Goal: Task Accomplishment & Management: Manage account settings

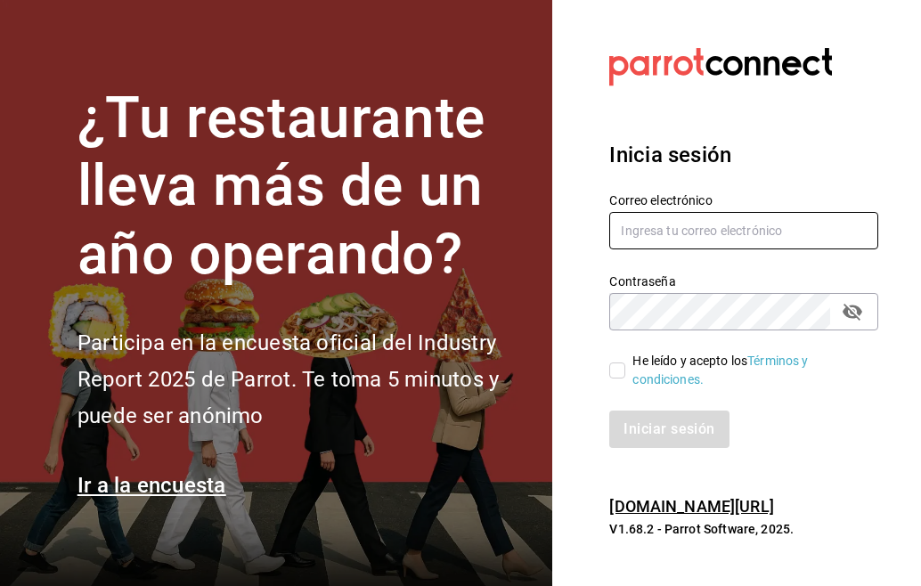
type input "[EMAIL_ADDRESS][DOMAIN_NAME]"
click at [620, 357] on label "He leído y acepto los Términos y condiciones." at bounding box center [736, 370] width 255 height 37
click at [620, 363] on input "He leído y acepto los Términos y condiciones." at bounding box center [617, 371] width 16 height 16
checkbox input "true"
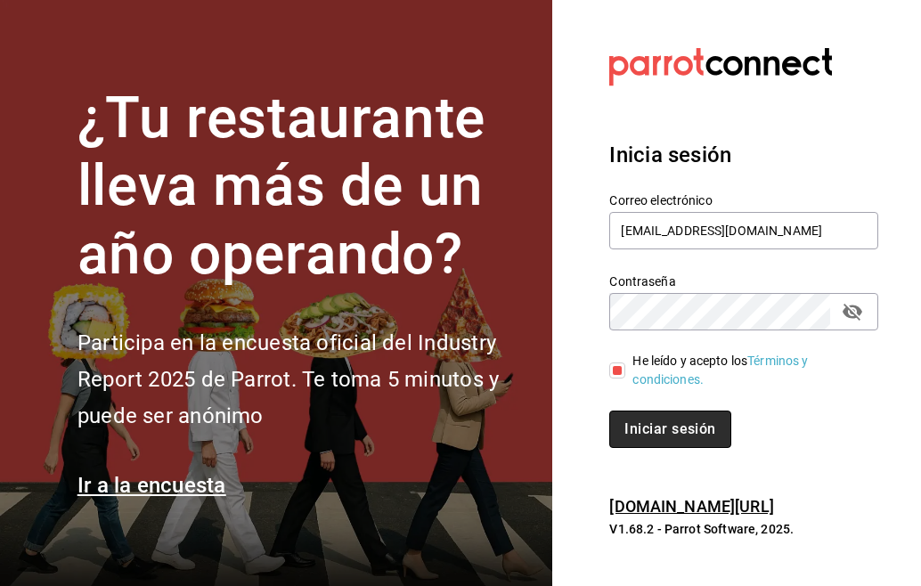
click at [662, 429] on button "Iniciar sesión" at bounding box center [669, 429] width 121 height 37
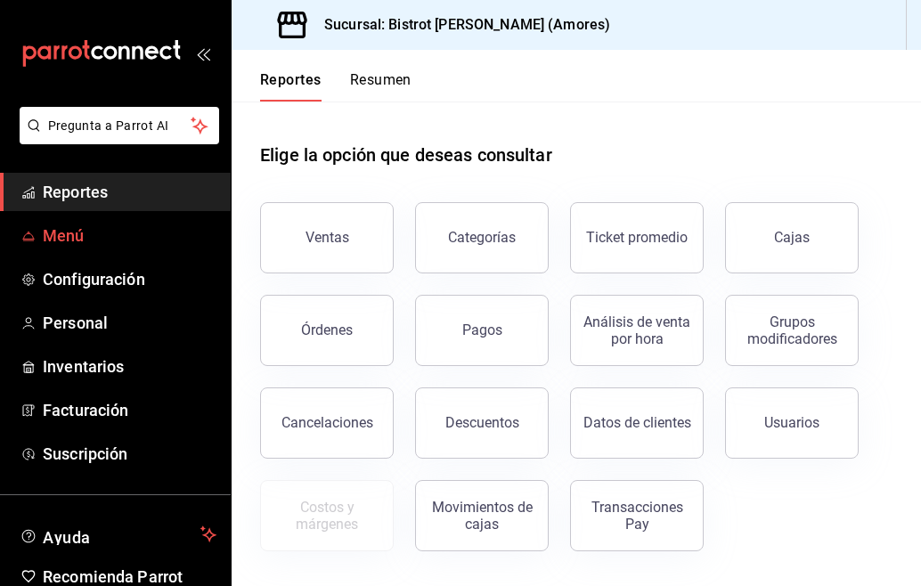
click at [65, 234] on span "Menú" at bounding box center [130, 236] width 174 height 24
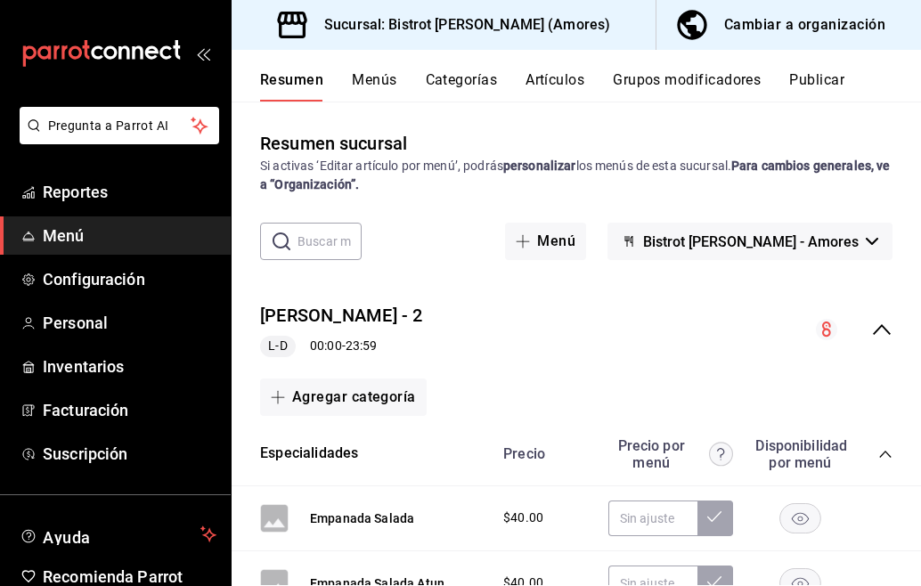
click at [542, 77] on button "Artículos" at bounding box center [555, 86] width 59 height 30
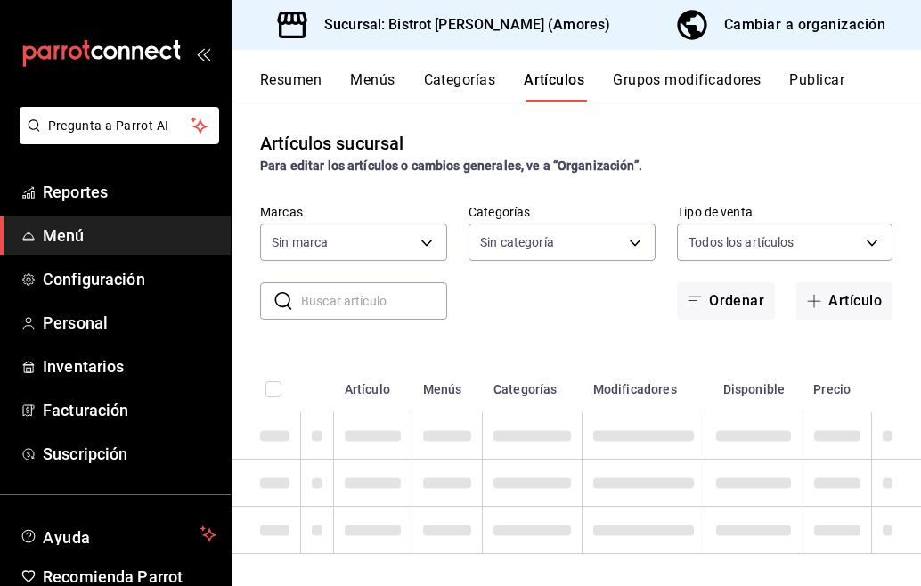
click at [542, 77] on button "Artículos" at bounding box center [554, 86] width 61 height 30
type input "07588f07-d4a3-4ac3-9511-9981df68542f"
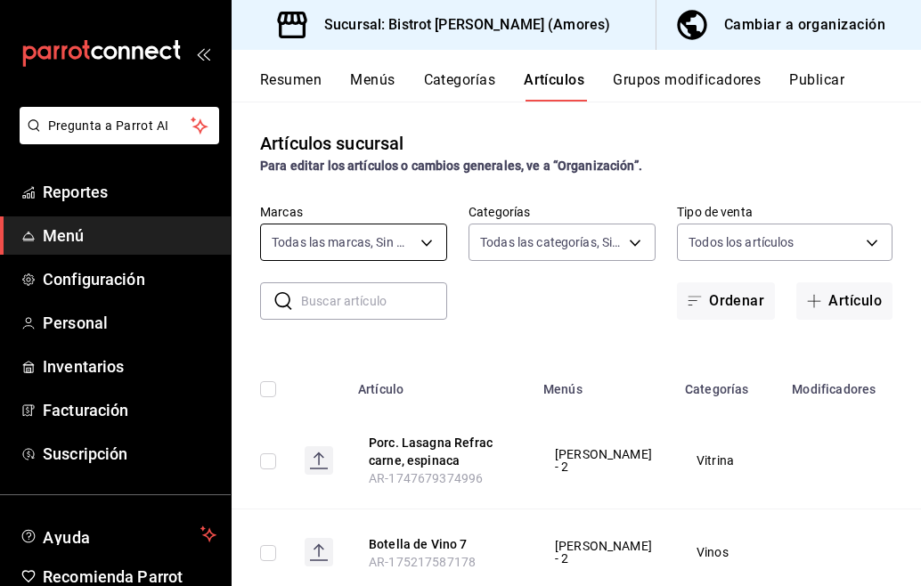
type input "f24d9993-7666-4e17-92ea-f7be5d9f1ad2,9e251015-9d0f-4053-b189-7087cfaea708,c3d12…"
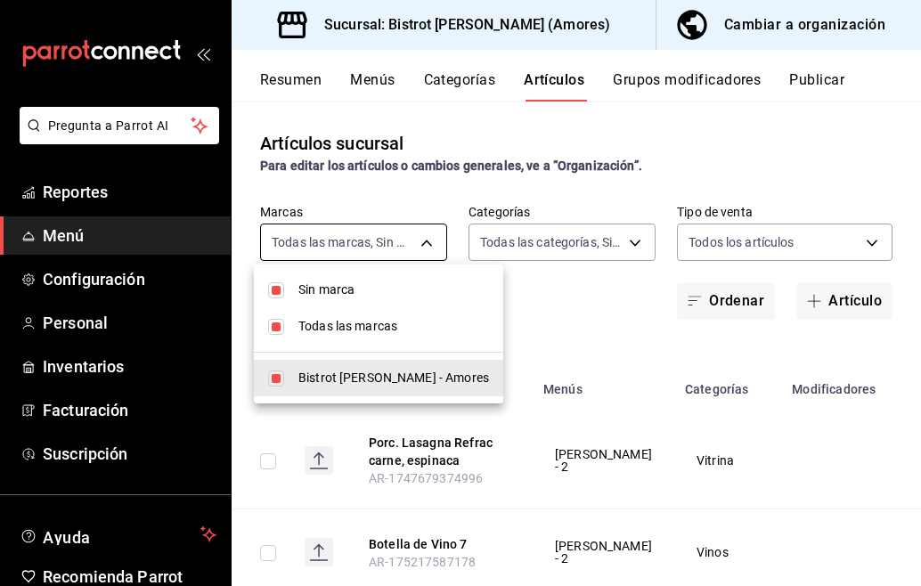
click at [294, 241] on body "Pregunta a Parrot AI Reportes Menú Configuración Personal Inventarios Facturaci…" at bounding box center [460, 293] width 921 height 586
click at [317, 241] on div at bounding box center [460, 293] width 921 height 586
click at [420, 240] on body "Pregunta a Parrot AI Reportes Menú Configuración Personal Inventarios Facturaci…" at bounding box center [460, 293] width 921 height 586
click at [372, 373] on span "Bistrot [PERSON_NAME] - Amores" at bounding box center [393, 378] width 191 height 19
checkbox input "false"
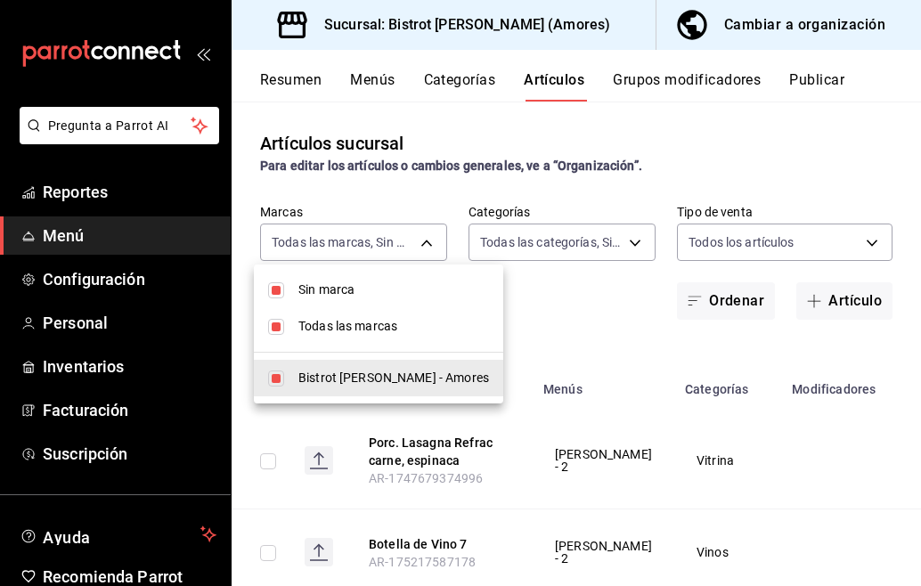
checkbox input "false"
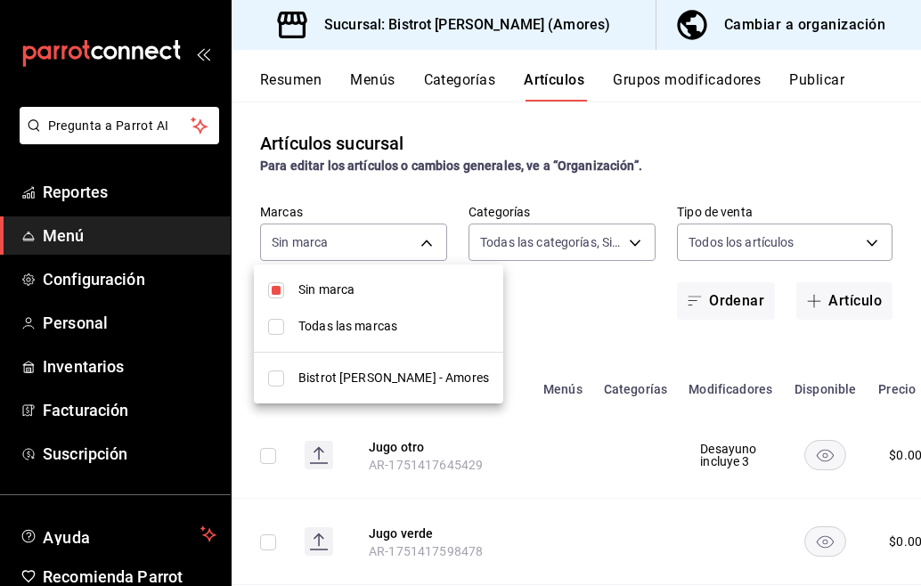
click at [418, 243] on div at bounding box center [460, 293] width 921 height 586
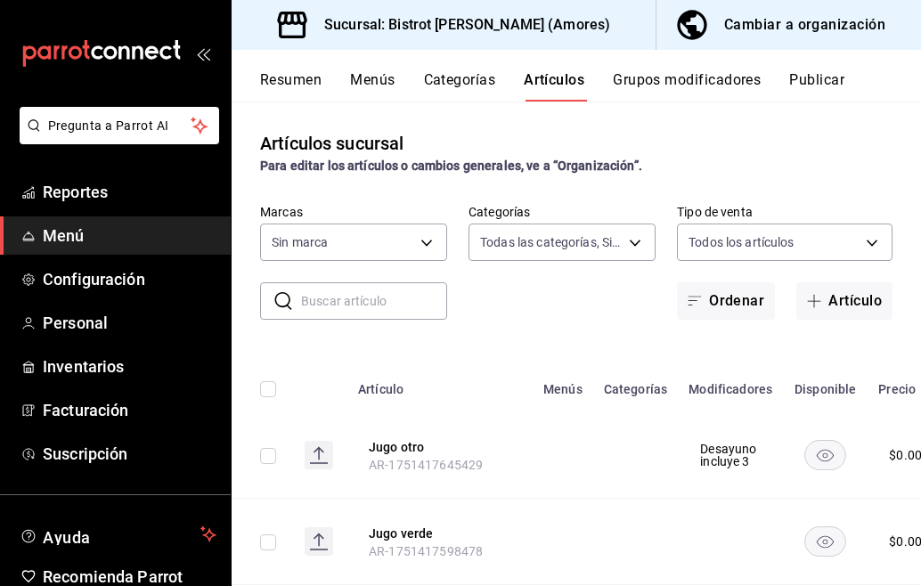
click at [561, 76] on button "Artículos" at bounding box center [554, 86] width 61 height 30
click at [304, 235] on body "Pregunta a Parrot AI Reportes Menú Configuración Personal Inventarios Facturaci…" at bounding box center [460, 293] width 921 height 586
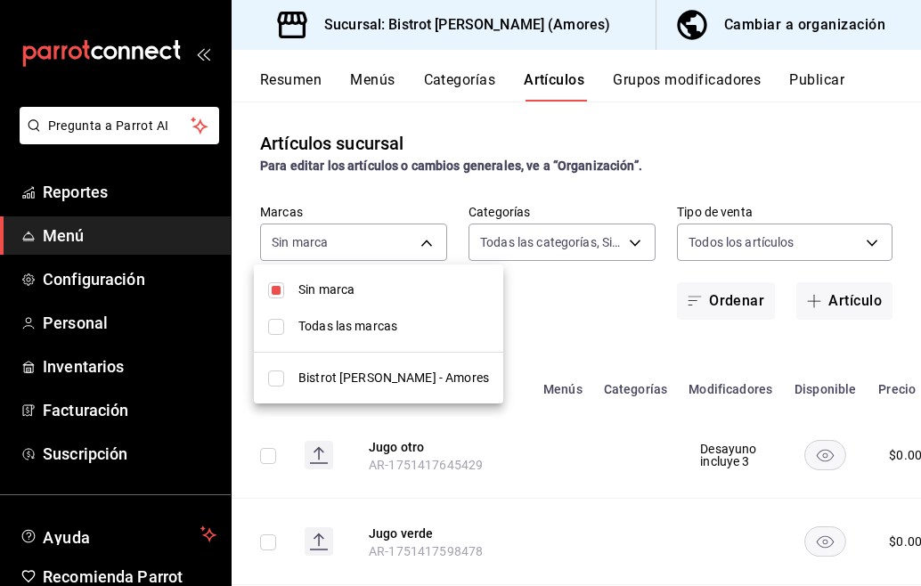
click at [282, 327] on input "checkbox" at bounding box center [276, 327] width 16 height 16
checkbox input "true"
type input "07588f07-d4a3-4ac3-9511-9981df68542f"
checkbox input "true"
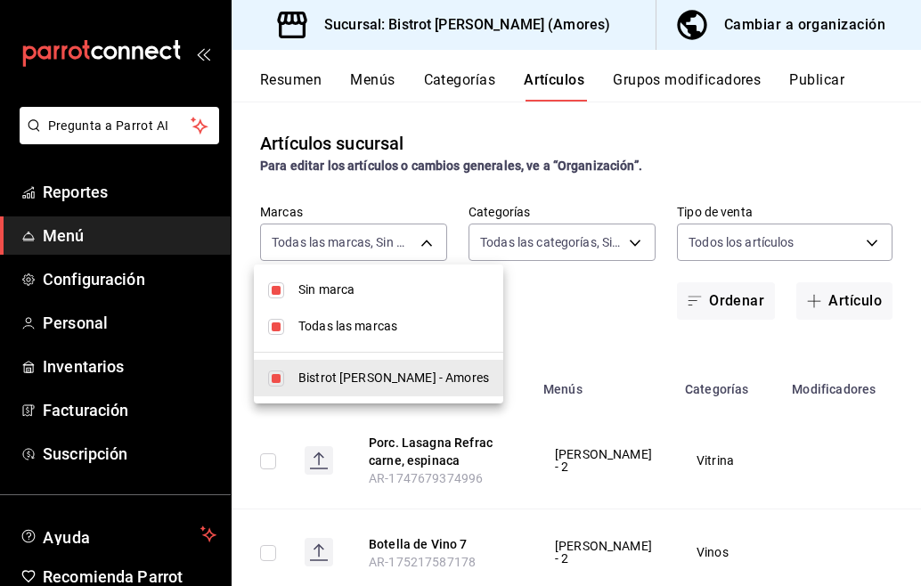
click at [300, 242] on div at bounding box center [460, 293] width 921 height 586
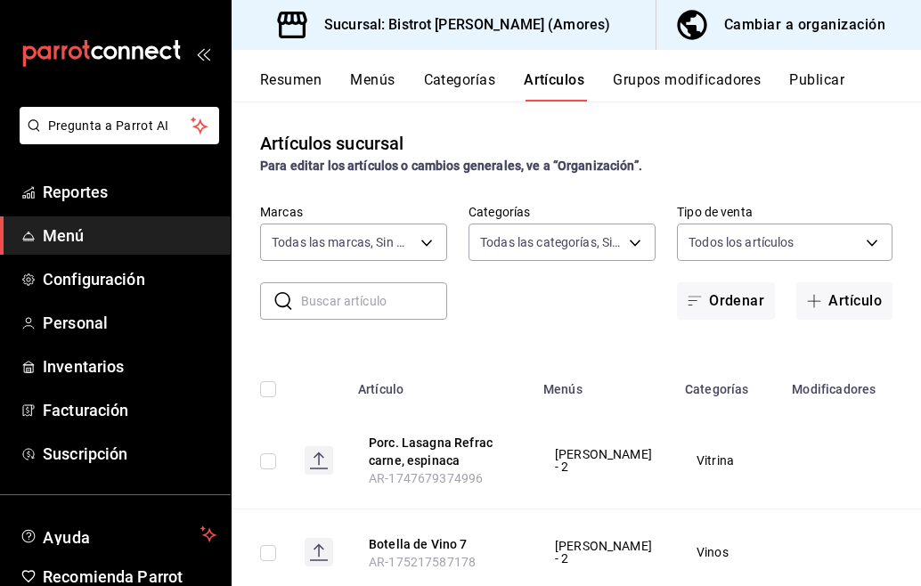
click at [298, 304] on div "​ ​" at bounding box center [353, 300] width 187 height 37
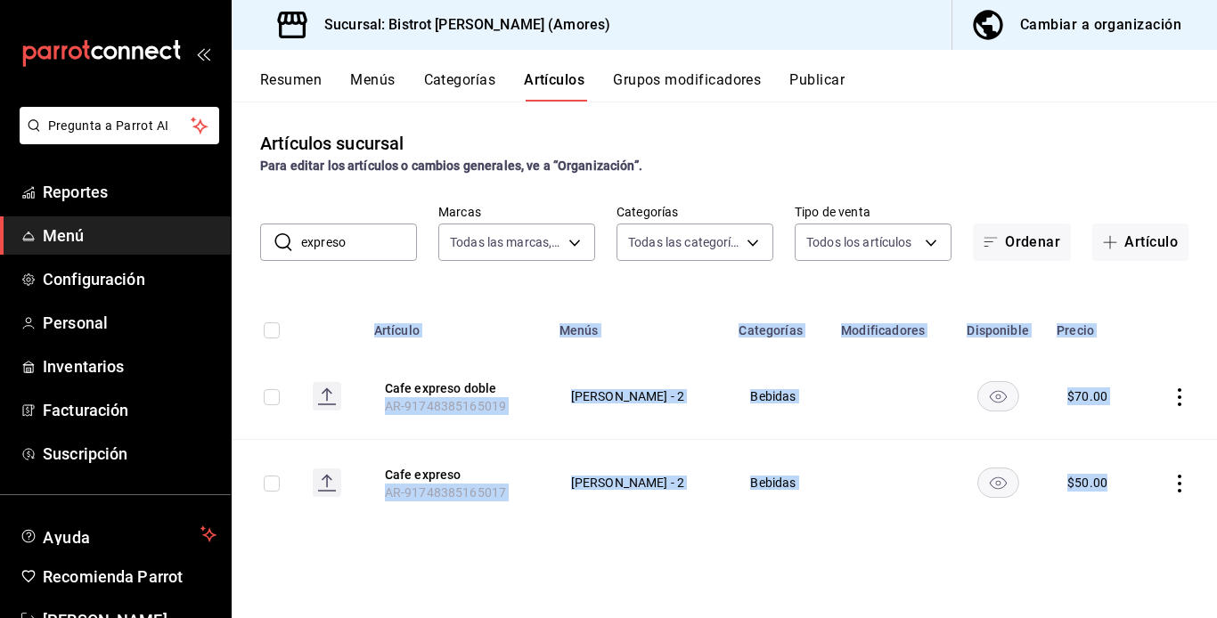
drag, startPoint x: 1164, startPoint y: 479, endPoint x: 1133, endPoint y: 478, distance: 30.3
click at [920, 478] on tr "Cafe expreso AR-91748385165017 Precio Sucursal - 2 Bebidas $ 50.00" at bounding box center [724, 483] width 985 height 86
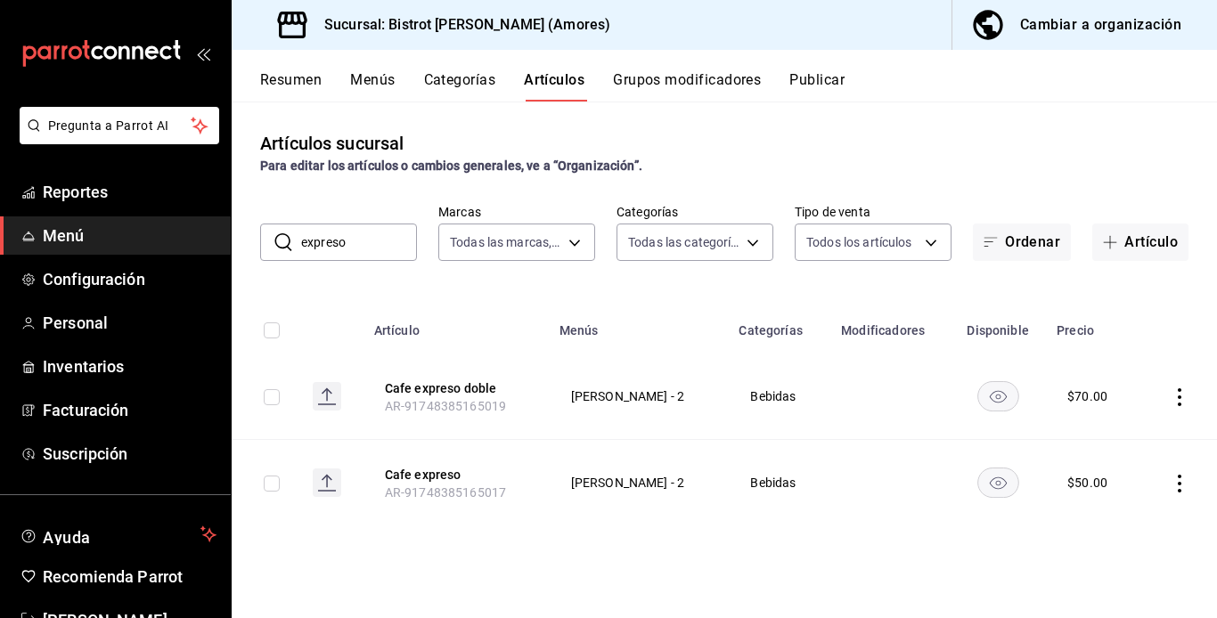
click at [352, 242] on input "expreso" at bounding box center [359, 243] width 116 height 36
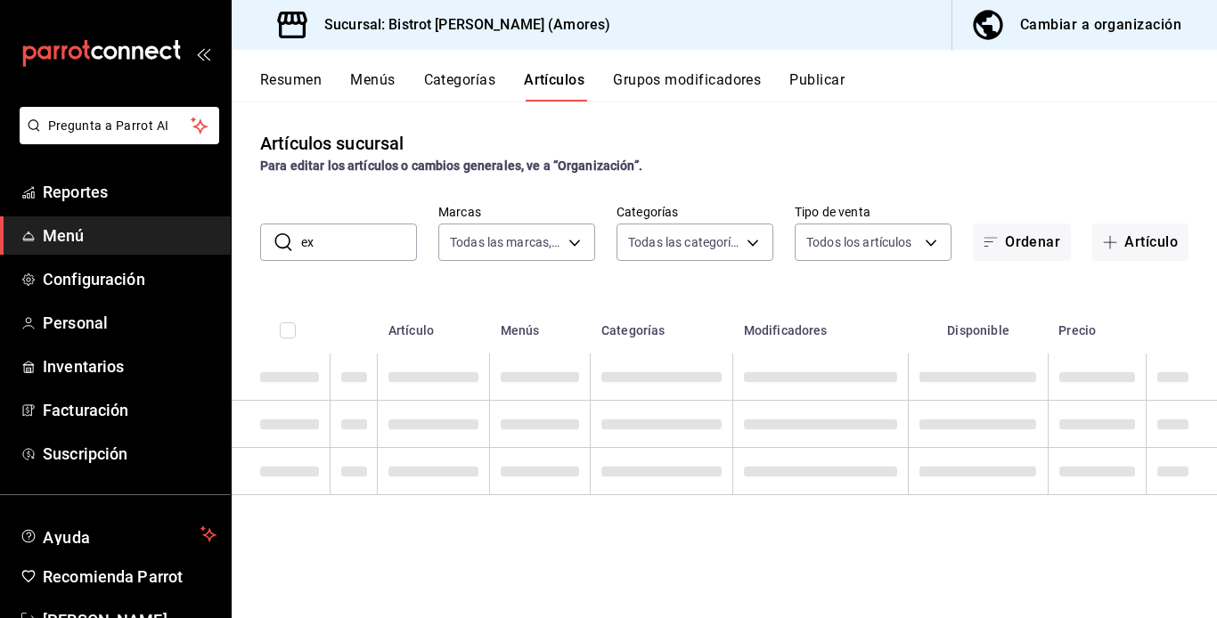
type input "e"
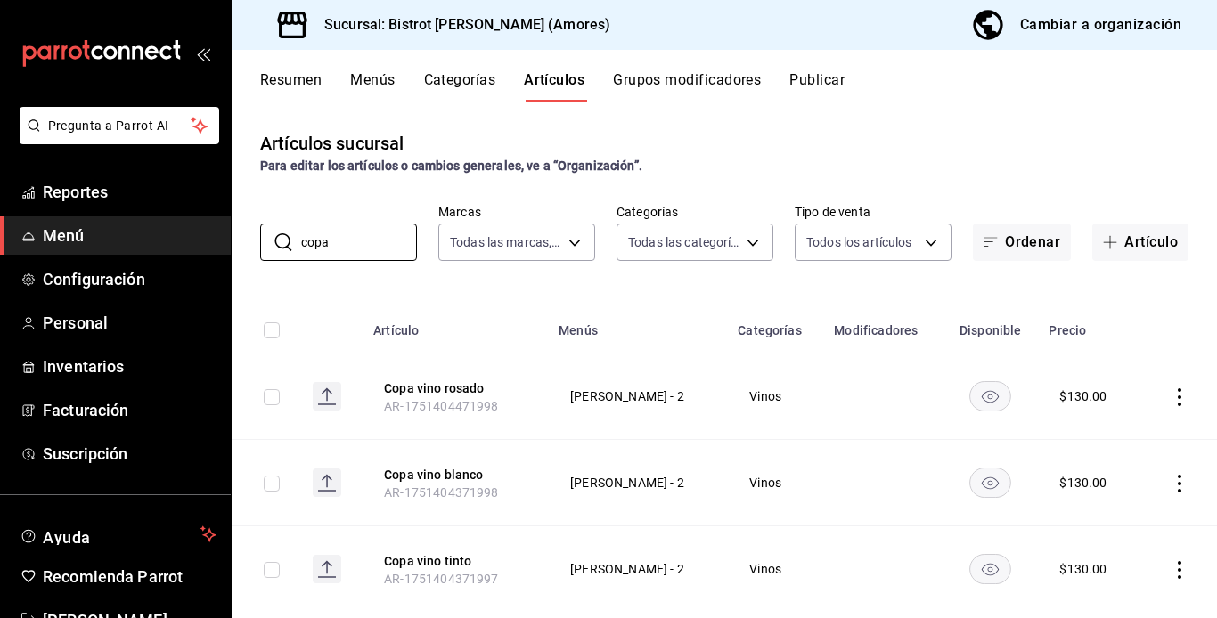
type input "copa"
click at [920, 481] on icon "actions" at bounding box center [1180, 484] width 18 height 18
click at [920, 536] on span "Duplicar" at bounding box center [1113, 535] width 46 height 19
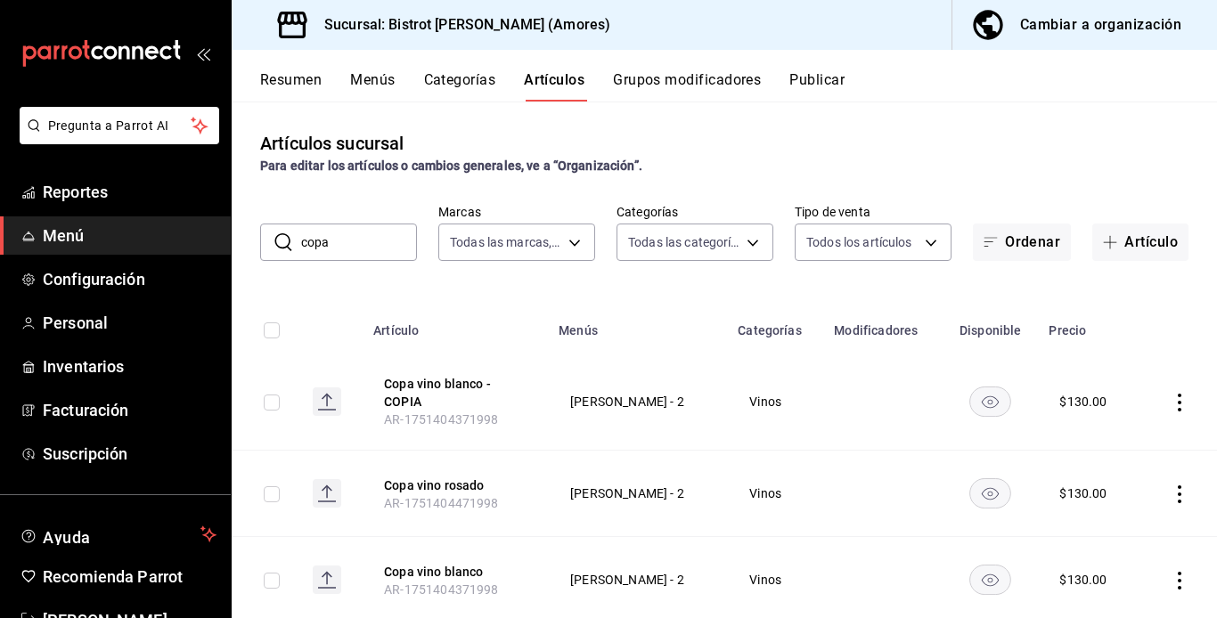
click at [920, 401] on icon "actions" at bounding box center [1180, 403] width 18 height 18
click at [920, 443] on span "Editar" at bounding box center [1113, 443] width 46 height 19
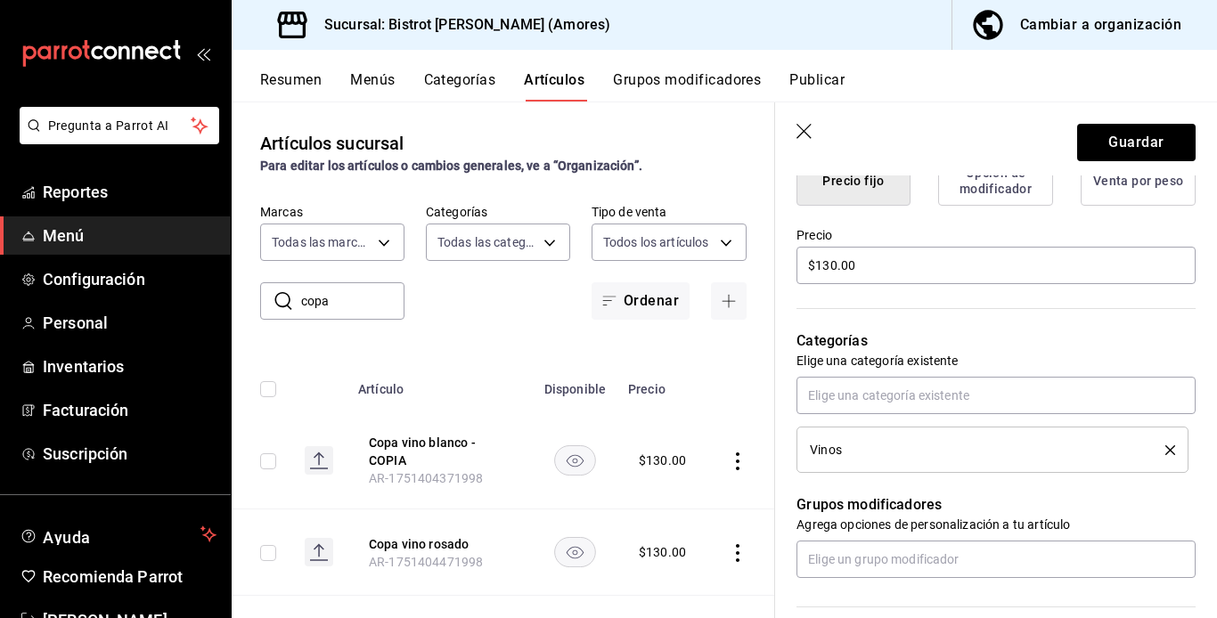
scroll to position [498, 0]
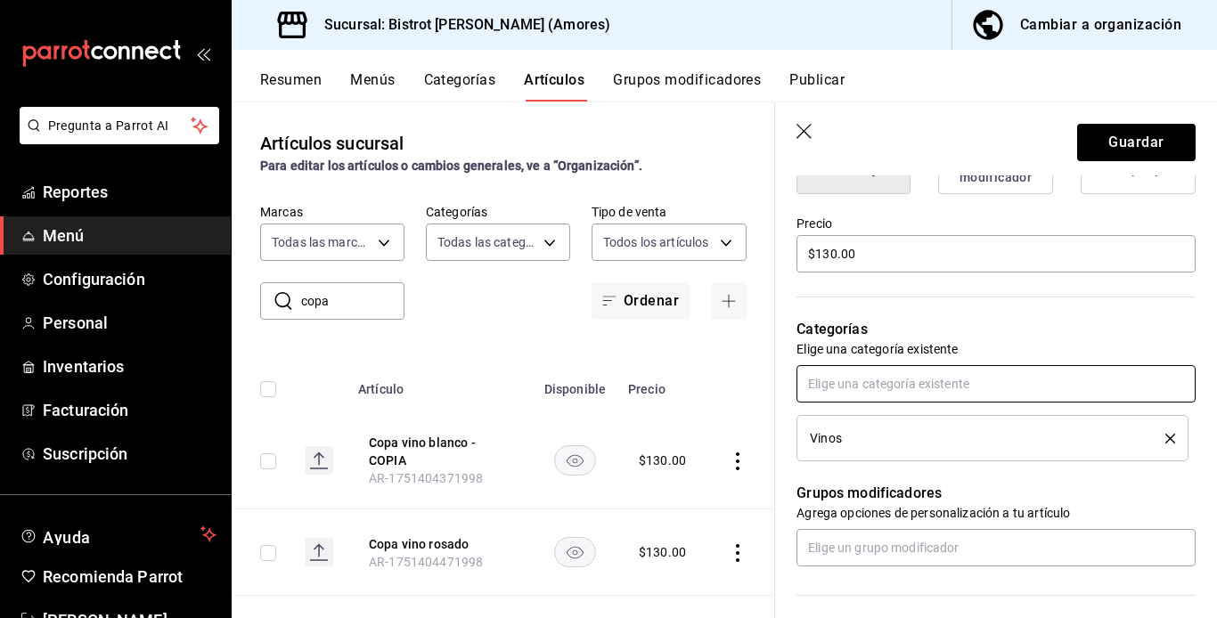
type input "Copa mimosa"
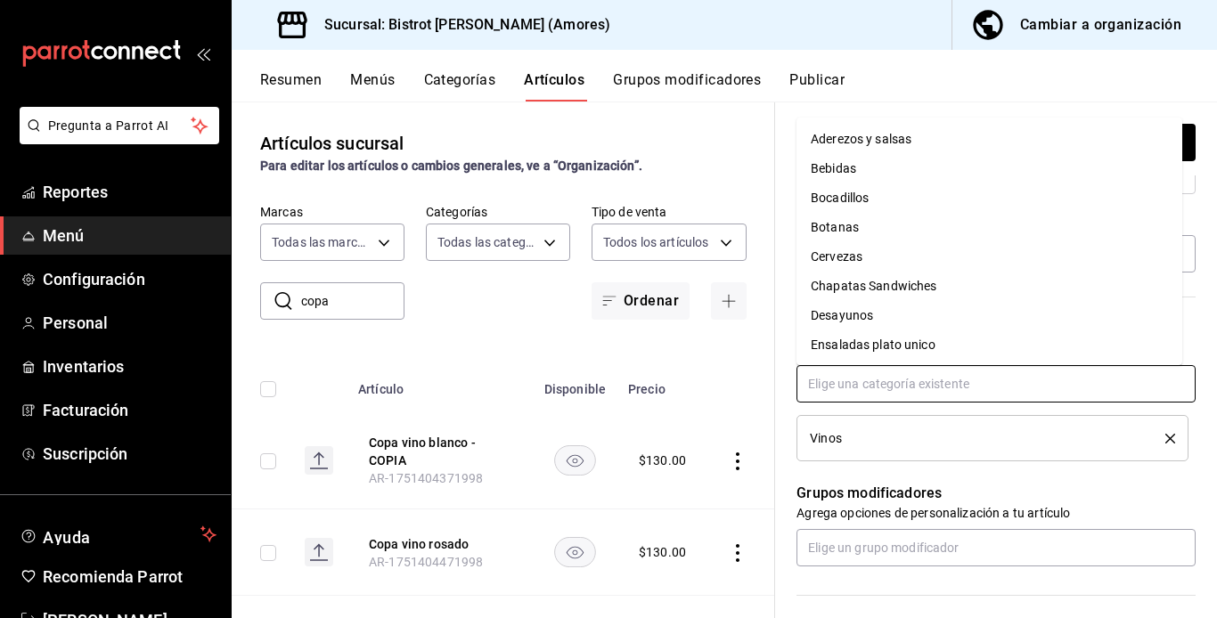
click at [814, 383] on input "text" at bounding box center [996, 383] width 399 height 37
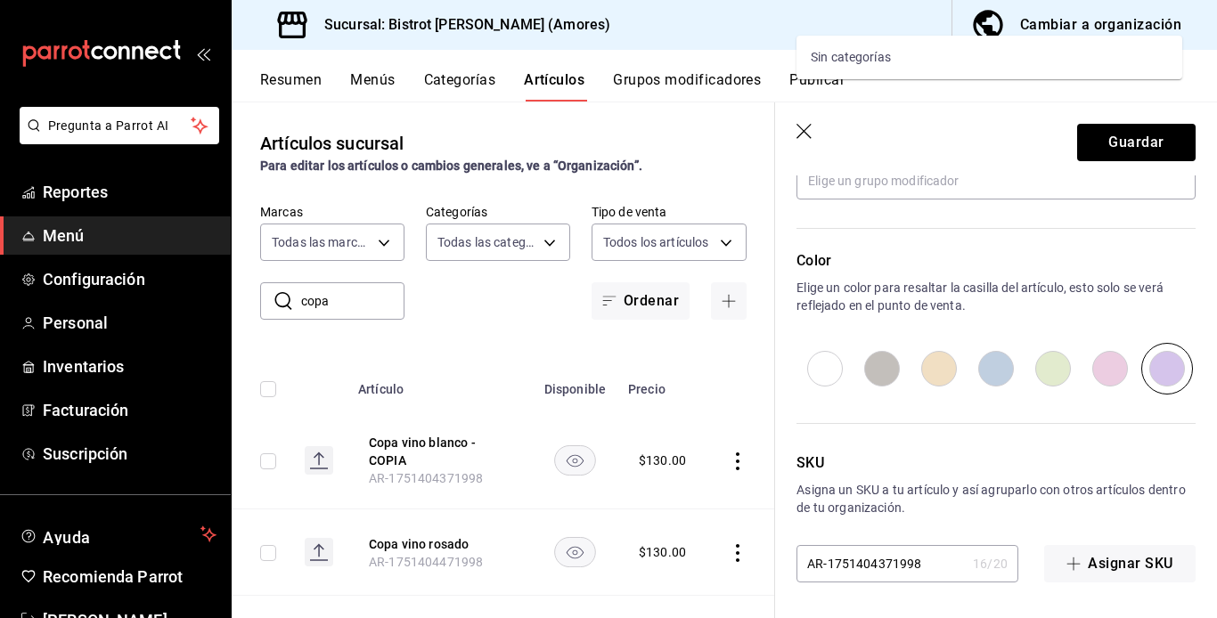
scroll to position [864, 0]
type input "Vinos"
click at [877, 565] on input "AR-1751404371998" at bounding box center [881, 565] width 169 height 36
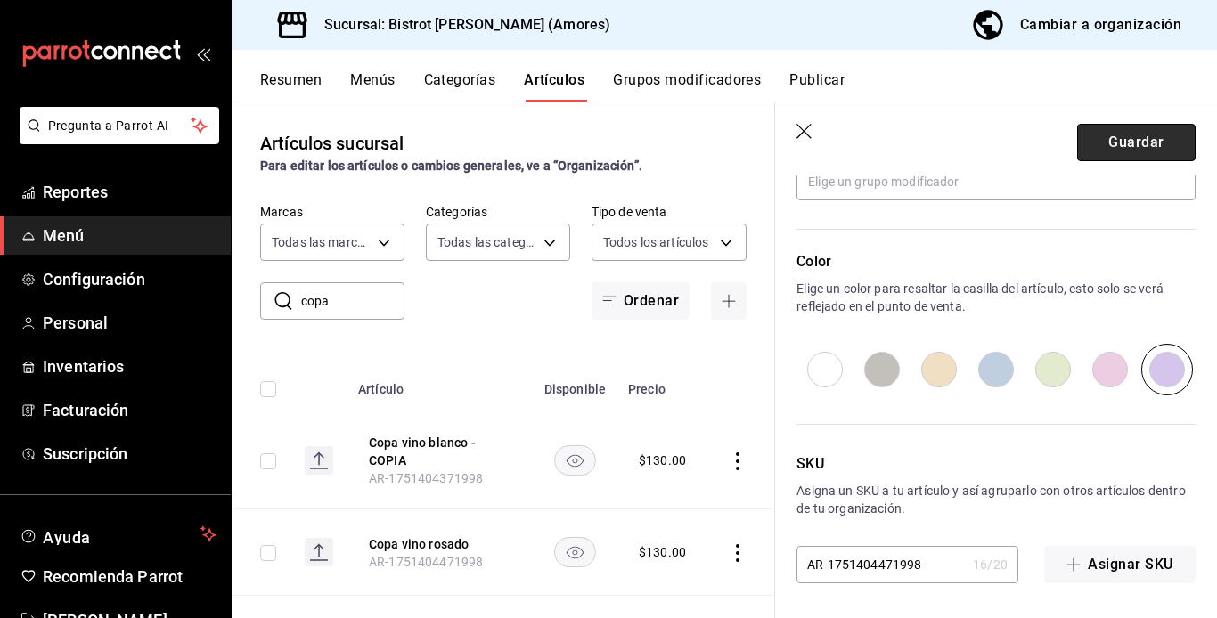
click at [920, 142] on button "Guardar" at bounding box center [1136, 142] width 119 height 37
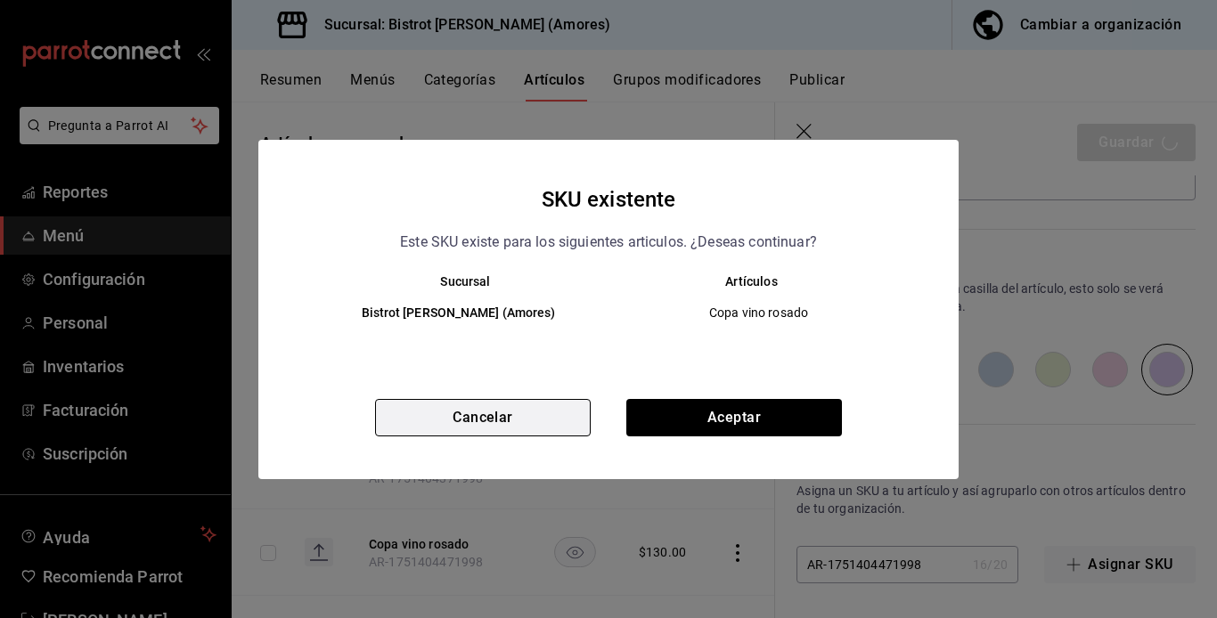
click at [491, 414] on button "Cancelar" at bounding box center [483, 417] width 216 height 37
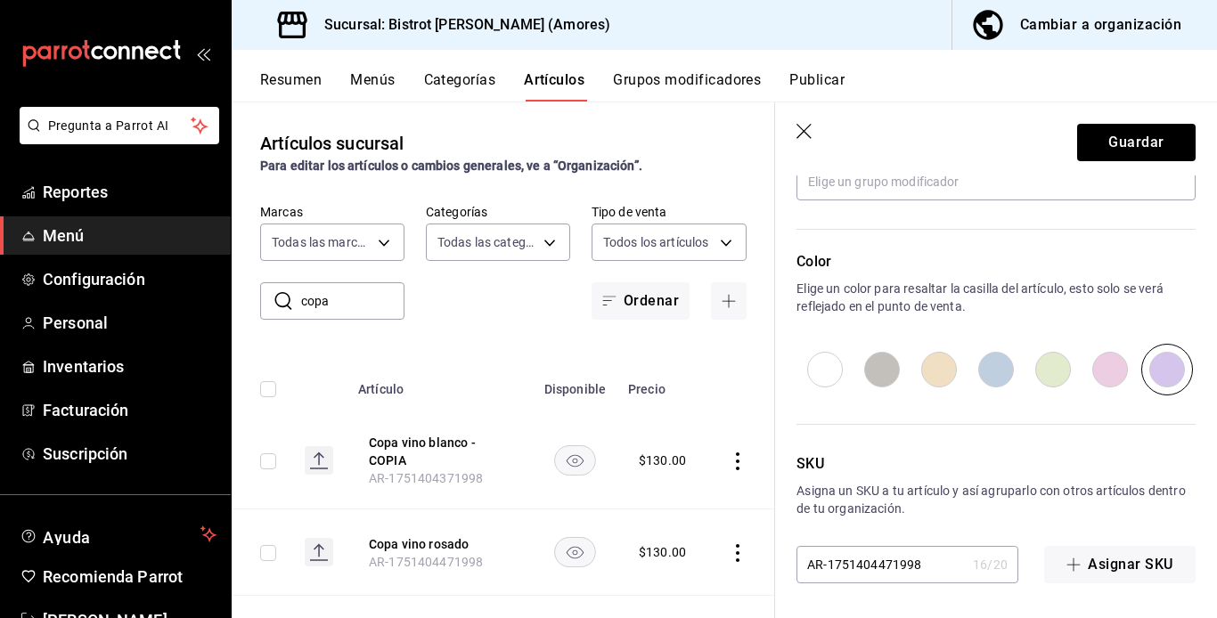
click at [871, 561] on input "AR-1751404471998" at bounding box center [881, 565] width 169 height 36
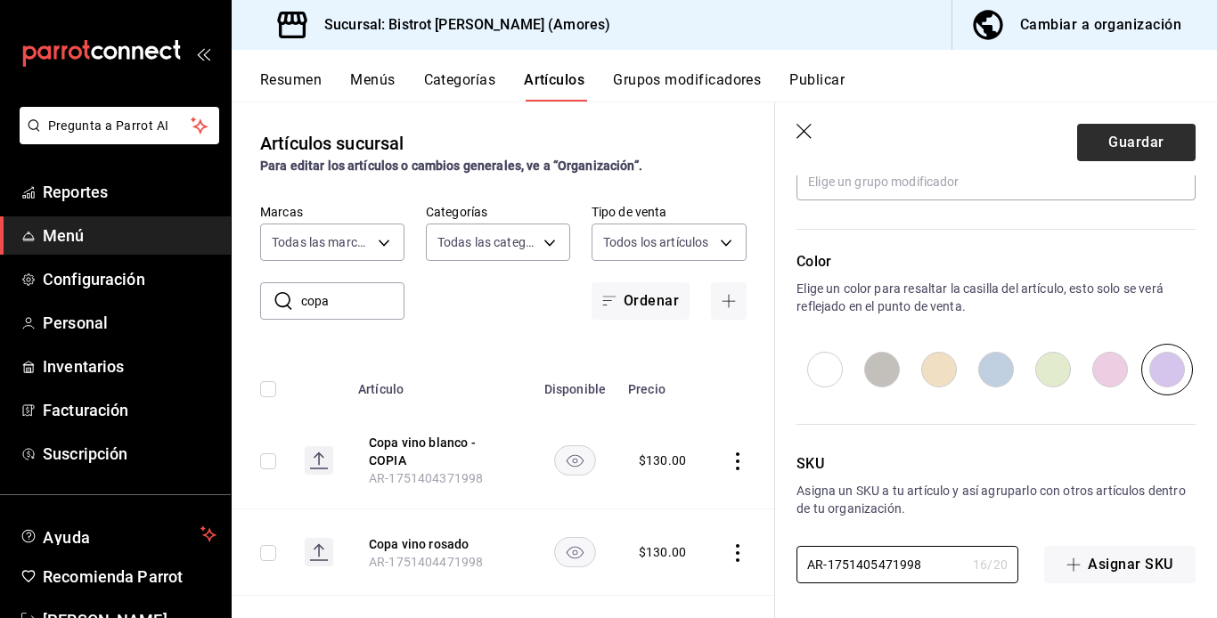
type input "AR-1751405471998"
click at [920, 139] on button "Guardar" at bounding box center [1136, 142] width 119 height 37
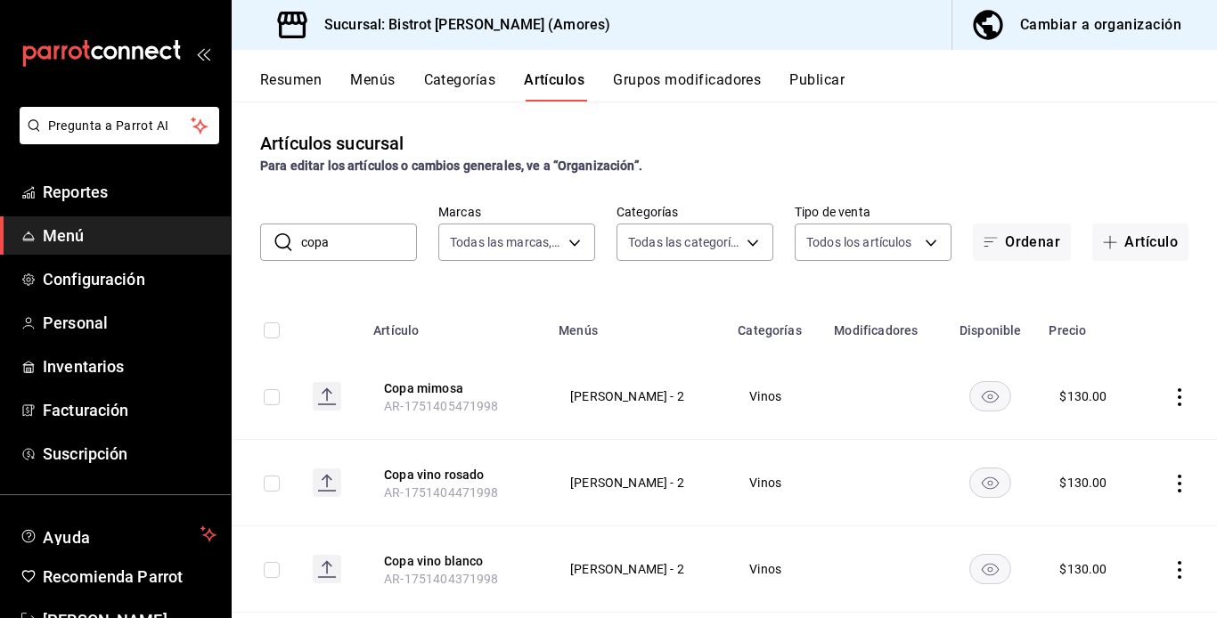
click at [343, 240] on input "copa" at bounding box center [359, 243] width 116 height 36
type input "c"
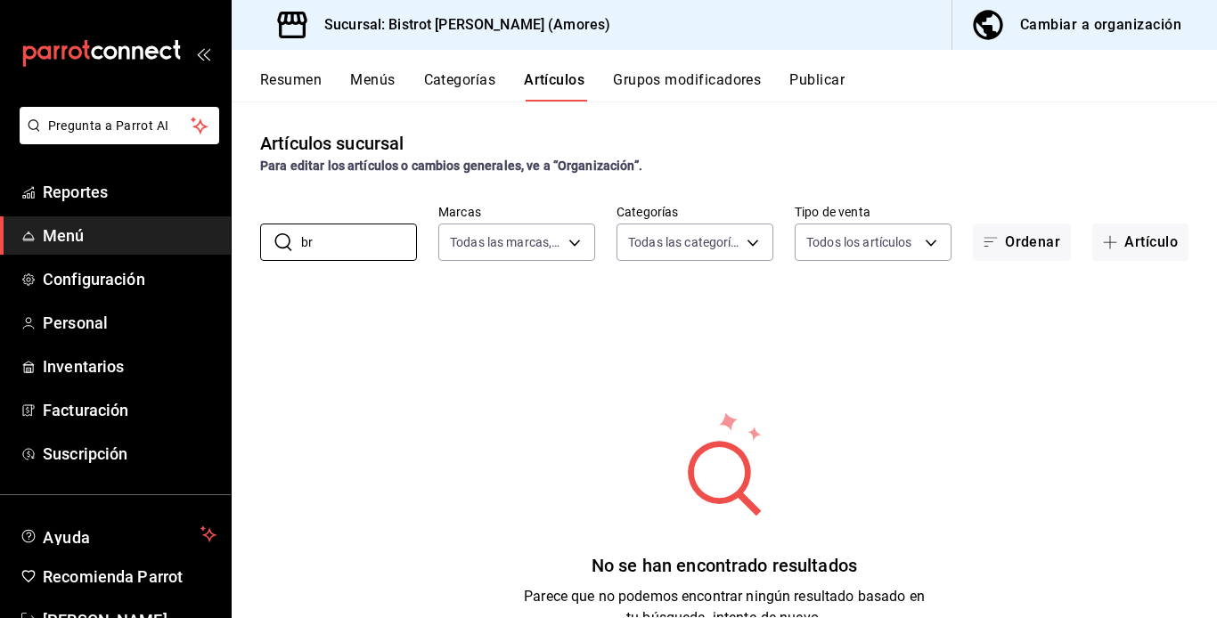
type input "b"
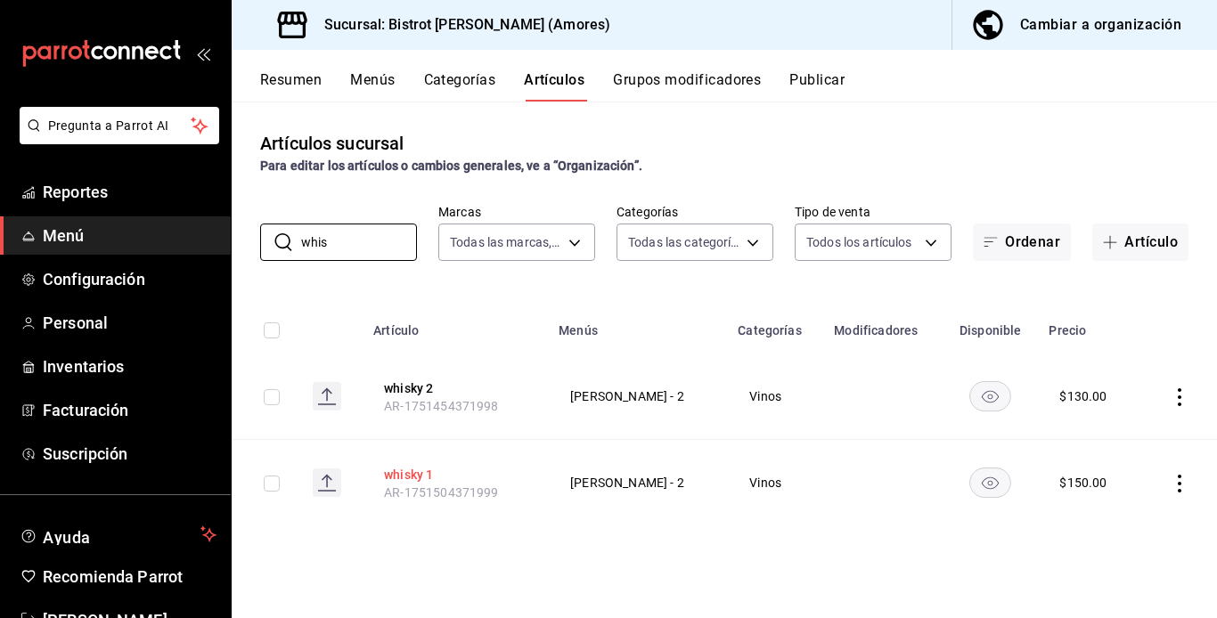
type input "whis"
drag, startPoint x: 427, startPoint y: 471, endPoint x: 409, endPoint y: 393, distance: 80.4
click at [409, 393] on button "whisky 2" at bounding box center [455, 389] width 143 height 18
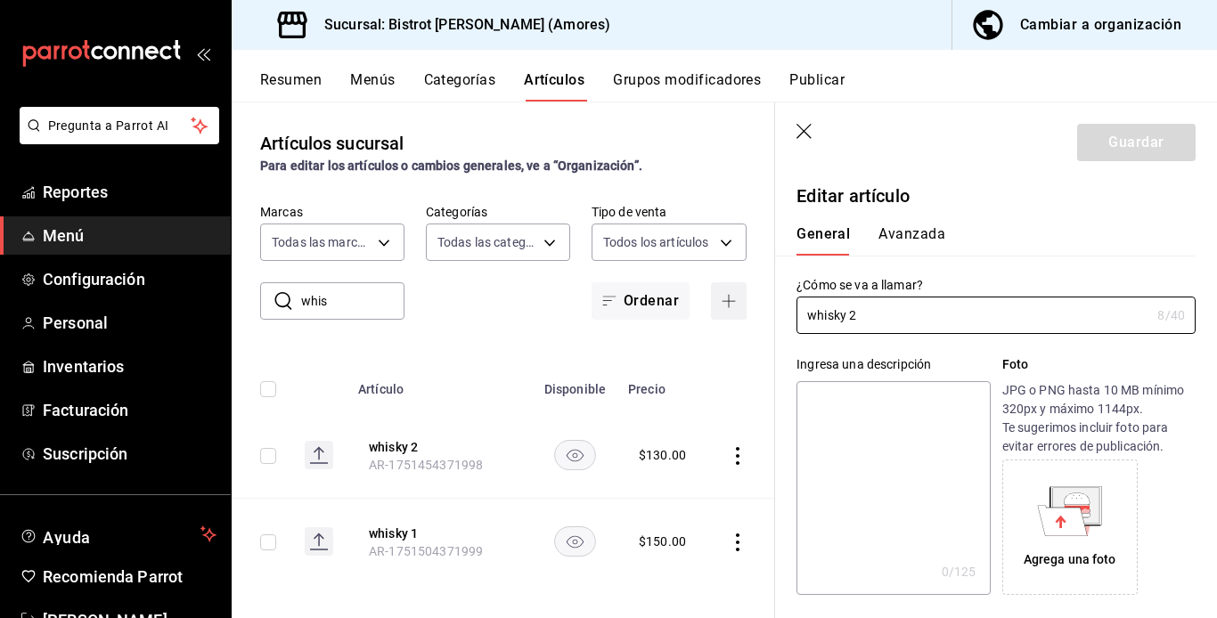
type input "$130.00"
radio input "false"
radio input "true"
click at [803, 133] on icon "button" at bounding box center [804, 131] width 15 height 15
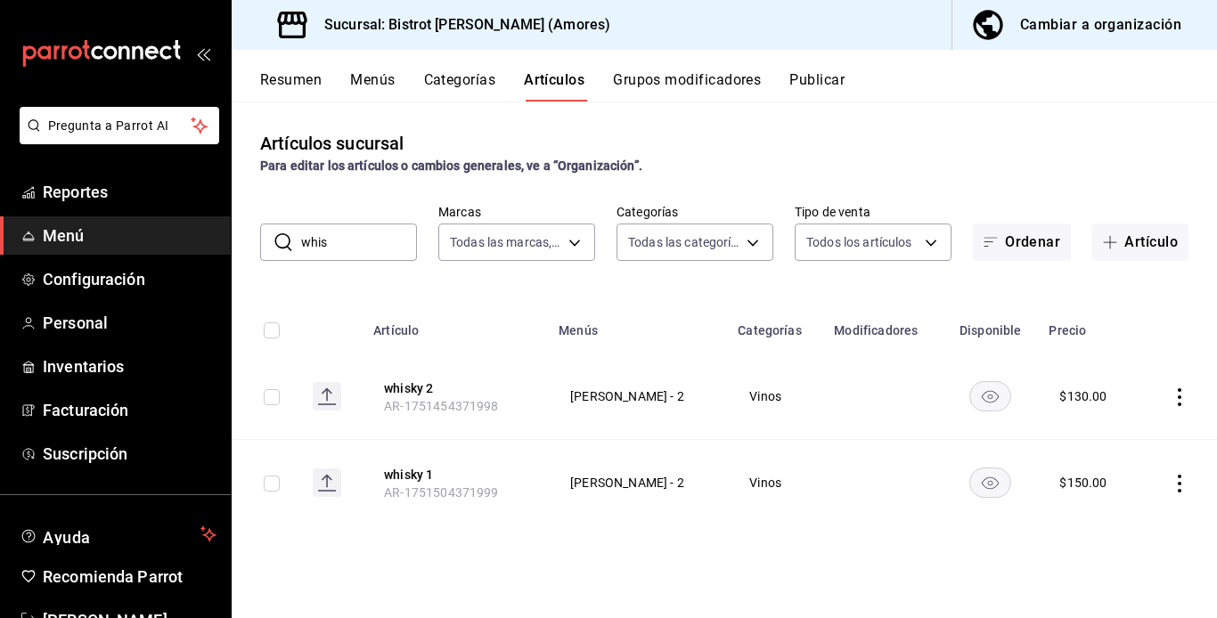
click at [920, 394] on icon "actions" at bounding box center [1180, 397] width 18 height 18
click at [920, 475] on span "Duplicar" at bounding box center [1126, 474] width 46 height 19
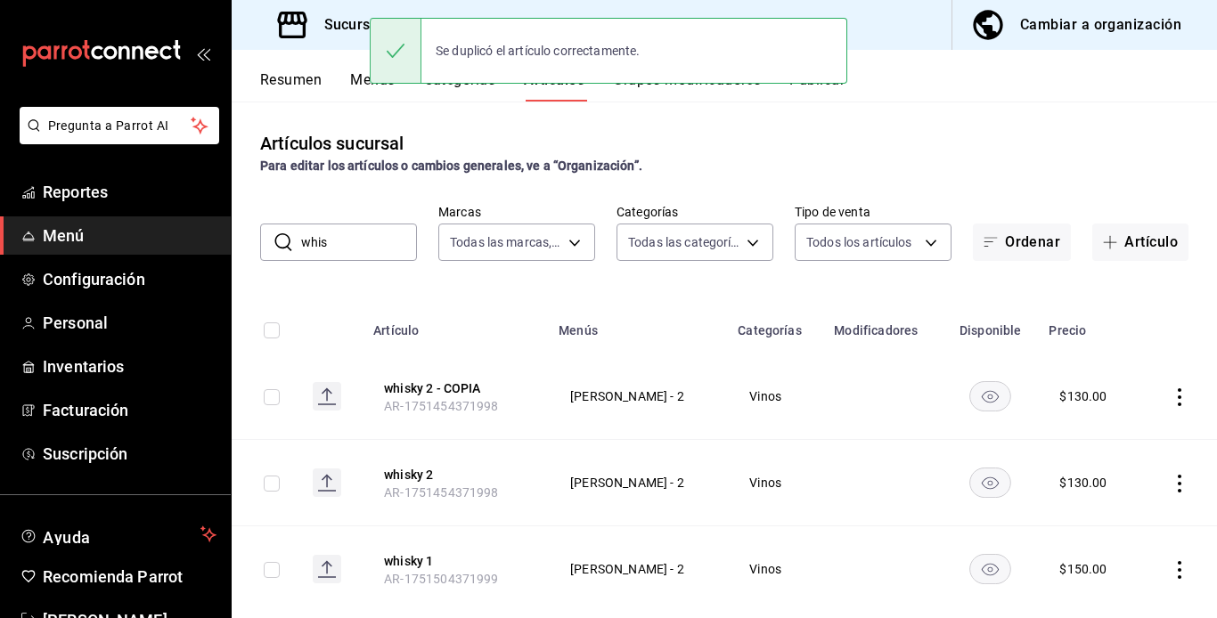
click at [920, 392] on icon "actions" at bounding box center [1180, 397] width 18 height 18
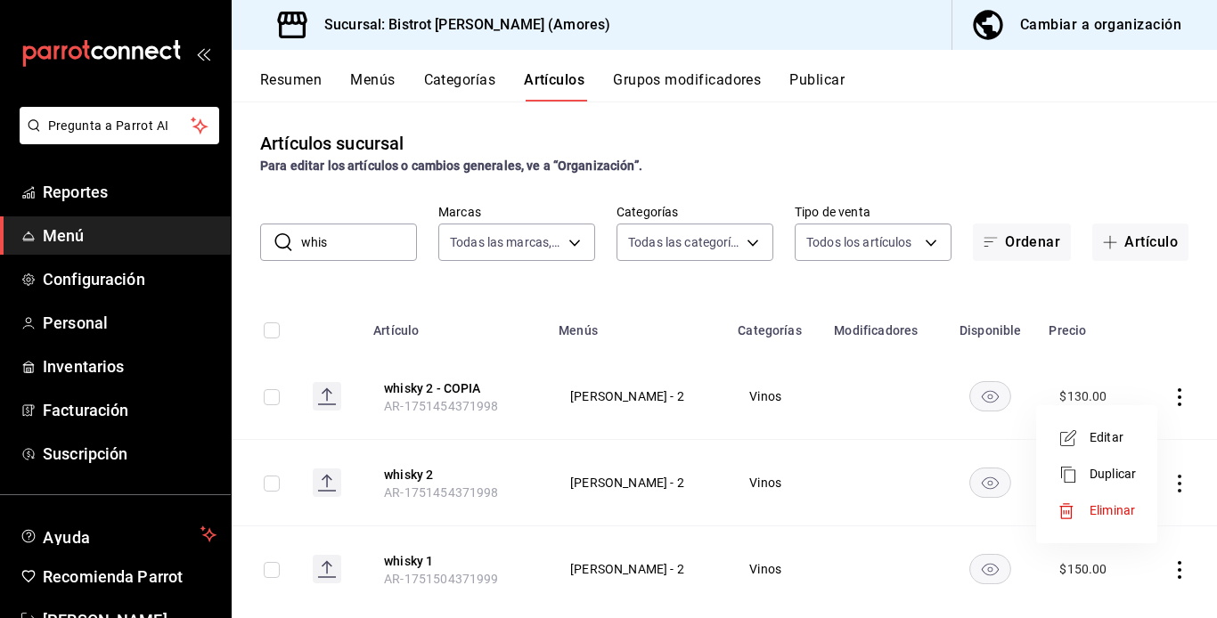
click at [920, 438] on span "Editar" at bounding box center [1113, 438] width 46 height 19
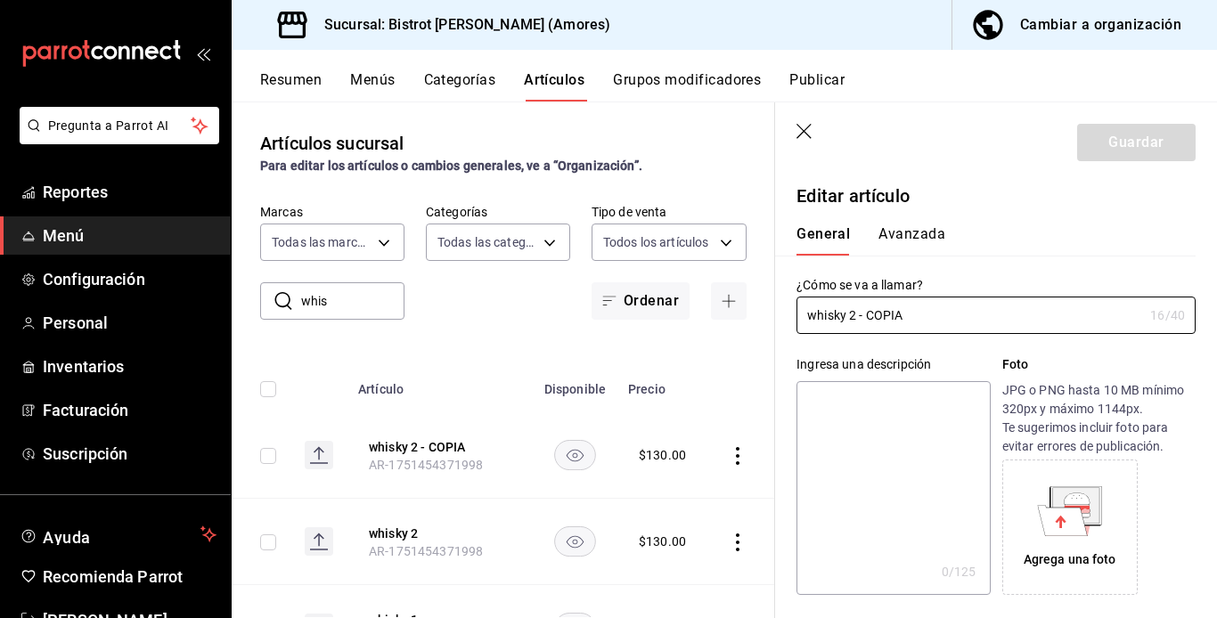
type input "$130.00"
radio input "false"
radio input "true"
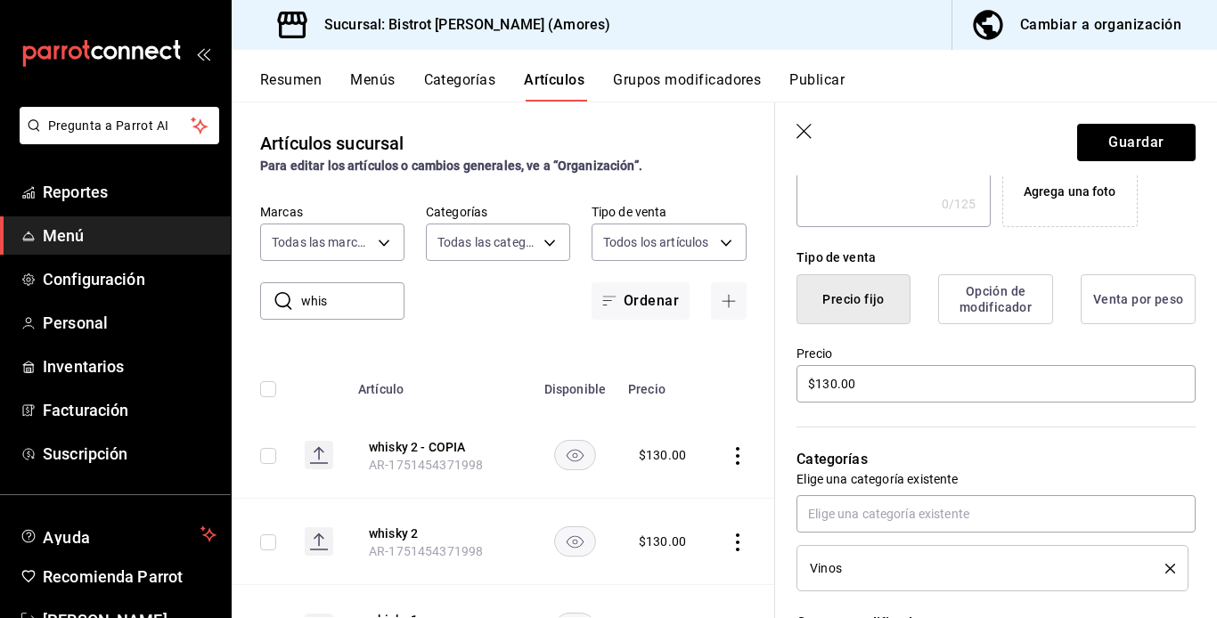
scroll to position [285, 0]
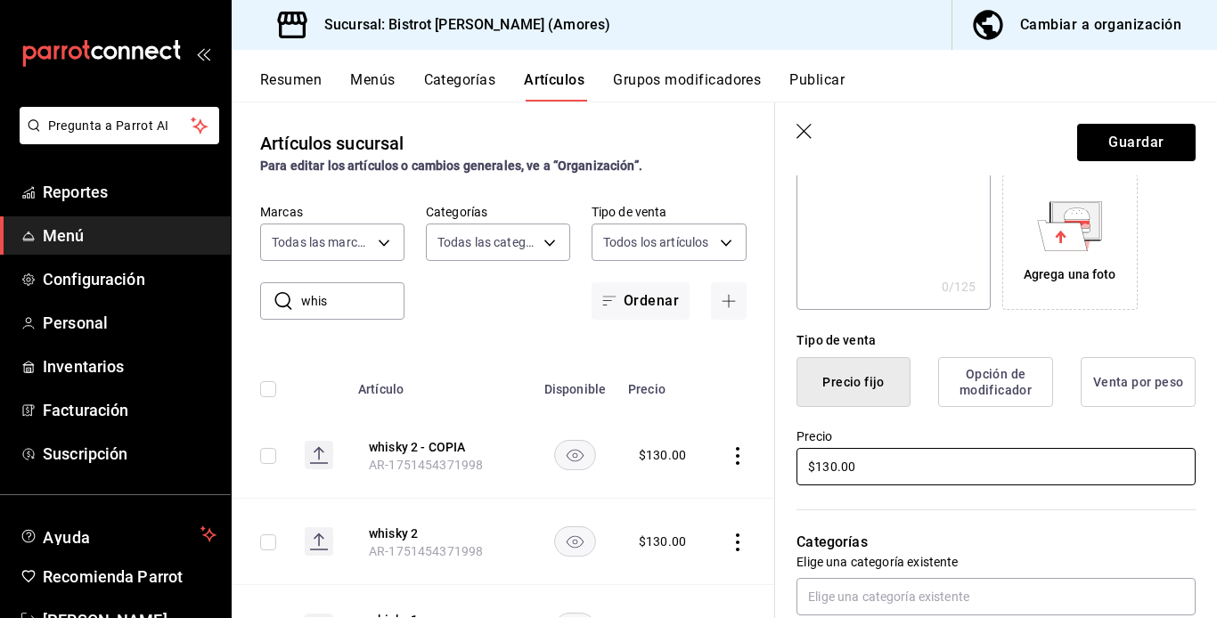
type input "brandy 2"
click at [830, 468] on input "$130.00" at bounding box center [996, 466] width 399 height 37
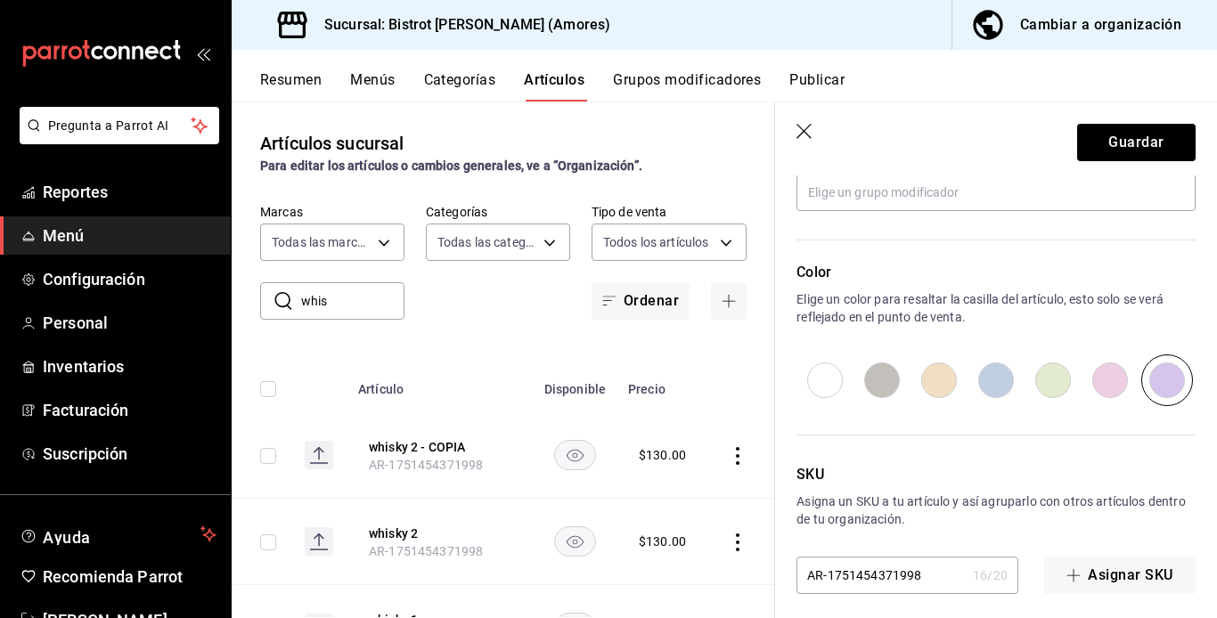
scroll to position [865, 0]
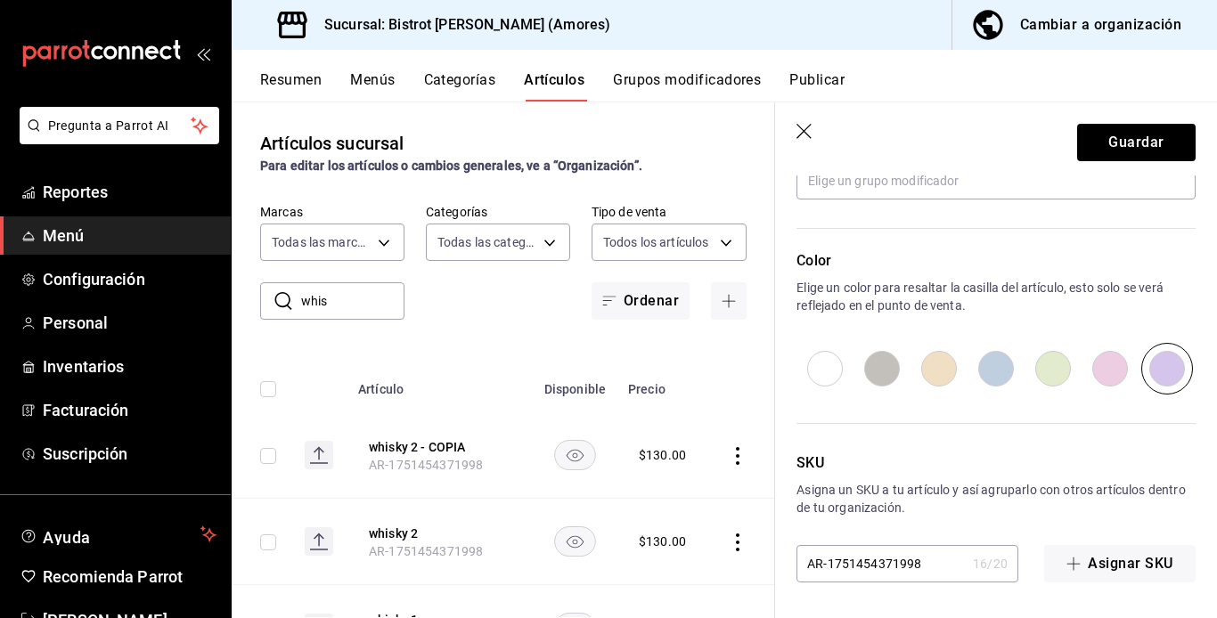
type input "$150.00"
click at [872, 560] on input "AR-1751454371998" at bounding box center [881, 564] width 169 height 36
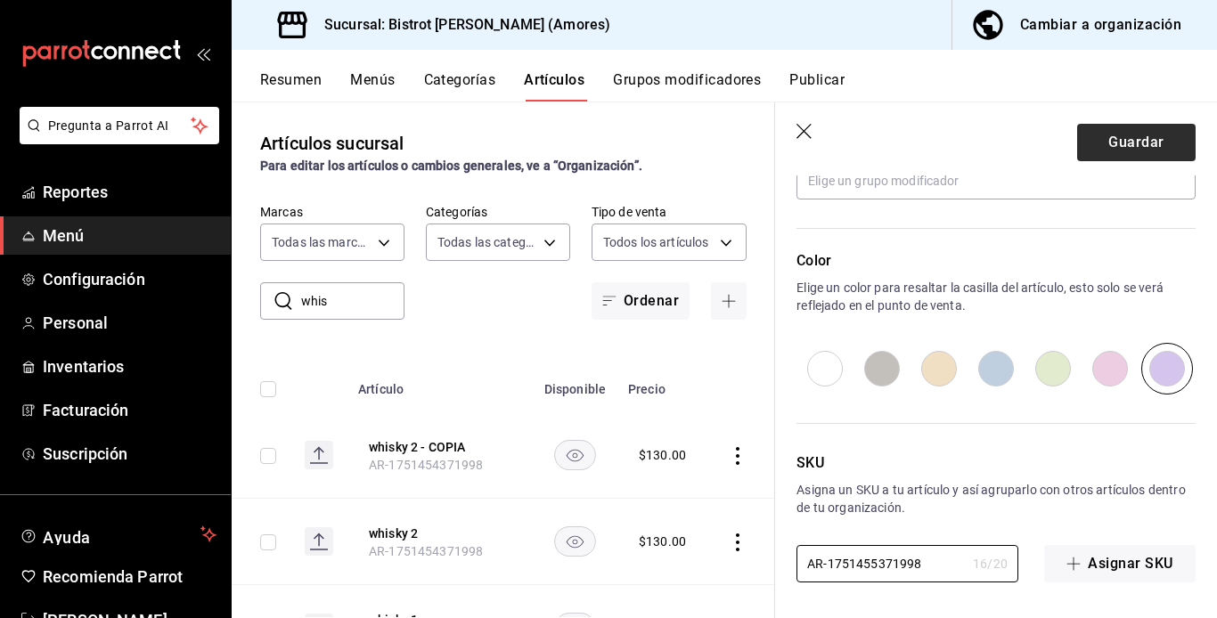
type input "AR-1751455371998"
click at [920, 130] on button "Guardar" at bounding box center [1136, 142] width 119 height 37
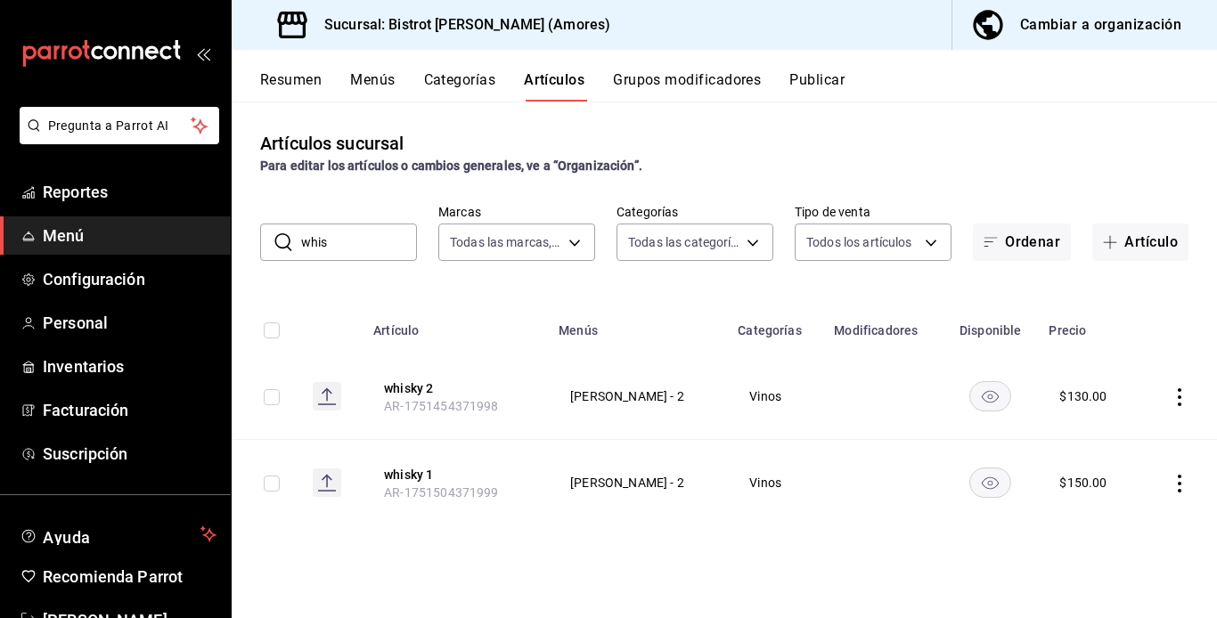
click at [920, 395] on icon "actions" at bounding box center [1180, 397] width 18 height 18
click at [920, 478] on span "Duplicar" at bounding box center [1126, 474] width 46 height 19
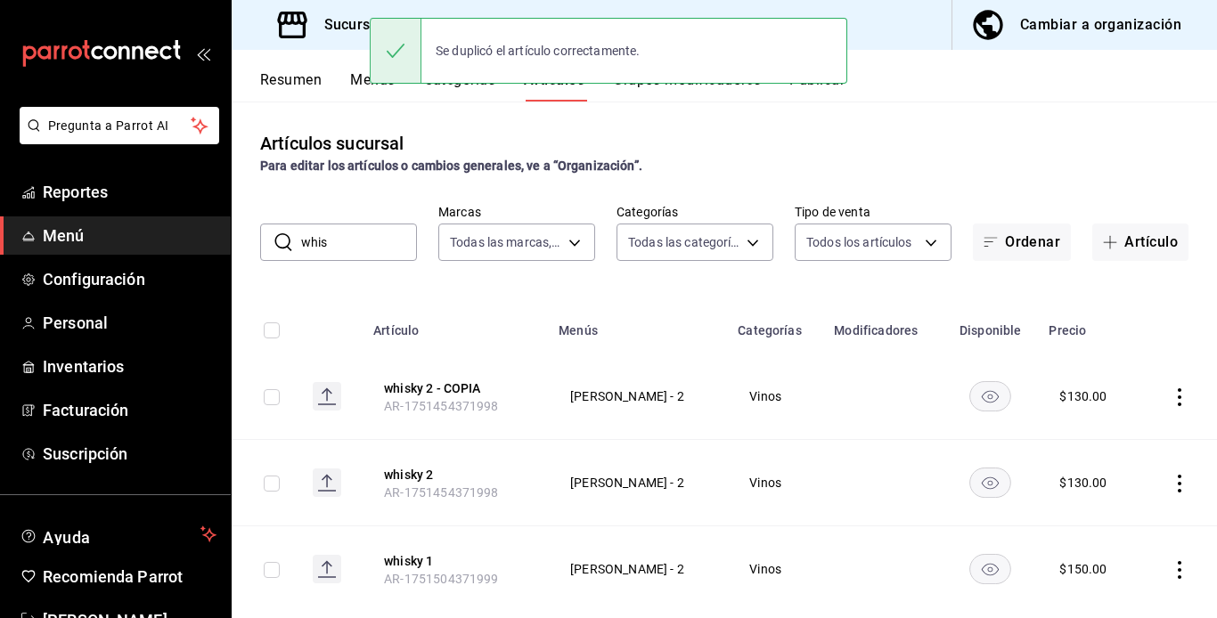
click at [920, 394] on icon "actions" at bounding box center [1180, 397] width 18 height 18
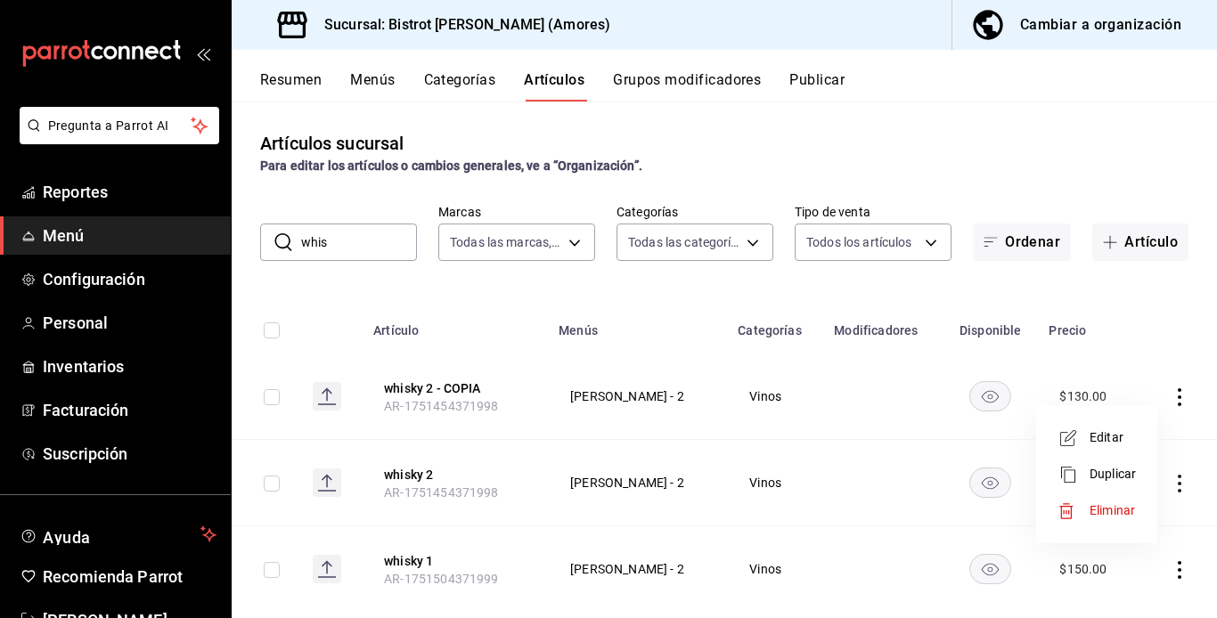
click at [920, 432] on span "Editar" at bounding box center [1113, 438] width 46 height 19
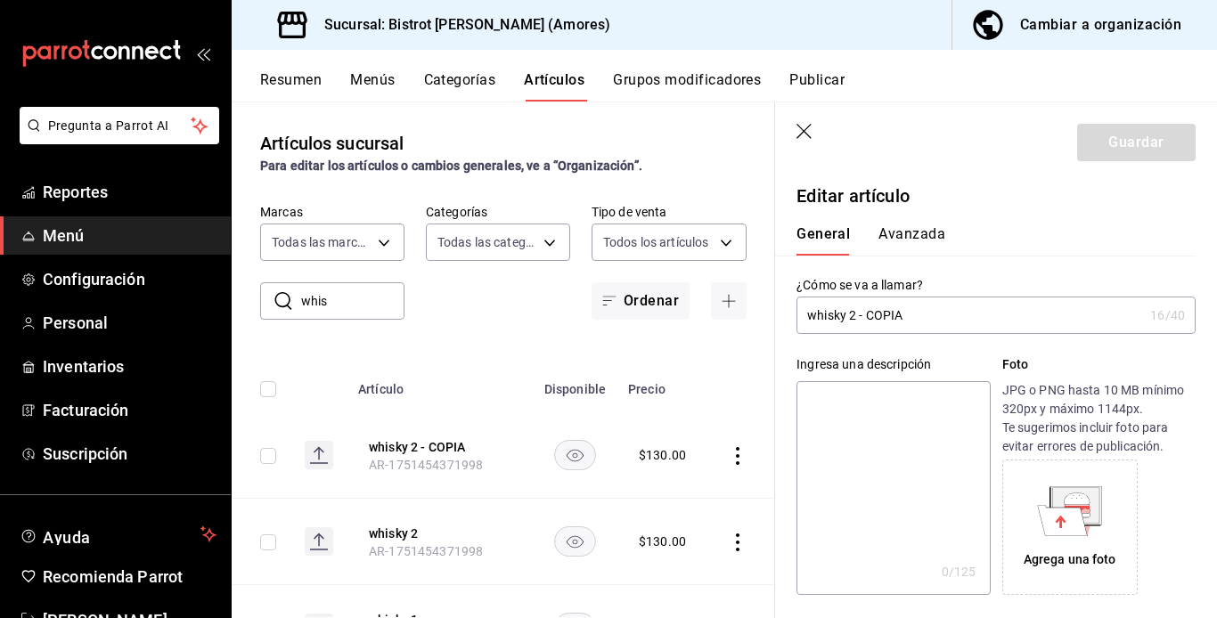
click at [848, 315] on input "whisky 2 - COPIA" at bounding box center [970, 316] width 347 height 36
click at [920, 315] on input "brandy 12 - COPIA" at bounding box center [970, 316] width 347 height 36
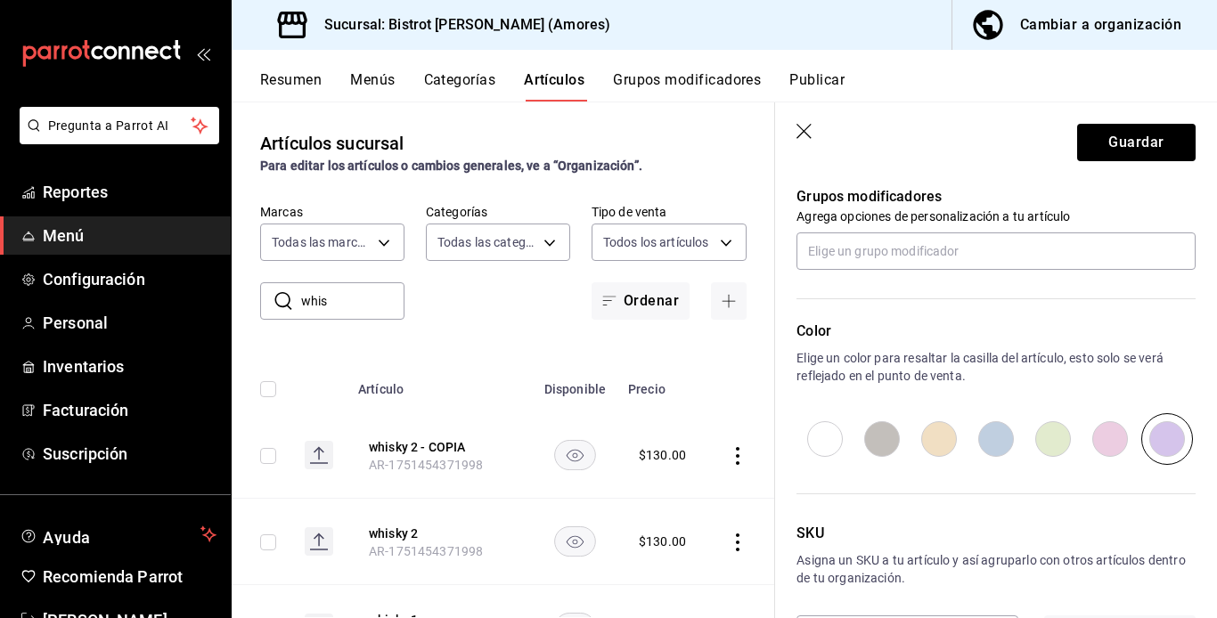
scroll to position [865, 0]
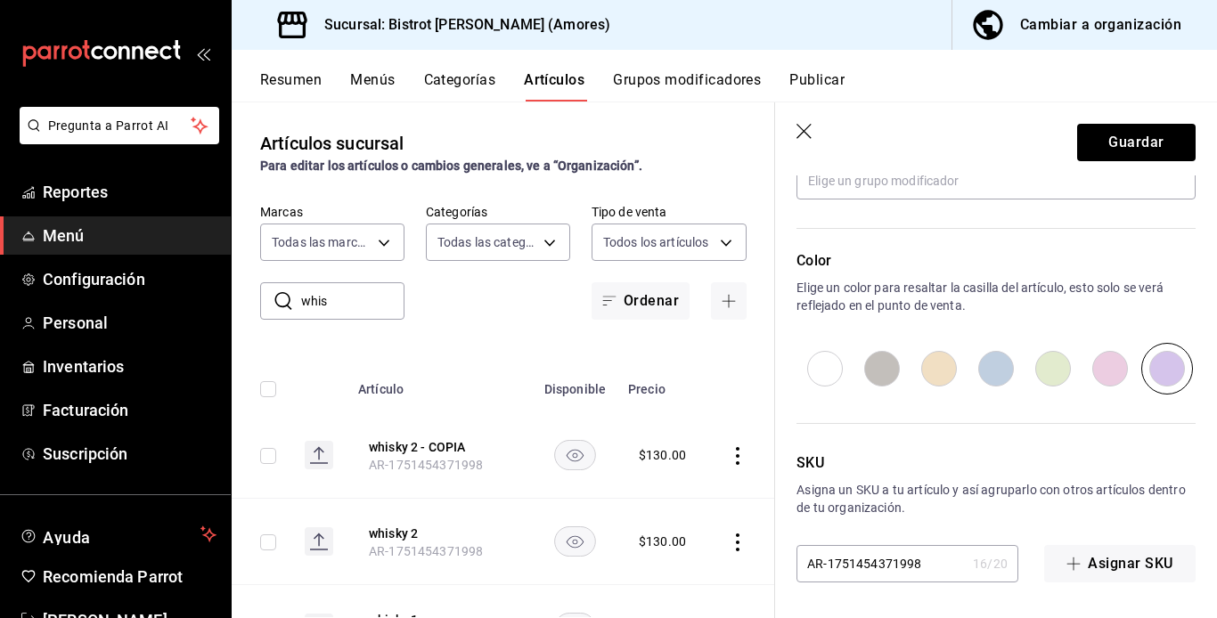
type input "brandy 1"
click at [871, 564] on input "AR-1751454371998" at bounding box center [881, 564] width 169 height 36
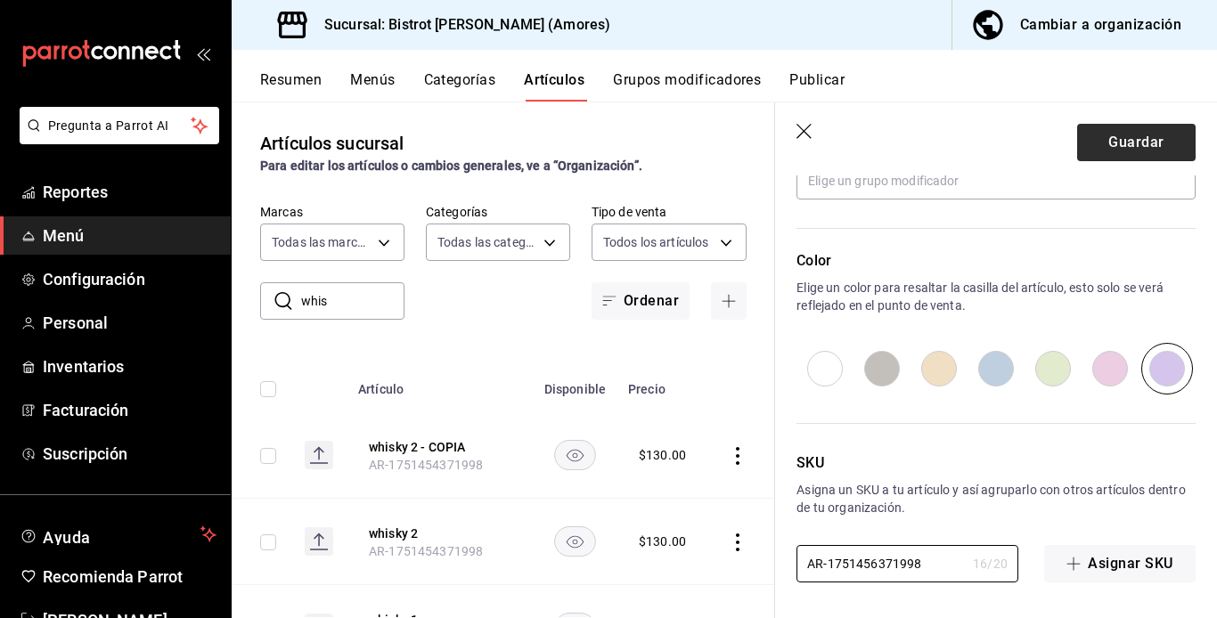
type input "AR-1751456371998"
click at [920, 140] on button "Guardar" at bounding box center [1136, 142] width 119 height 37
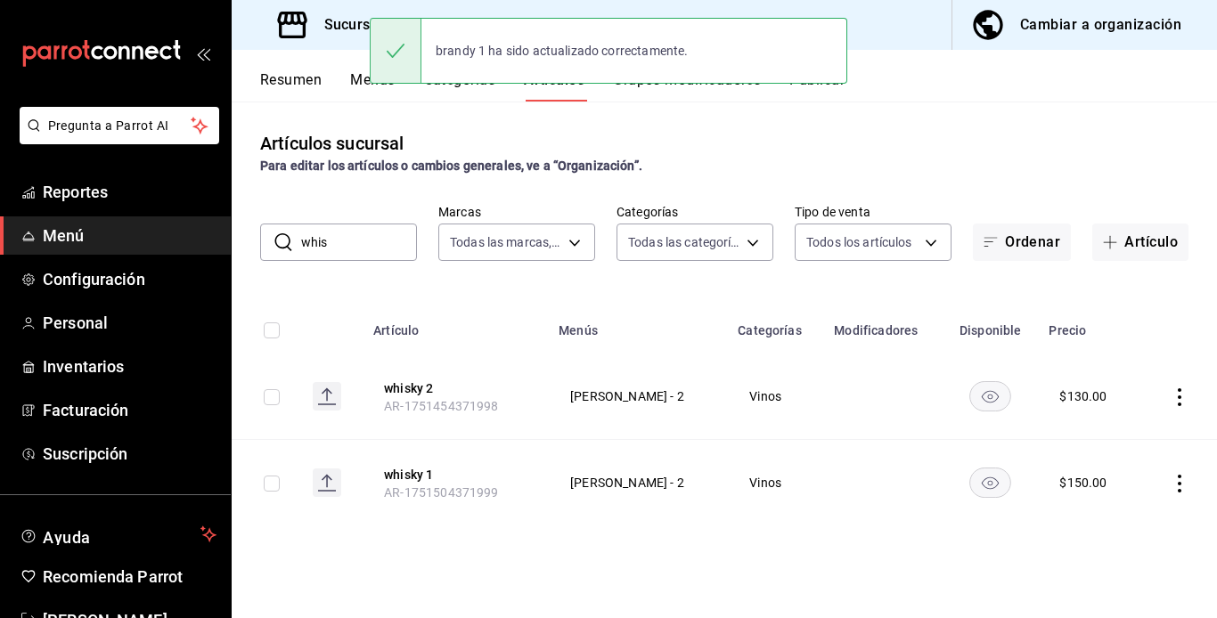
click at [364, 226] on input "whis" at bounding box center [359, 243] width 116 height 36
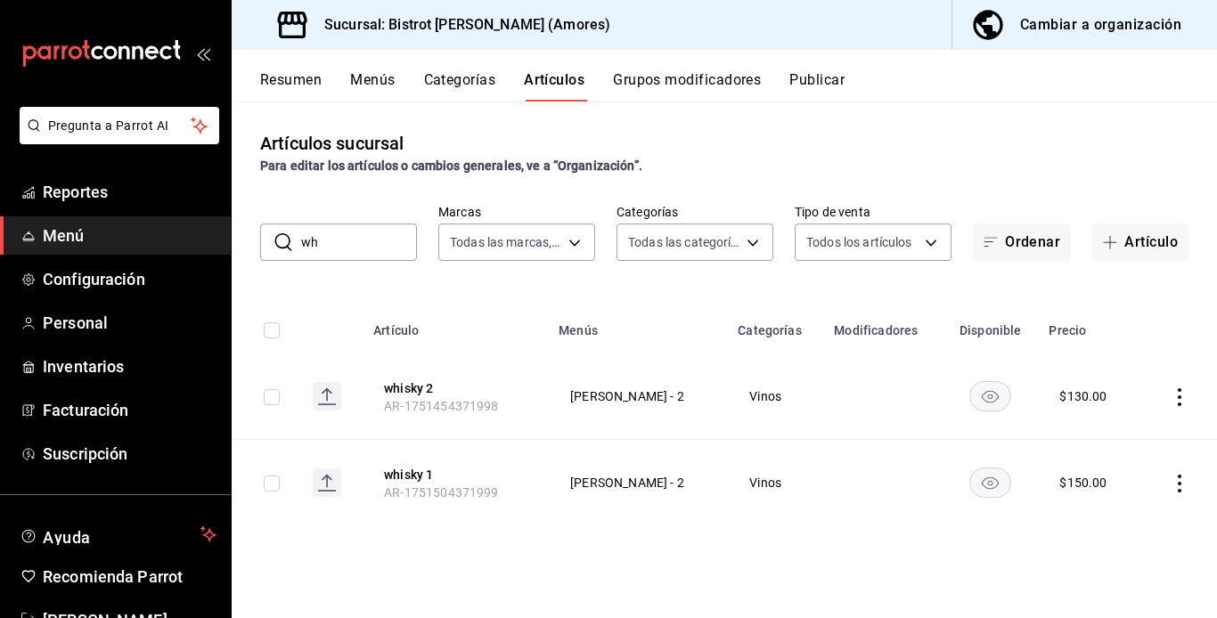
type input "w"
click at [342, 241] on input "brandy" at bounding box center [359, 243] width 116 height 36
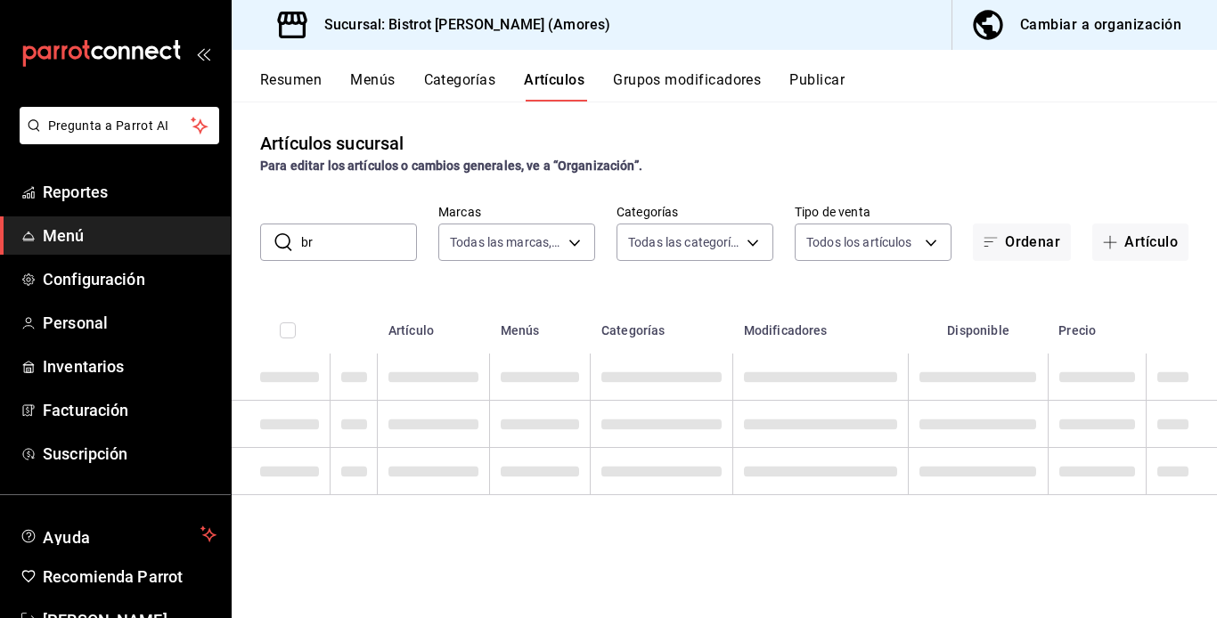
type input "b"
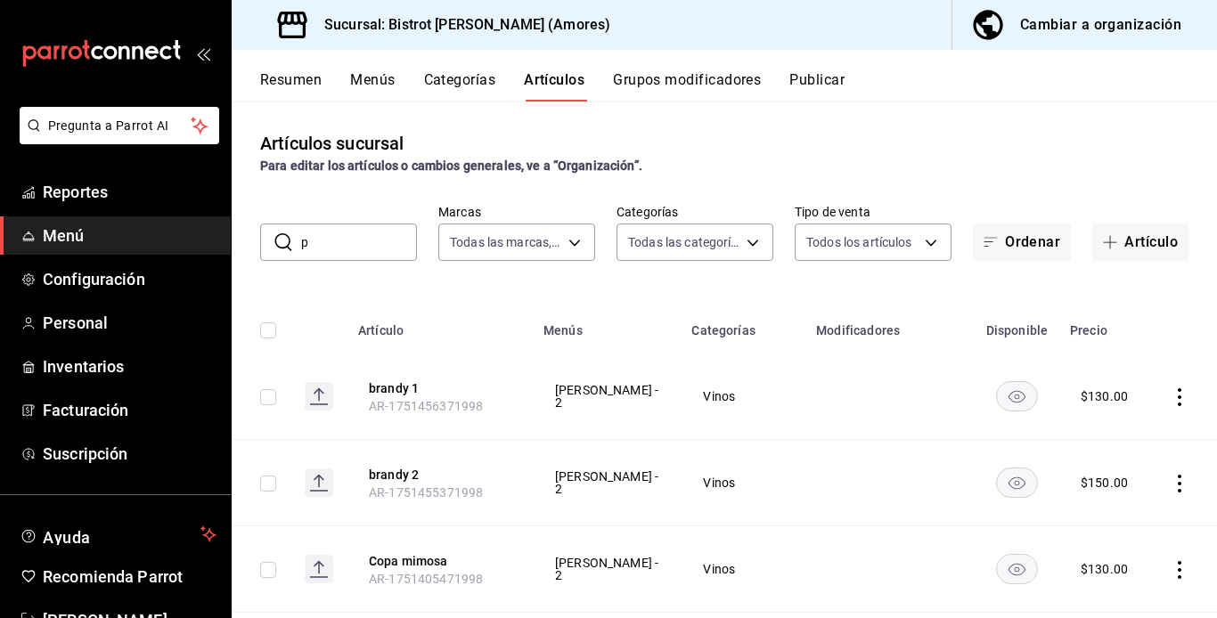
click at [342, 227] on input "p" at bounding box center [359, 243] width 116 height 36
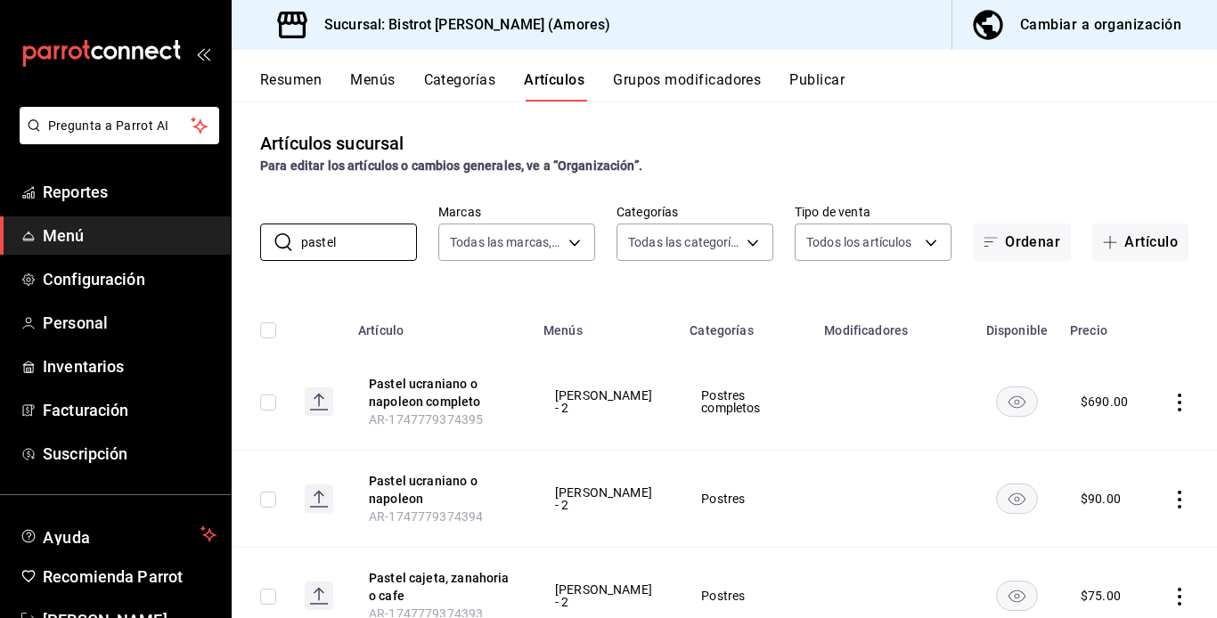
type input "pastel"
click at [282, 343] on th at bounding box center [261, 325] width 59 height 57
click at [920, 399] on icon "actions" at bounding box center [1180, 403] width 18 height 18
click at [920, 438] on span "Editar" at bounding box center [1113, 443] width 46 height 19
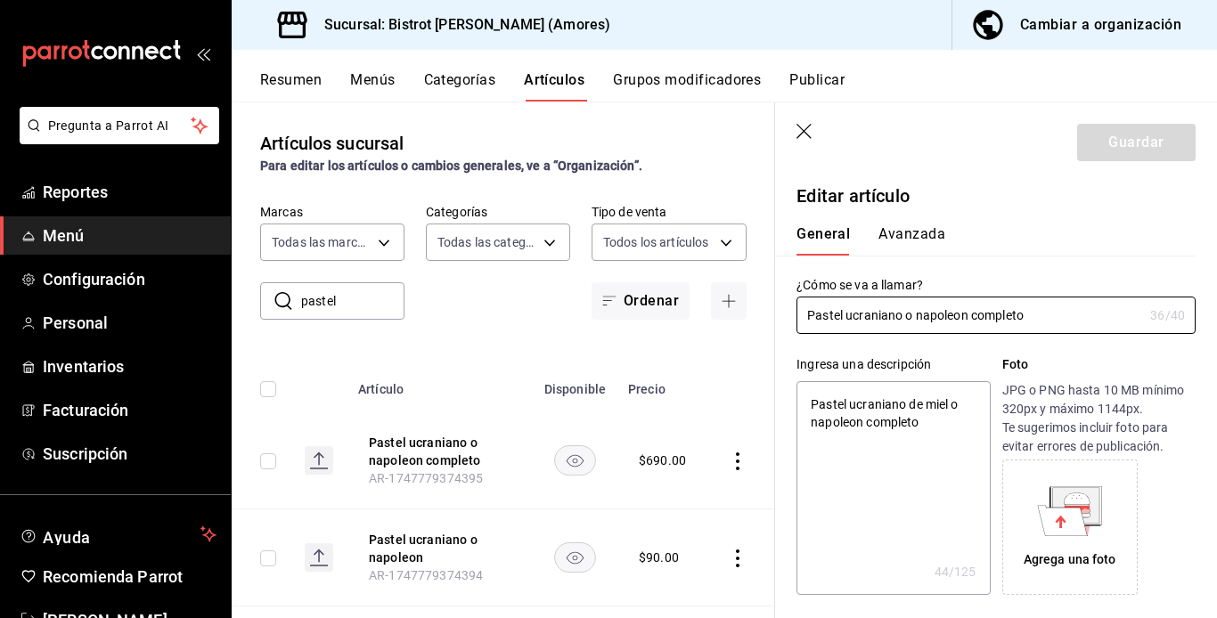
type textarea "x"
type input "$690.00"
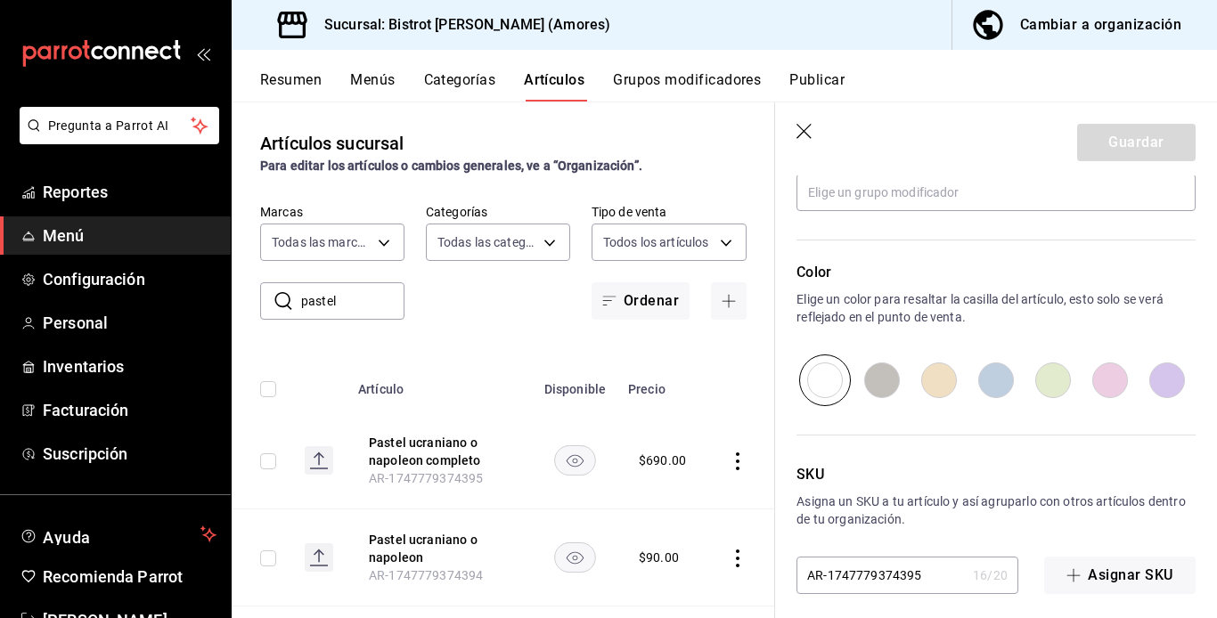
scroll to position [865, 0]
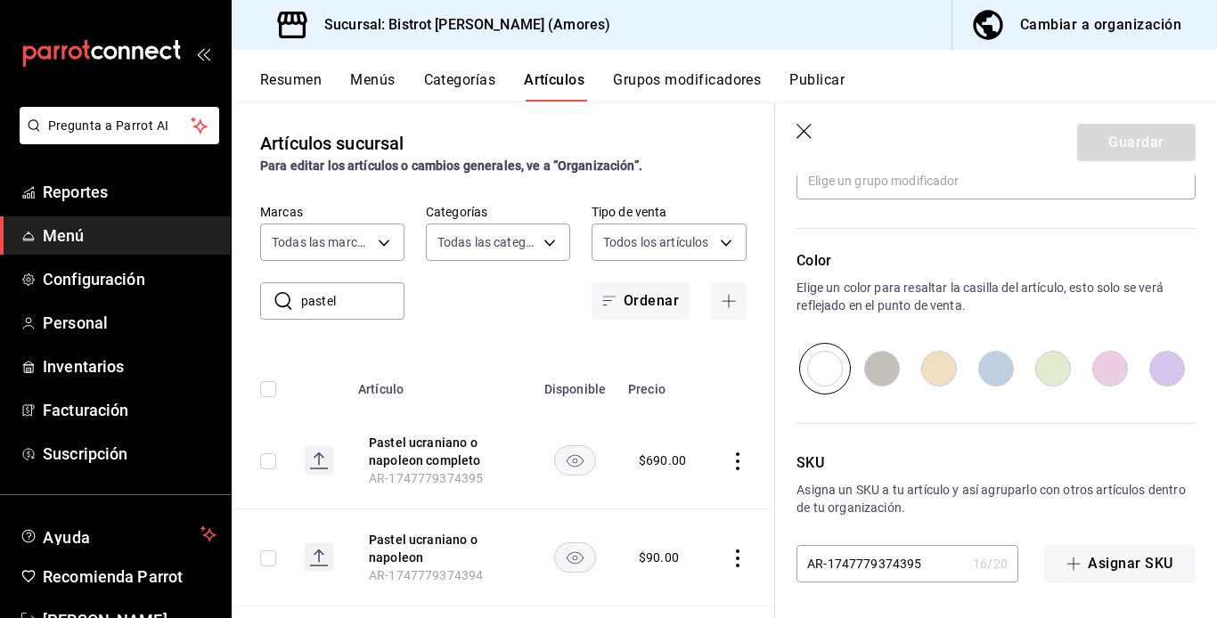
drag, startPoint x: 1206, startPoint y: 610, endPoint x: 749, endPoint y: 363, distance: 519.9
click at [749, 363] on th at bounding box center [741, 384] width 68 height 57
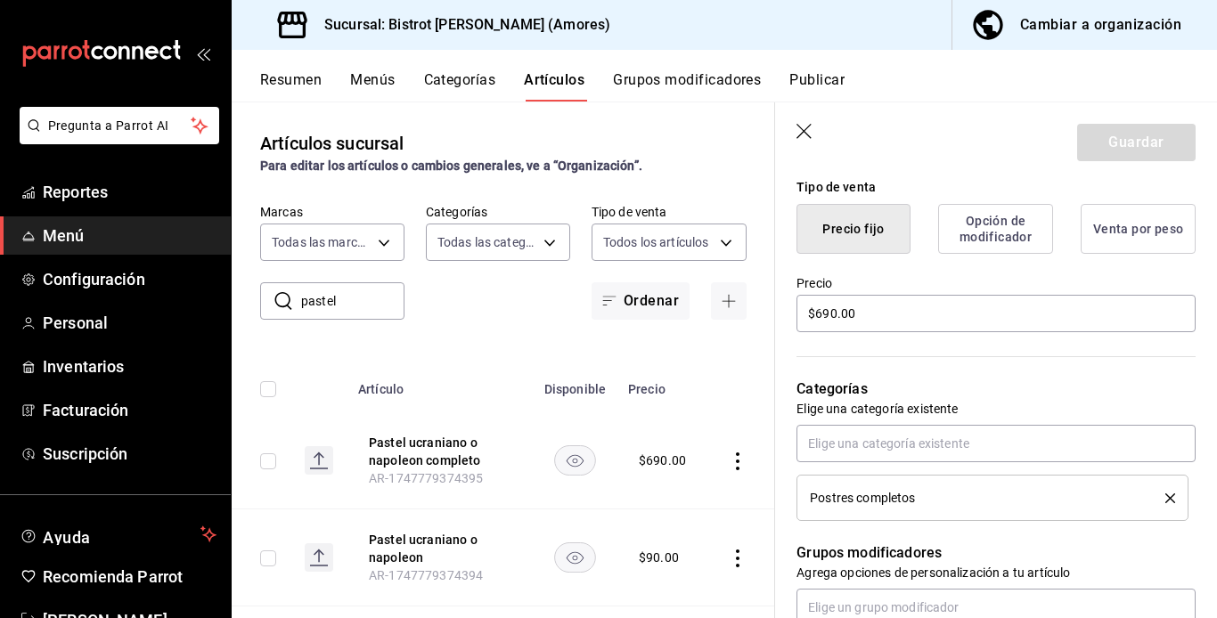
scroll to position [391, 0]
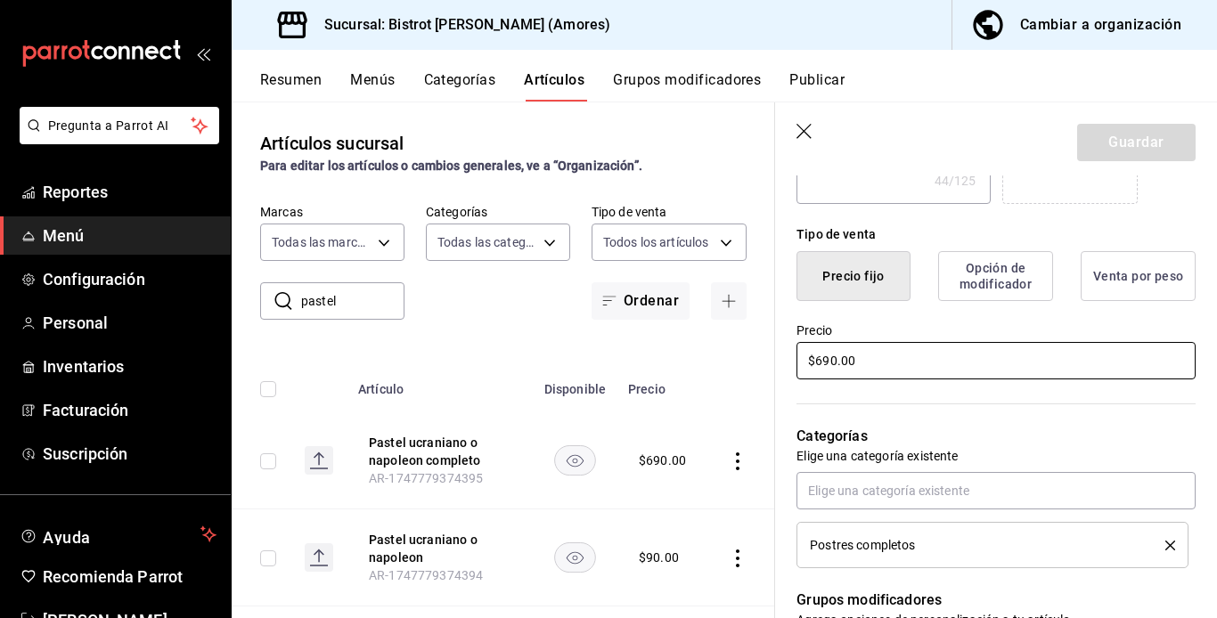
click at [814, 360] on input "$690.00" at bounding box center [996, 360] width 399 height 37
type textarea "x"
type input "$7690.00"
type textarea "x"
type input "$75690.00"
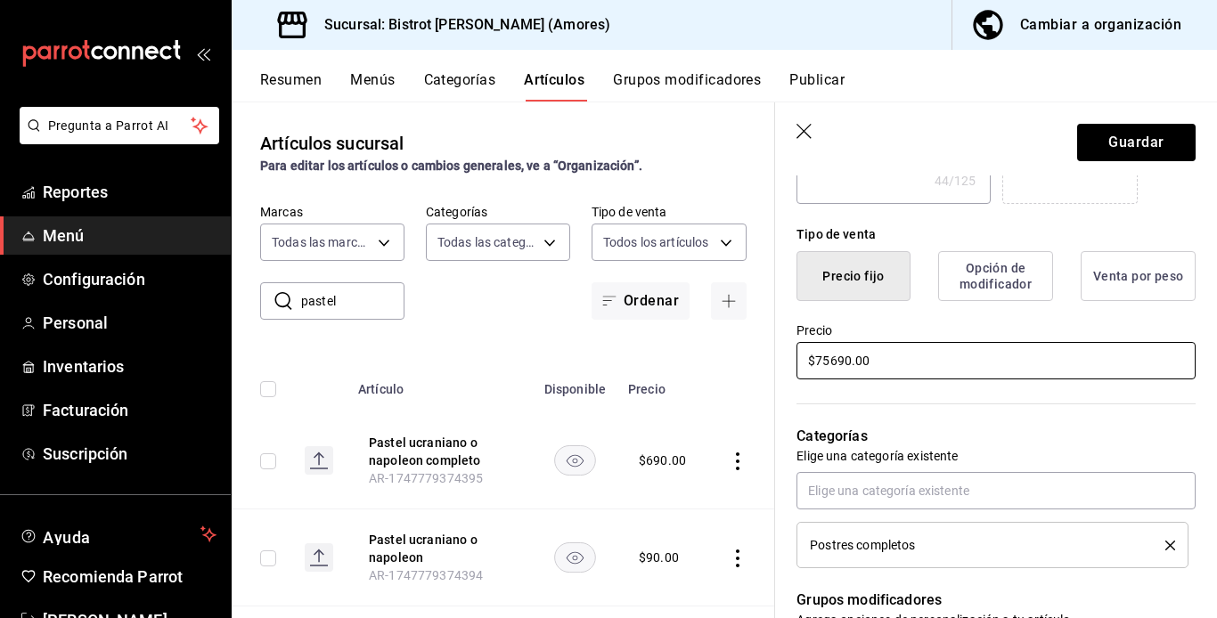
type textarea "x"
type input "$750690.00"
type textarea "x"
type input "$75090.00"
type textarea "x"
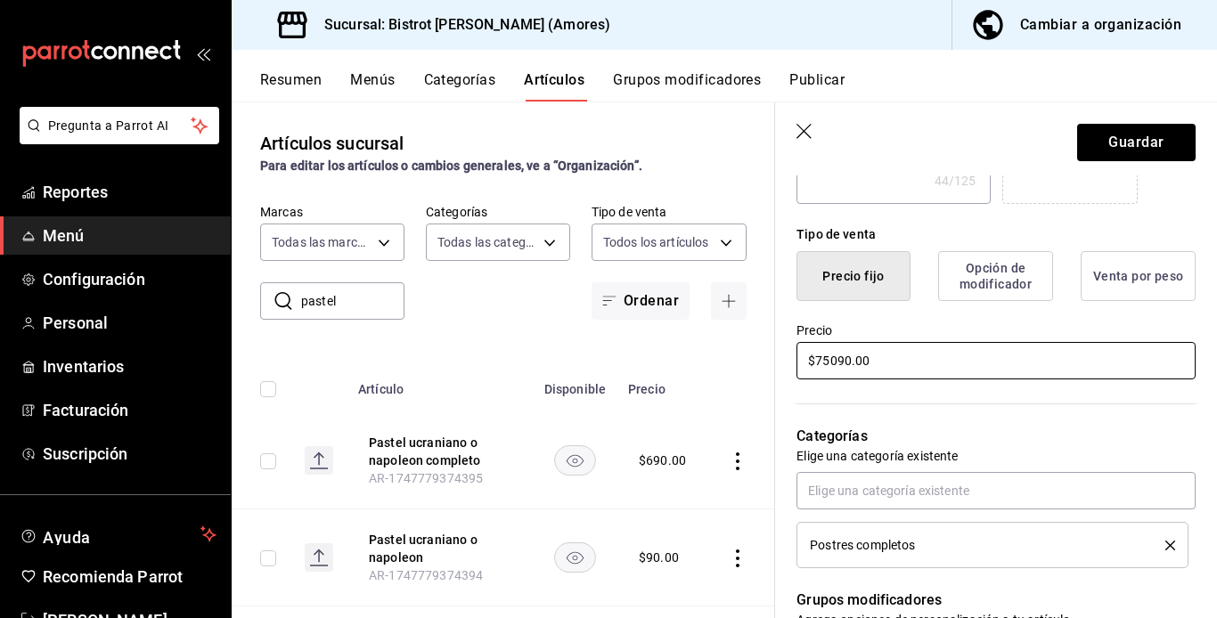
type input "$7500.00"
type textarea "x"
type input "$750.00"
click at [920, 134] on button "Guardar" at bounding box center [1136, 142] width 119 height 37
type textarea "x"
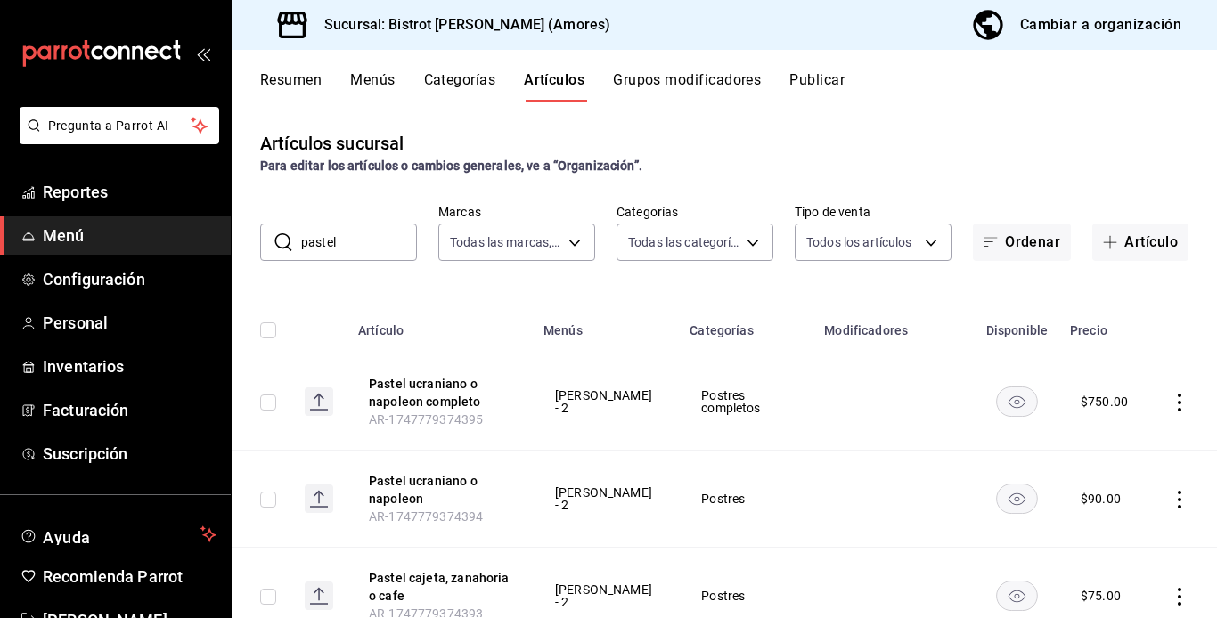
click at [340, 247] on input "pastel" at bounding box center [359, 243] width 116 height 36
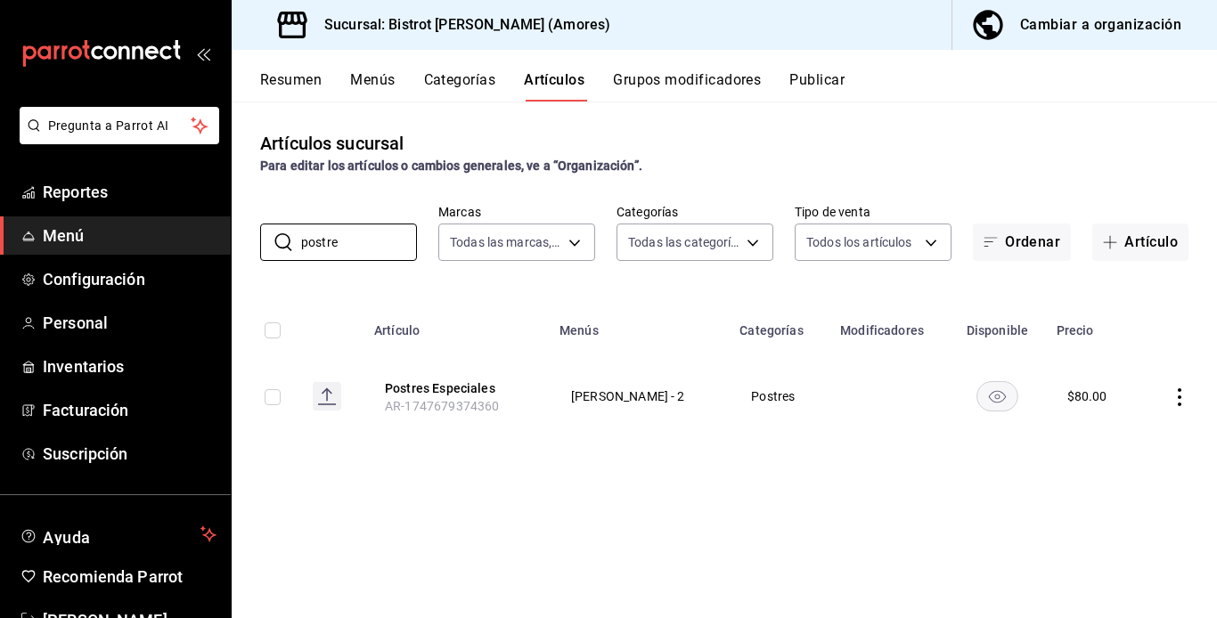
type input "postre"
click at [920, 400] on icon "actions" at bounding box center [1180, 397] width 18 height 18
click at [920, 441] on span "Editar" at bounding box center [1126, 438] width 46 height 19
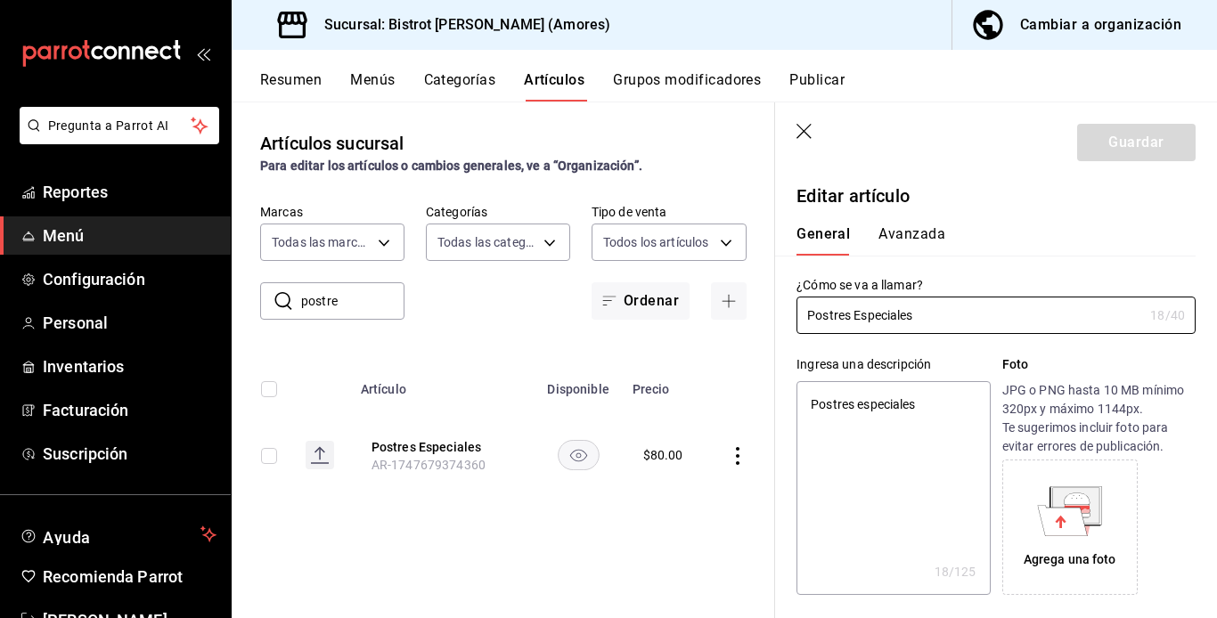
type textarea "x"
type input "$80.00"
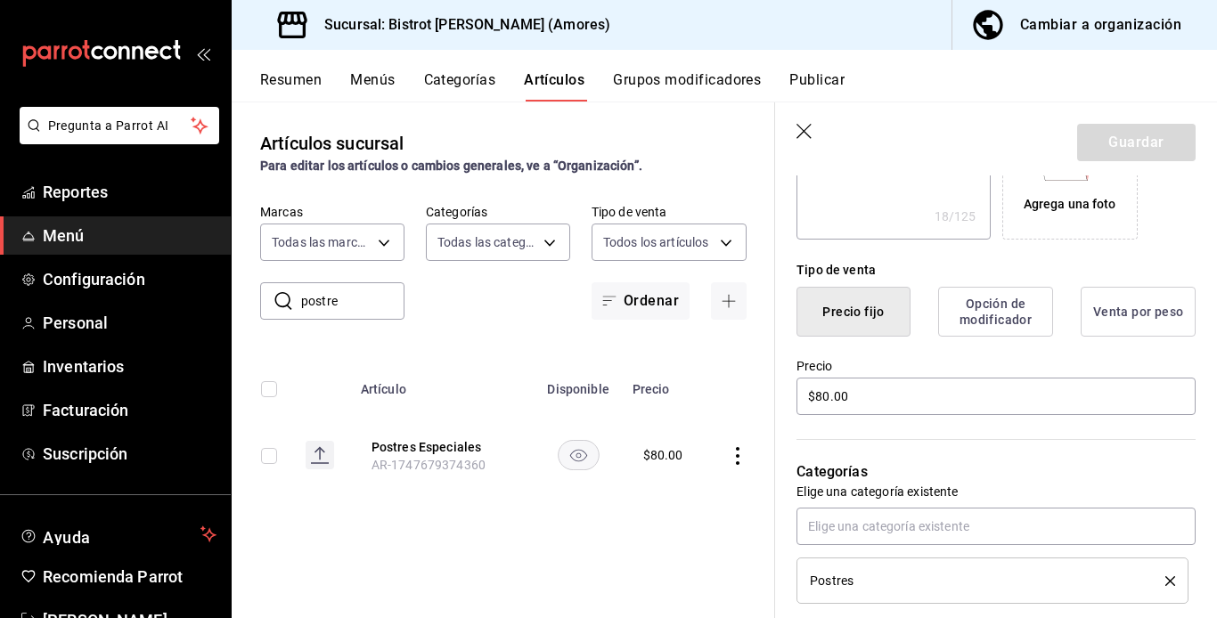
scroll to position [427, 0]
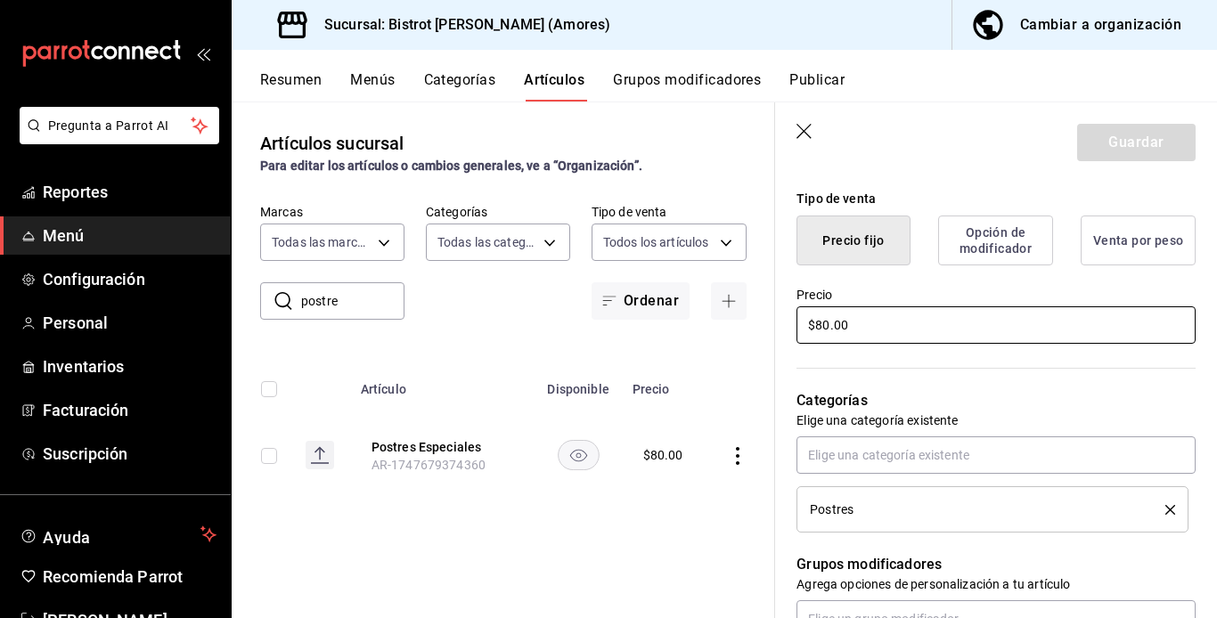
click at [814, 326] on input "$80.00" at bounding box center [996, 325] width 399 height 37
type textarea "x"
type input "$980.00"
type textarea "x"
type input "$9080.00"
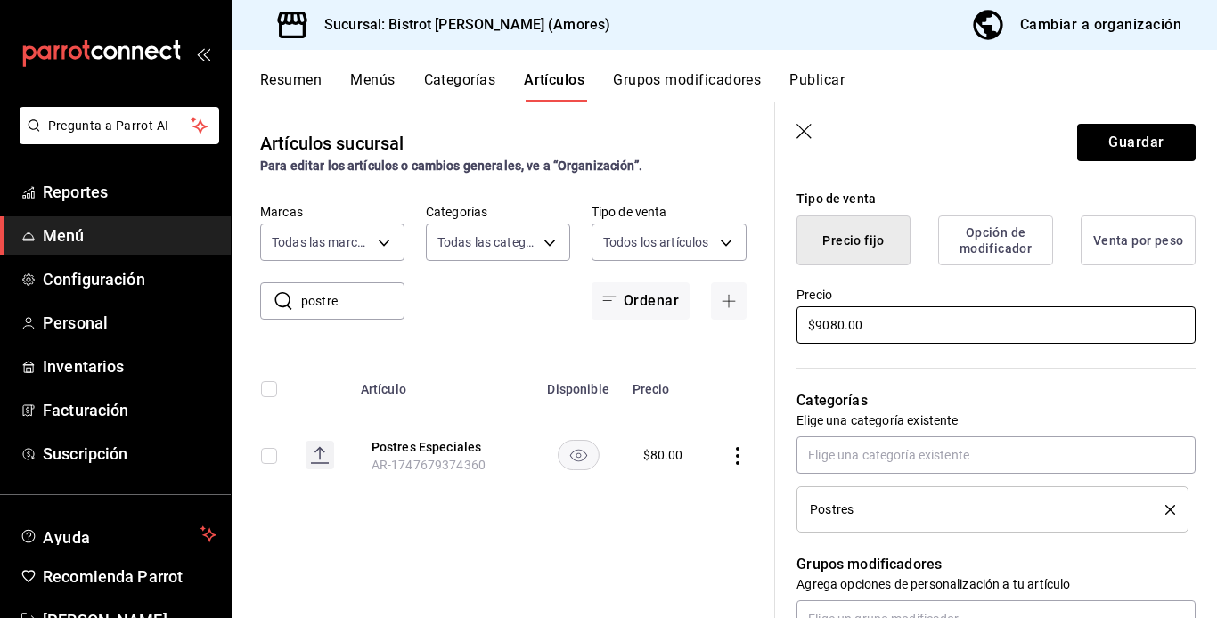
type textarea "x"
type input "$900.00"
type textarea "x"
type input "$90.00"
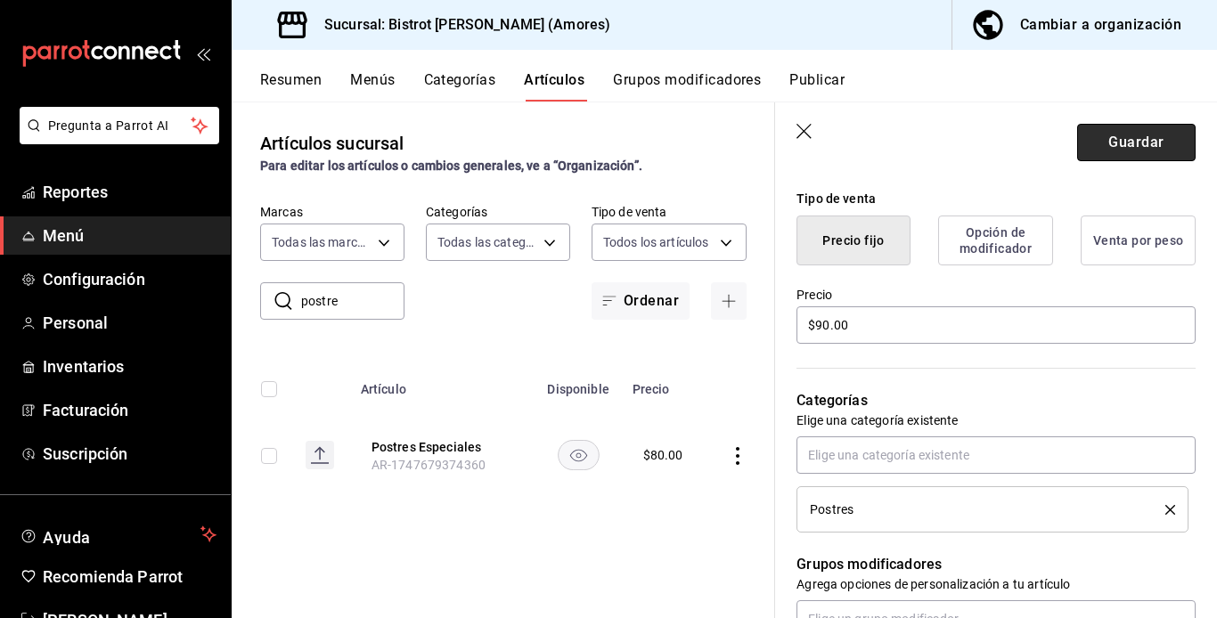
click at [920, 135] on button "Guardar" at bounding box center [1136, 142] width 119 height 37
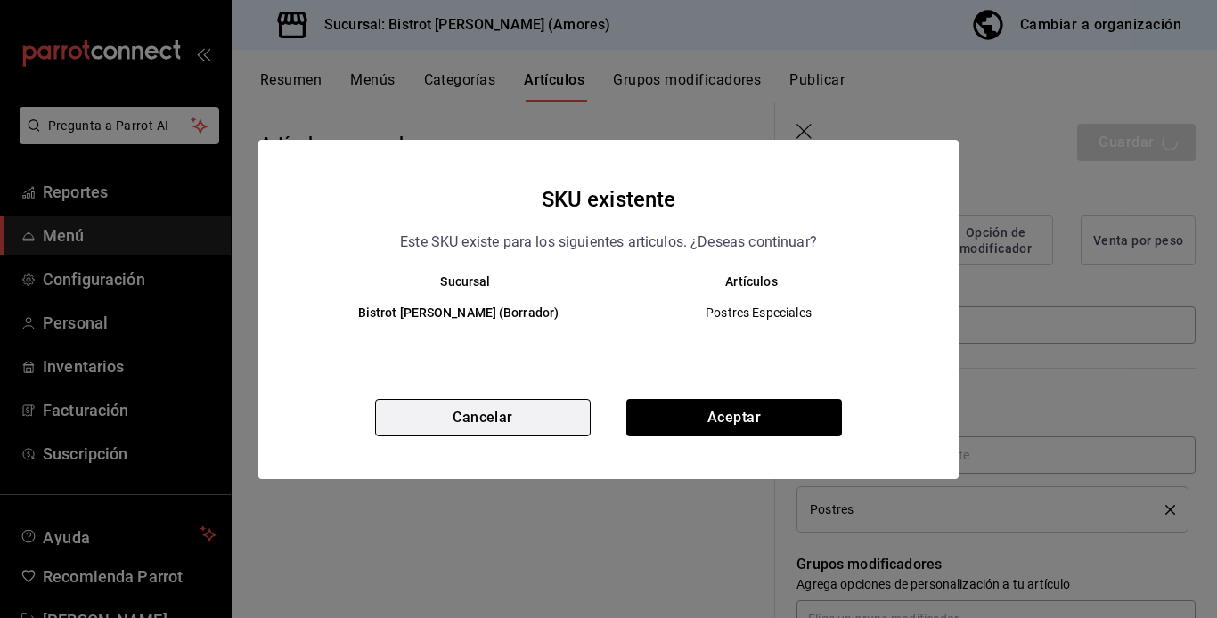
click at [503, 419] on button "Cancelar" at bounding box center [483, 417] width 216 height 37
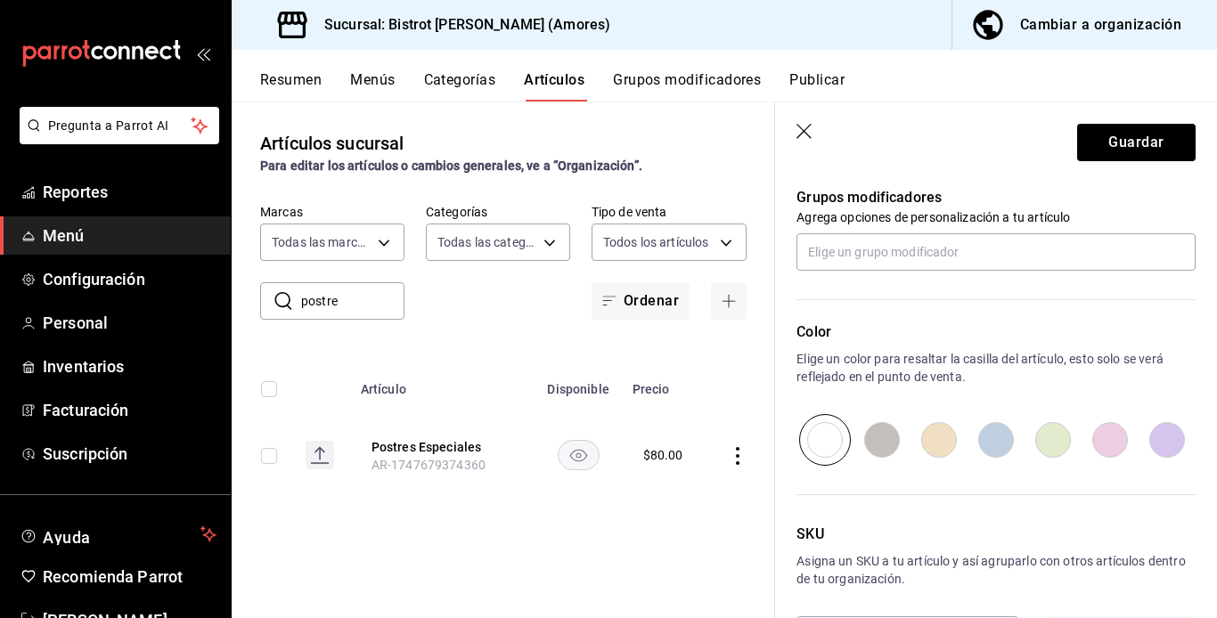
scroll to position [865, 0]
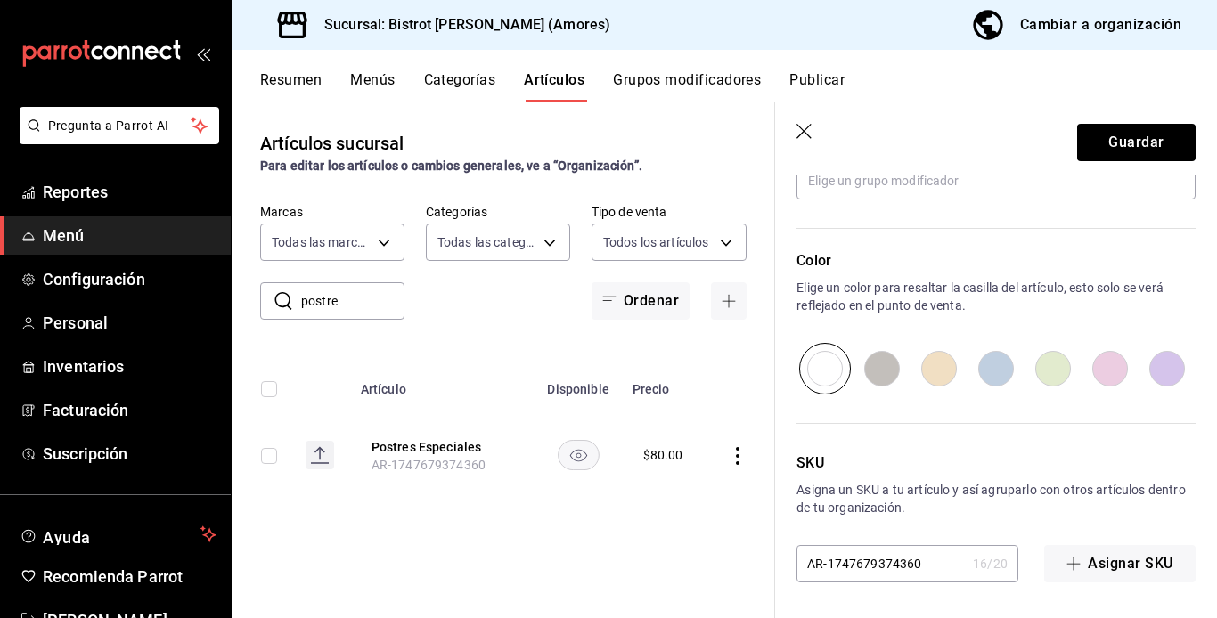
click at [910, 564] on input "AR-1747679374360" at bounding box center [881, 564] width 169 height 36
type textarea "x"
type input "AR-17476793743610"
type textarea "x"
type input "AR-1747679374361"
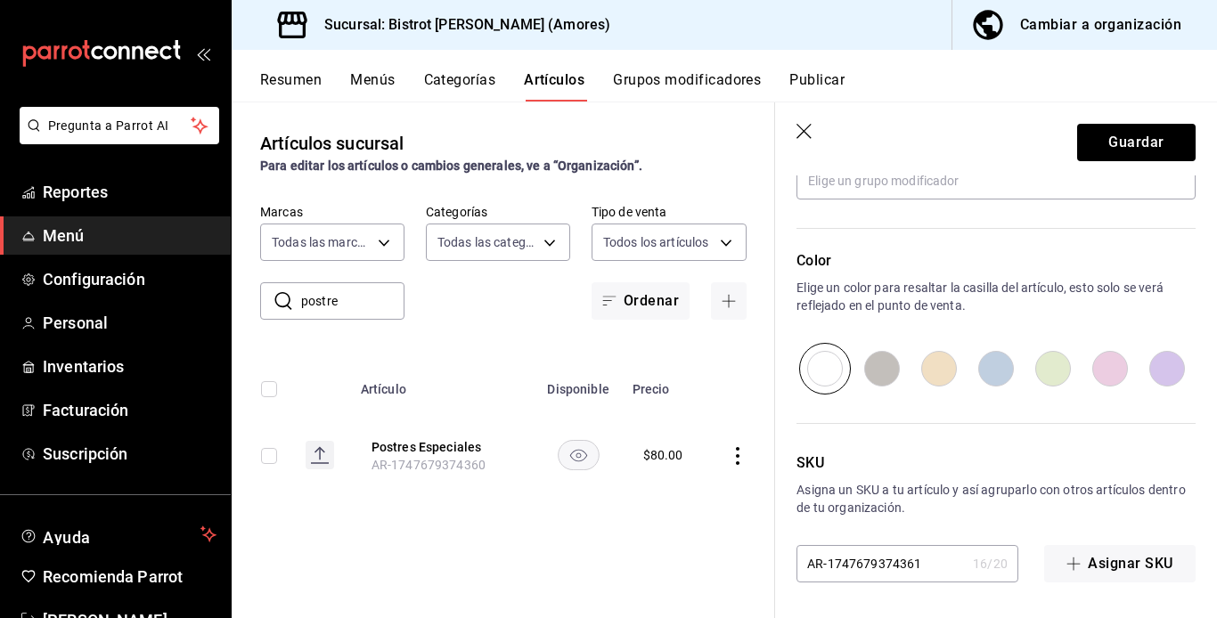
type textarea "x"
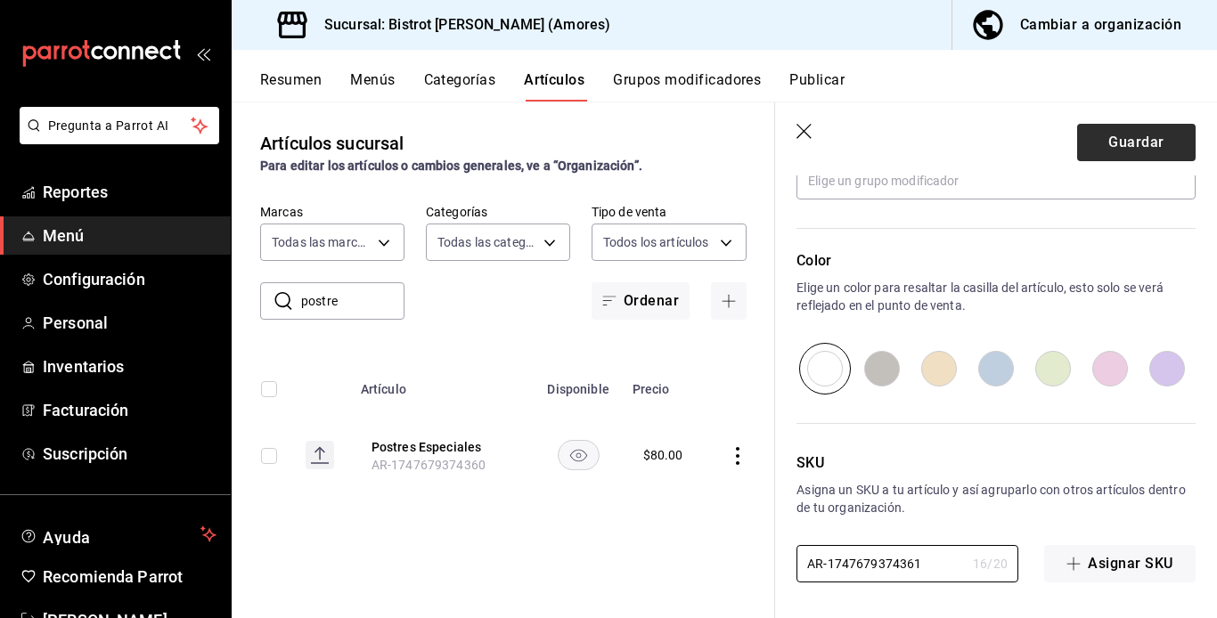
type input "AR-1747679374361"
click at [920, 145] on button "Guardar" at bounding box center [1136, 142] width 119 height 37
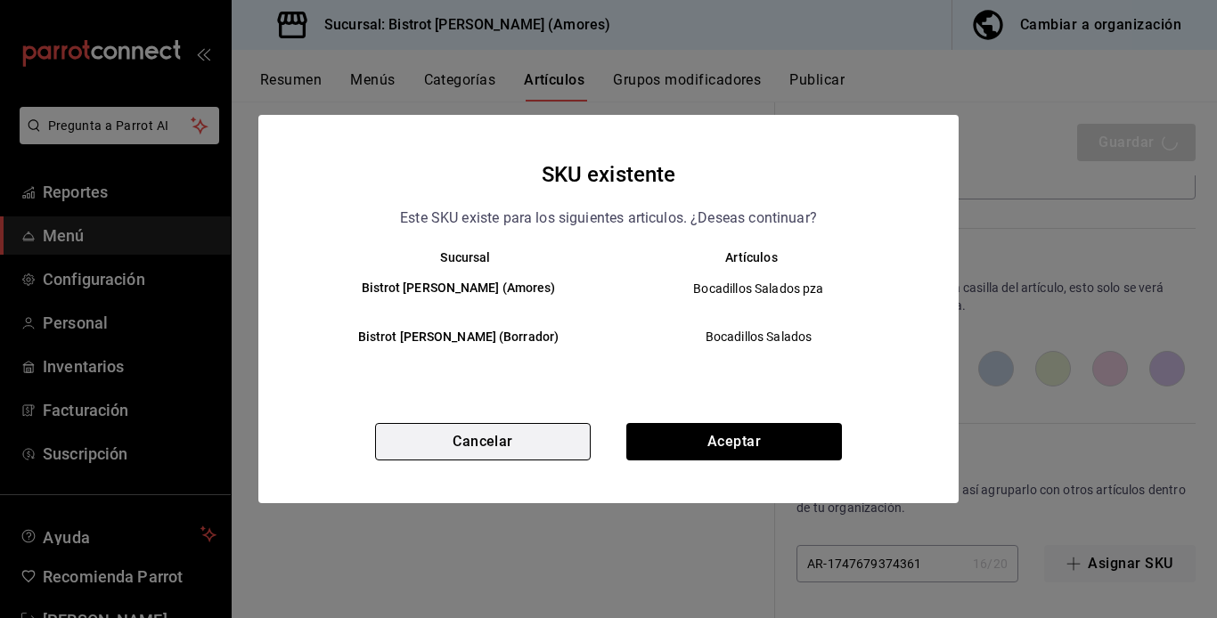
click at [561, 437] on button "Cancelar" at bounding box center [483, 441] width 216 height 37
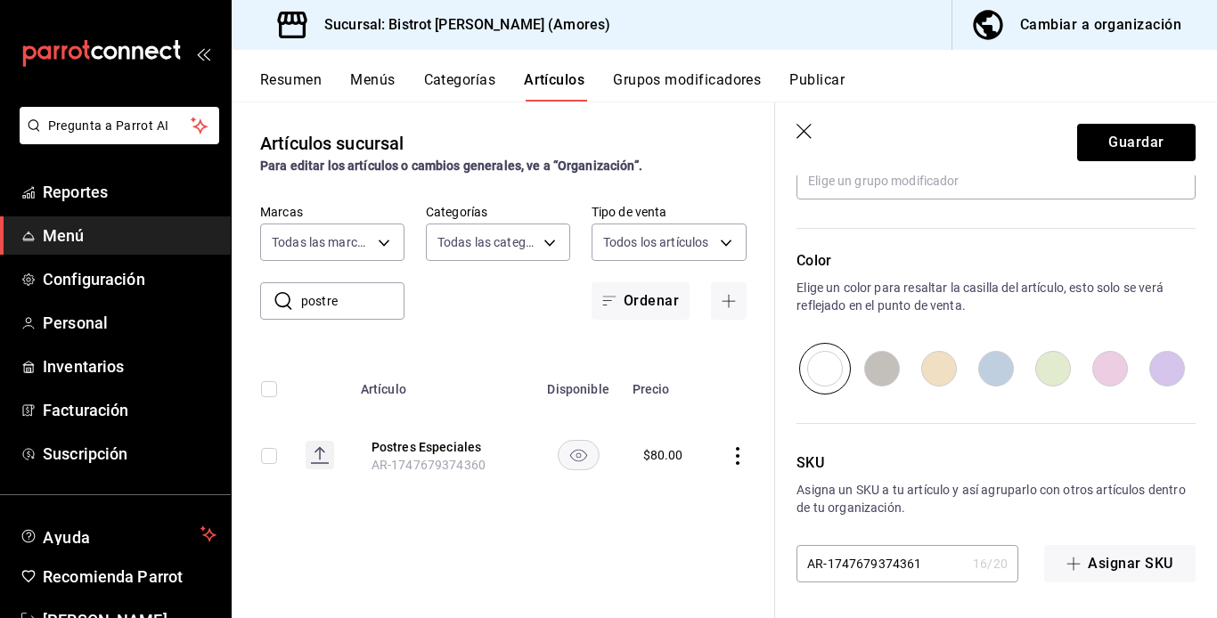
drag, startPoint x: 862, startPoint y: 561, endPoint x: 872, endPoint y: 558, distance: 11.3
click at [872, 558] on input "AR-1747679374361" at bounding box center [881, 564] width 169 height 36
type textarea "x"
type input "AR-174767374361"
type textarea "x"
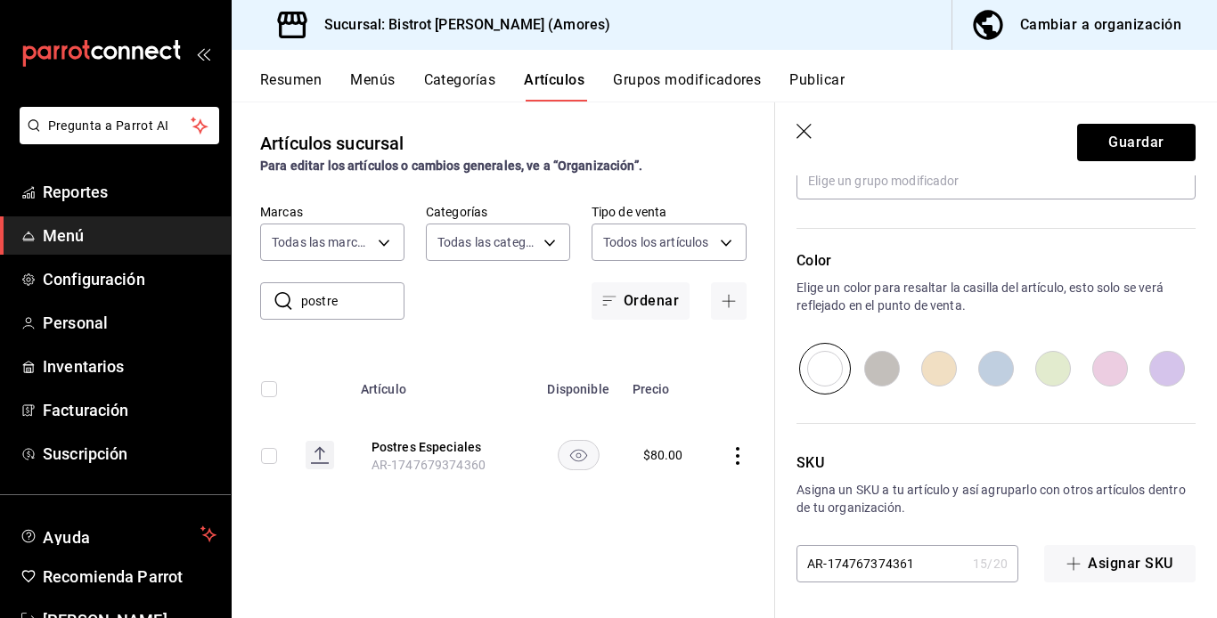
type input "AR-1747678374361"
type textarea "x"
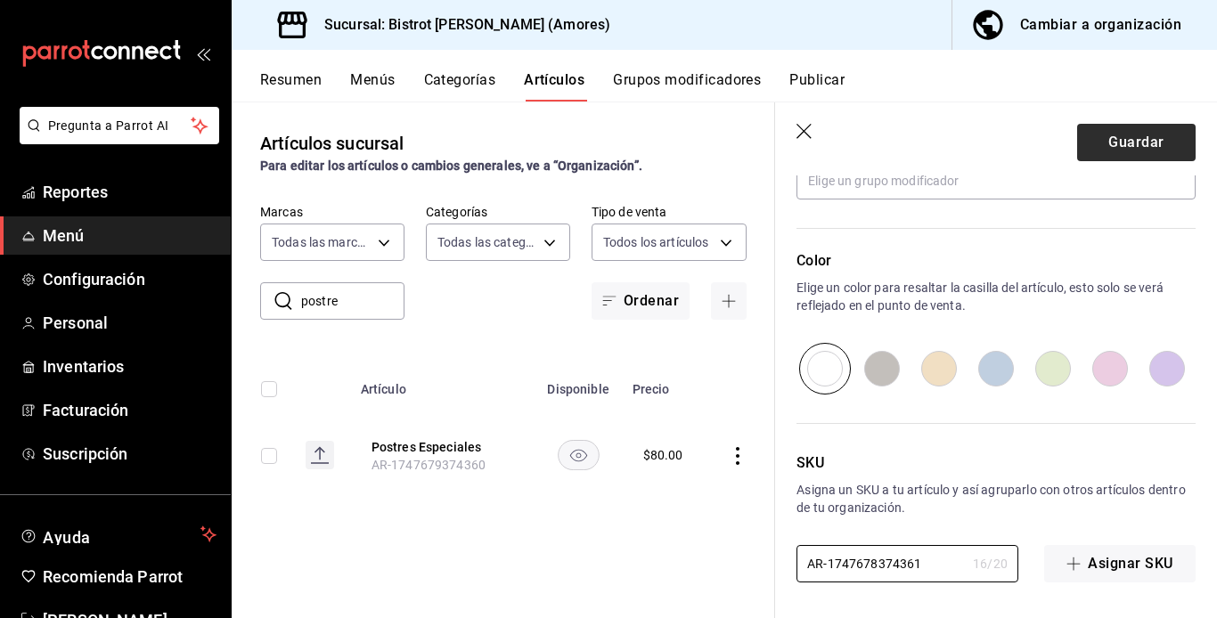
type input "AR-1747678374361"
click at [920, 142] on button "Guardar" at bounding box center [1136, 142] width 119 height 37
type textarea "x"
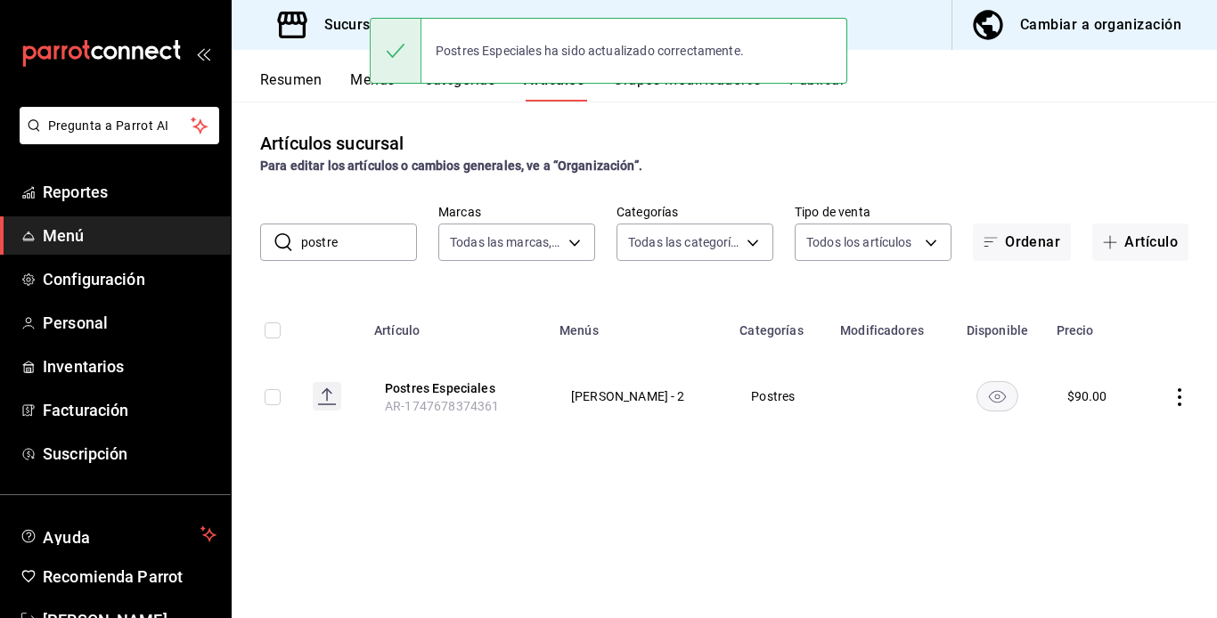
click at [843, 415] on td at bounding box center [889, 397] width 119 height 86
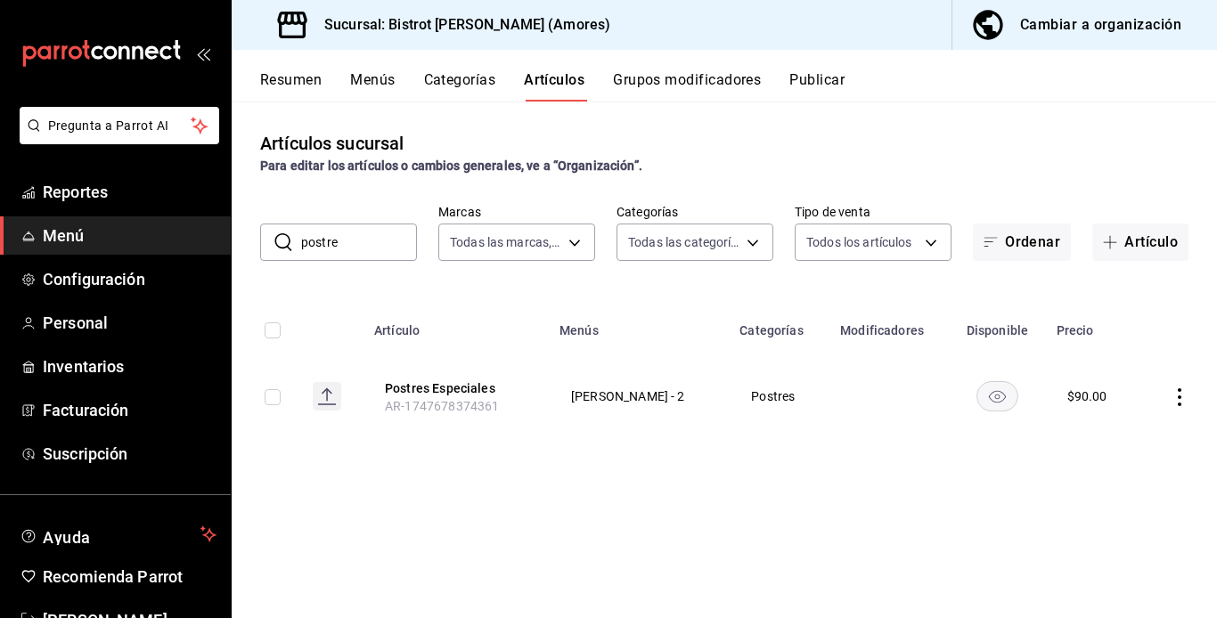
click at [920, 393] on icon "actions" at bounding box center [1180, 397] width 18 height 18
click at [920, 474] on span "Duplicar" at bounding box center [1126, 474] width 46 height 19
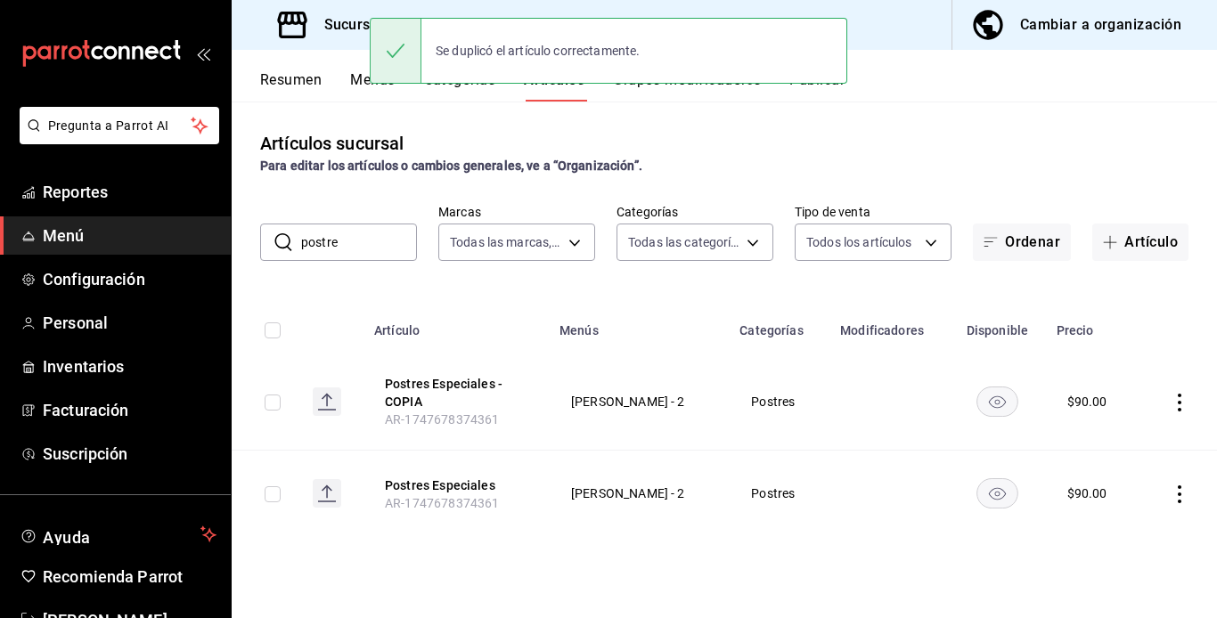
click at [920, 397] on icon "actions" at bounding box center [1180, 403] width 18 height 18
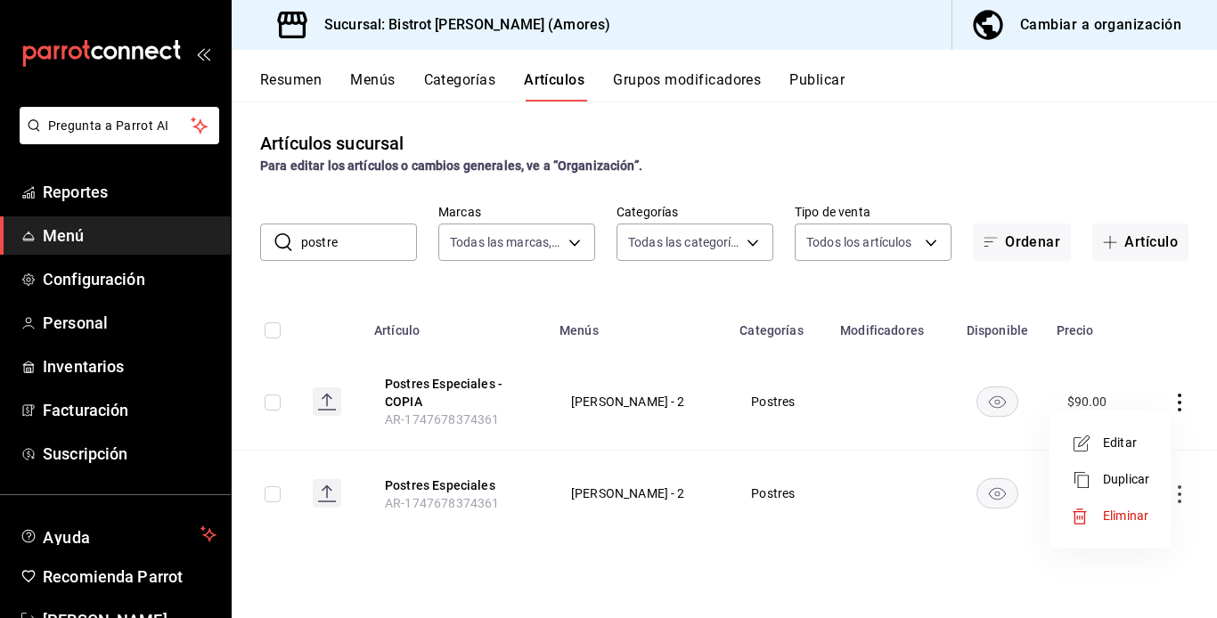
click at [920, 444] on span "Editar" at bounding box center [1126, 443] width 46 height 19
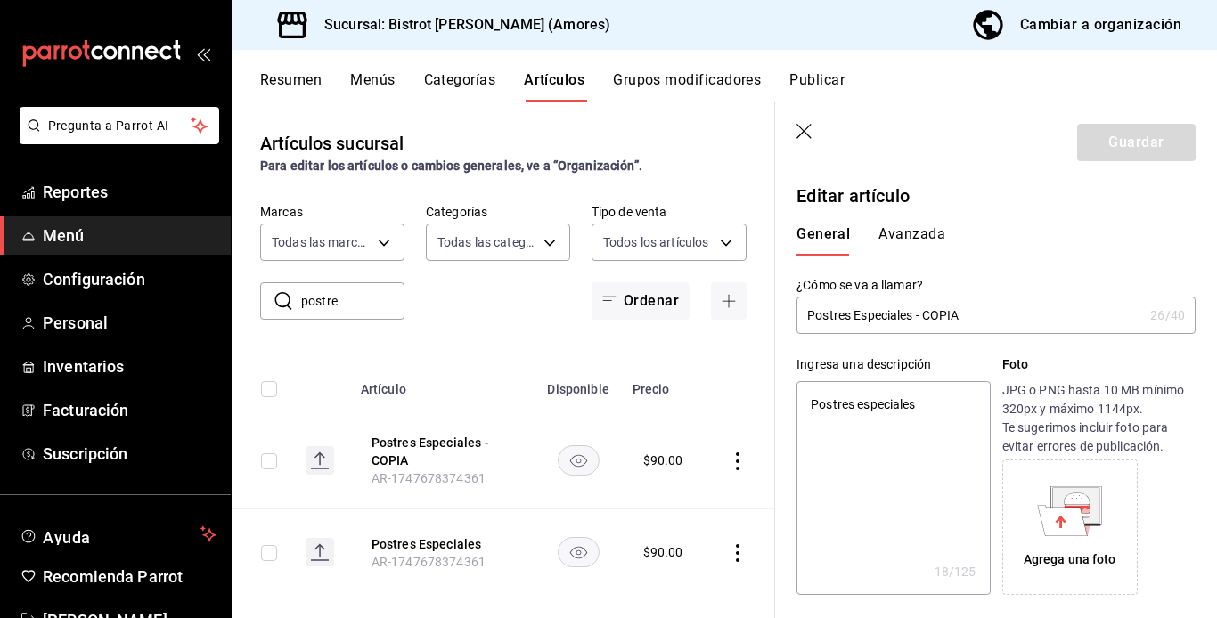
type input "Postres Especiales - COPI"
type textarea "x"
type input "Postres Especiales - COP"
type textarea "x"
type input "Postres Especiales - CO"
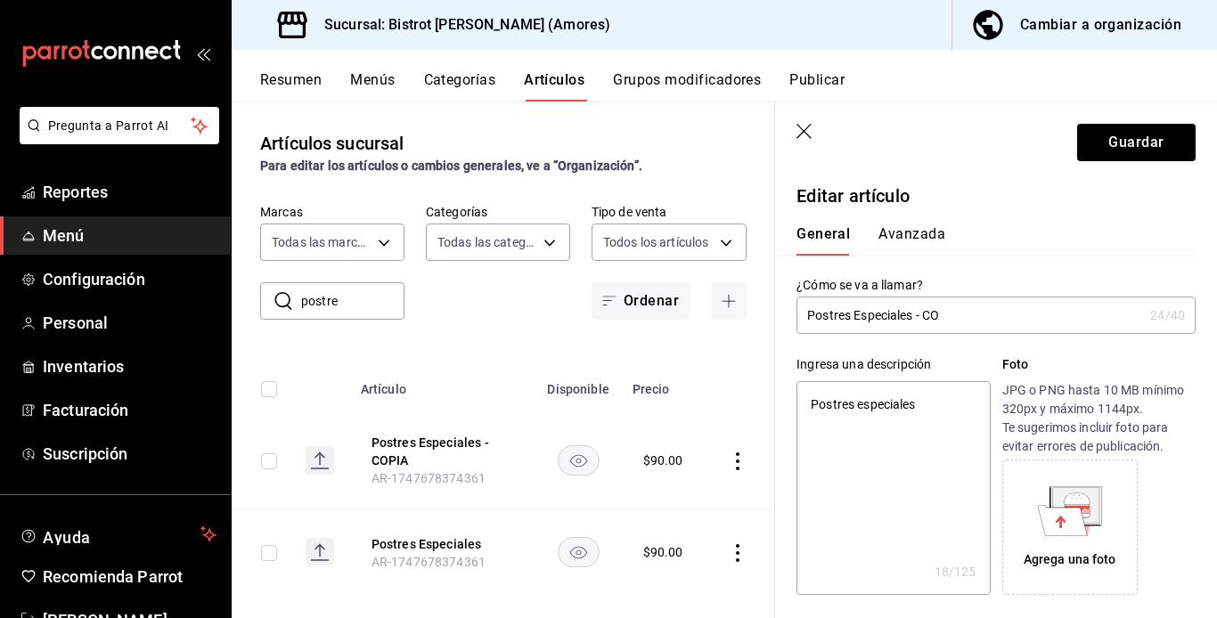
type textarea "x"
type input "Postres Especiales - C"
type textarea "x"
type input "Postres Especiales -"
type textarea "x"
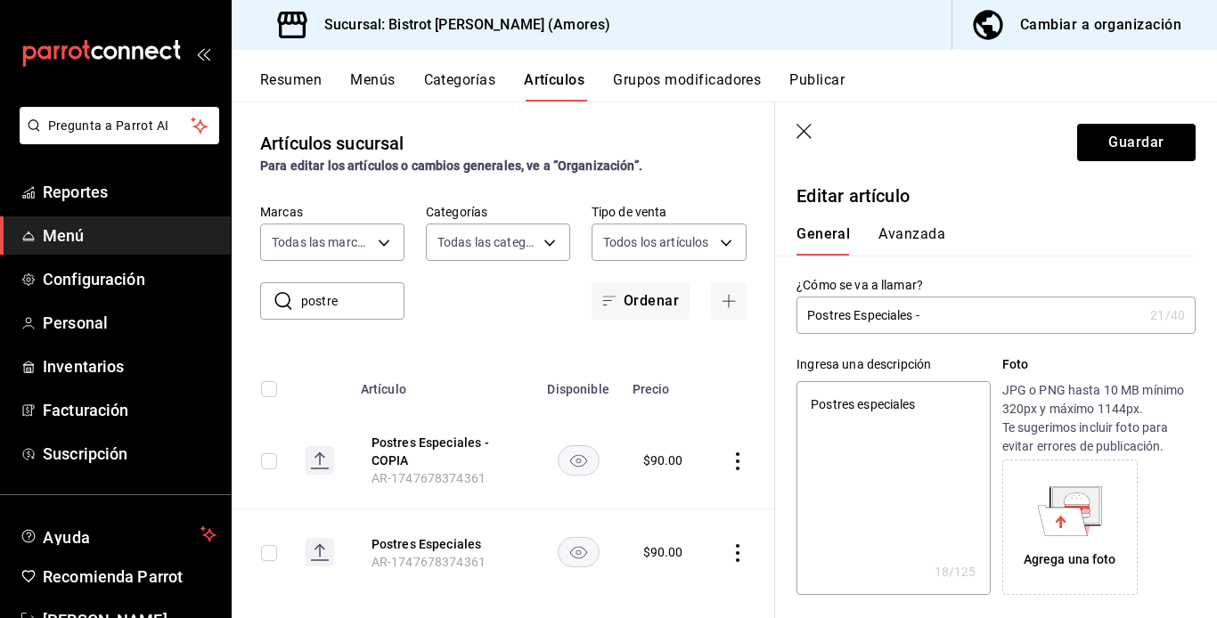
type input "Postres Especiales -"
type textarea "x"
type input "Postres Especiales"
type textarea "x"
type input "Postres Especiales 2"
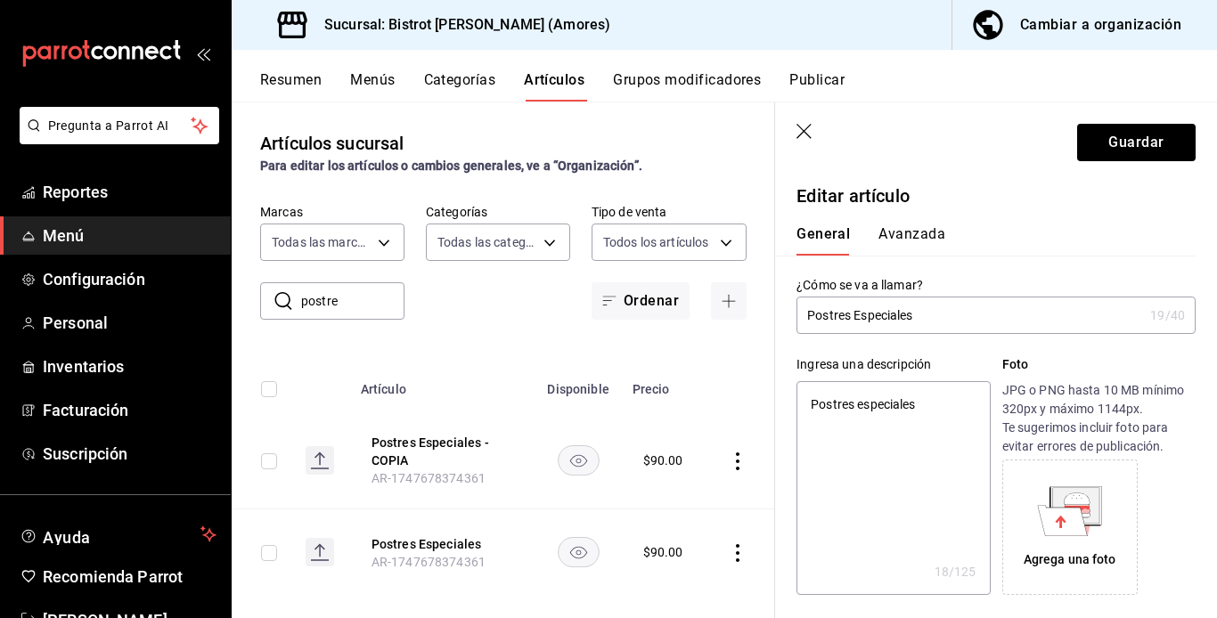
type textarea "x"
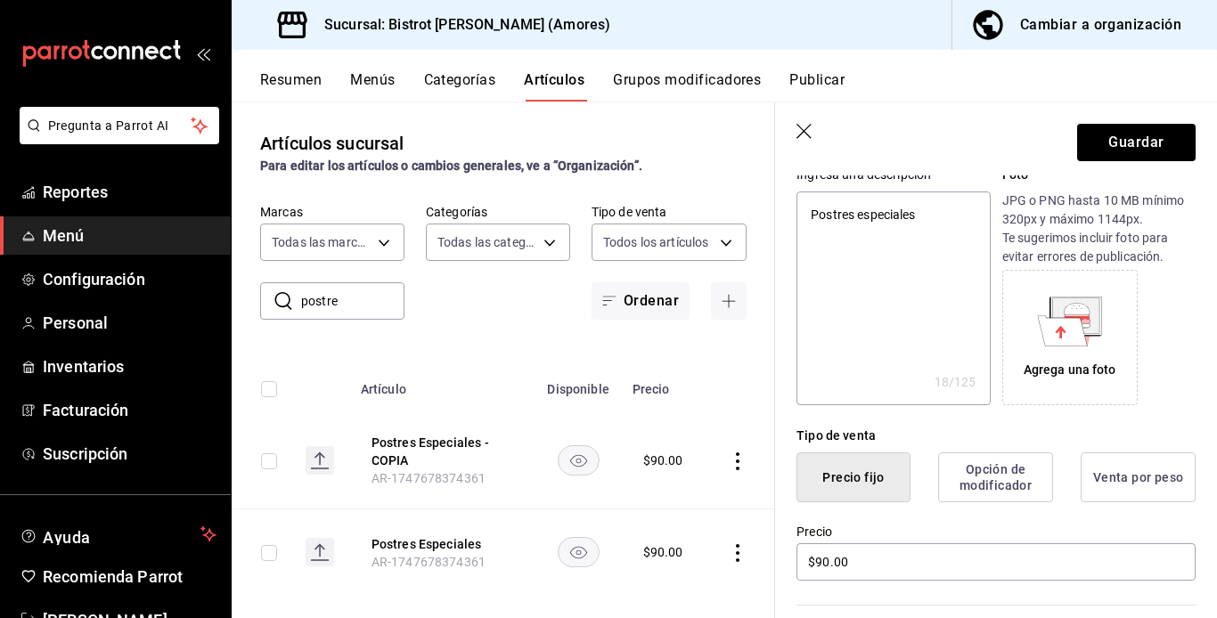
scroll to position [261, 0]
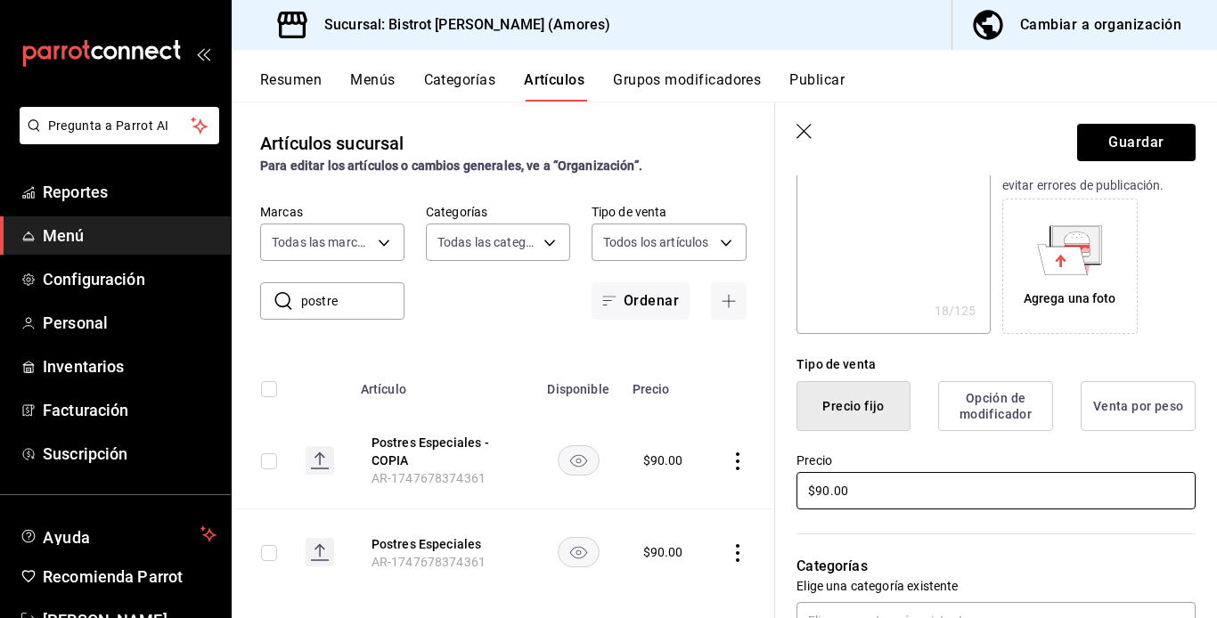
type input "Postres Especiales 2"
click at [822, 492] on input "$90.00" at bounding box center [996, 490] width 399 height 37
type textarea "x"
type input "$950.00"
type textarea "x"
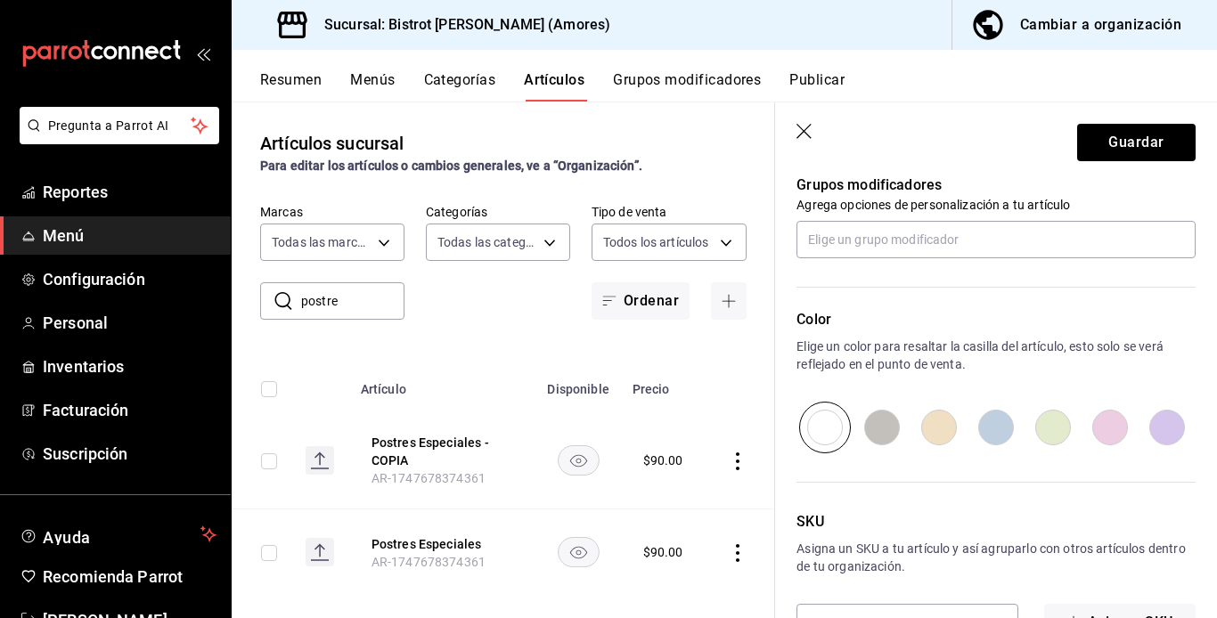
scroll to position [865, 0]
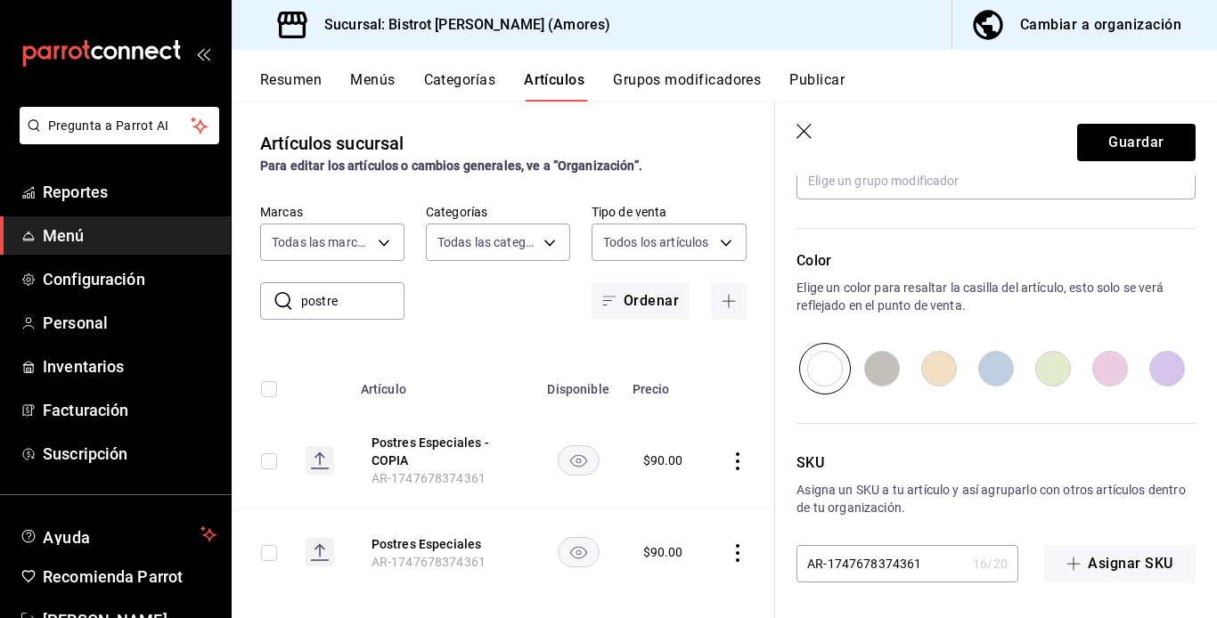
type input "$95.00"
click at [920, 560] on input "AR-1747678374361" at bounding box center [881, 564] width 169 height 36
type textarea "x"
type input "AR-174767837436"
type textarea "x"
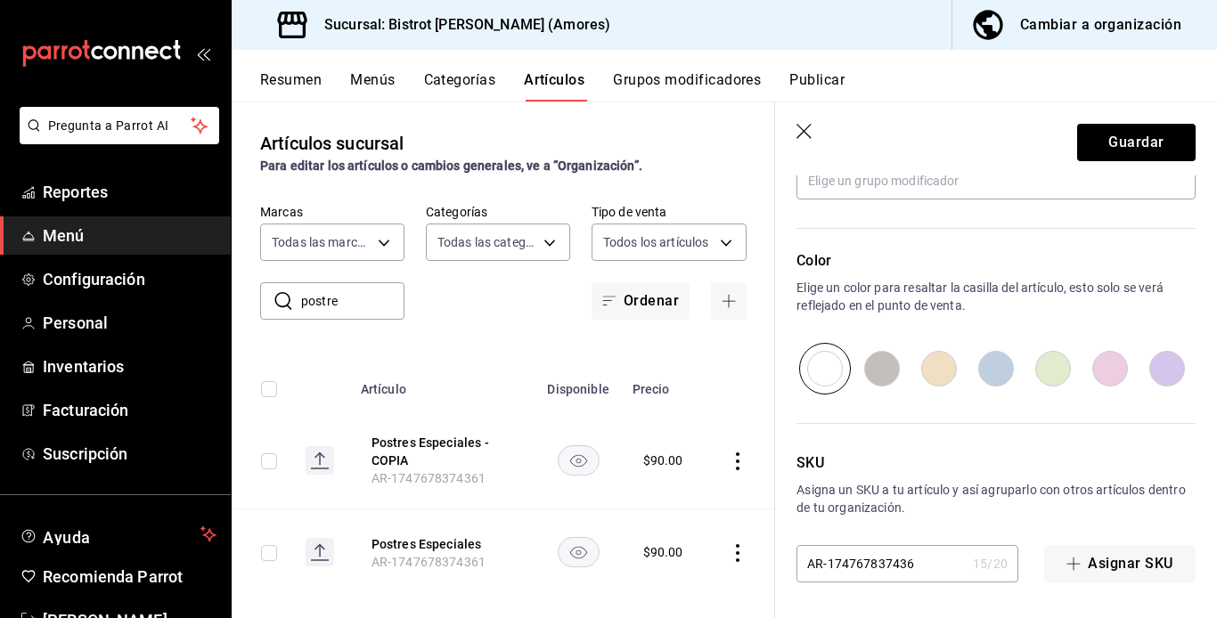
type input "AR-1747678374362"
type textarea "x"
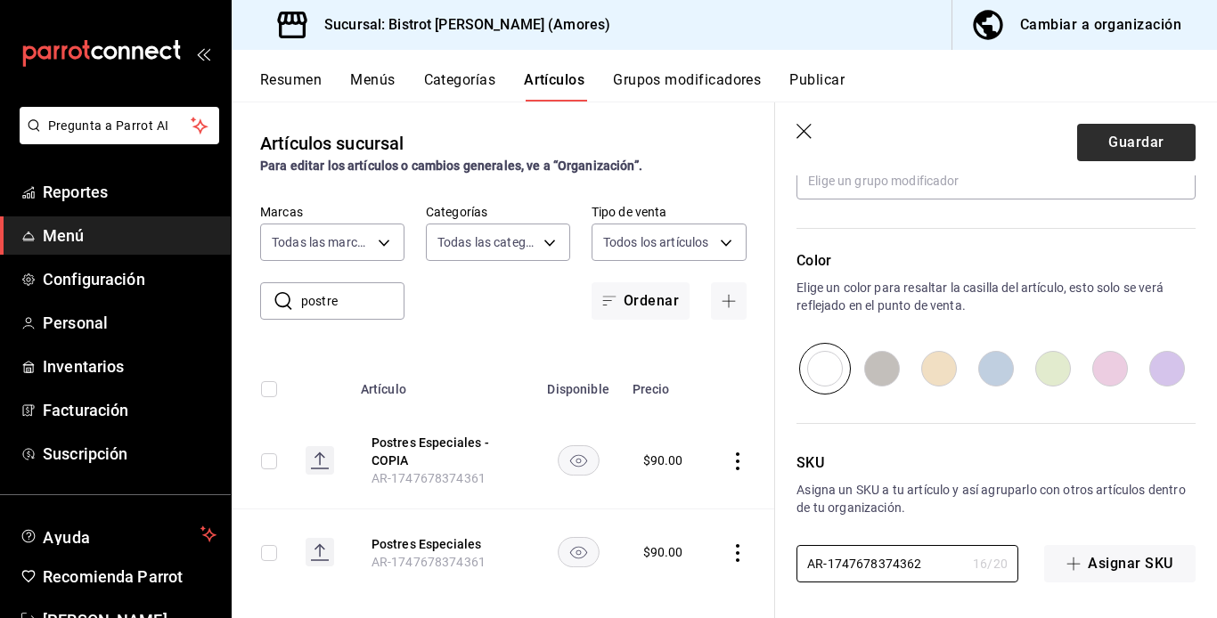
type input "AR-1747678374362"
click at [920, 139] on button "Guardar" at bounding box center [1136, 142] width 119 height 37
type textarea "x"
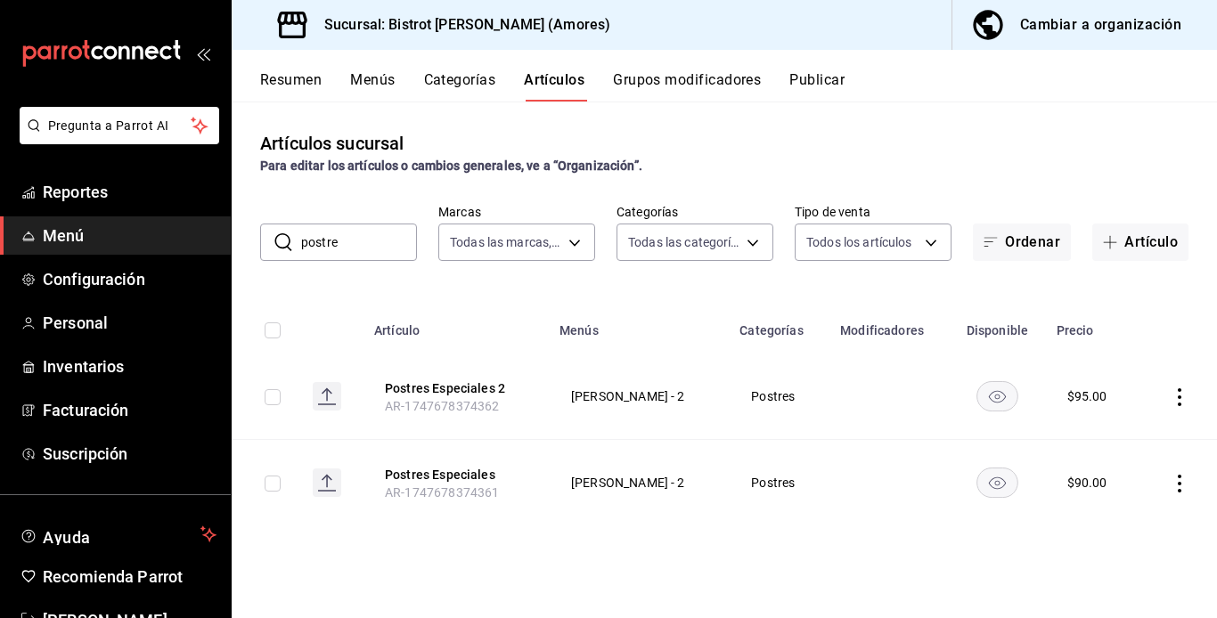
click at [344, 238] on input "postre" at bounding box center [359, 243] width 116 height 36
type input "p"
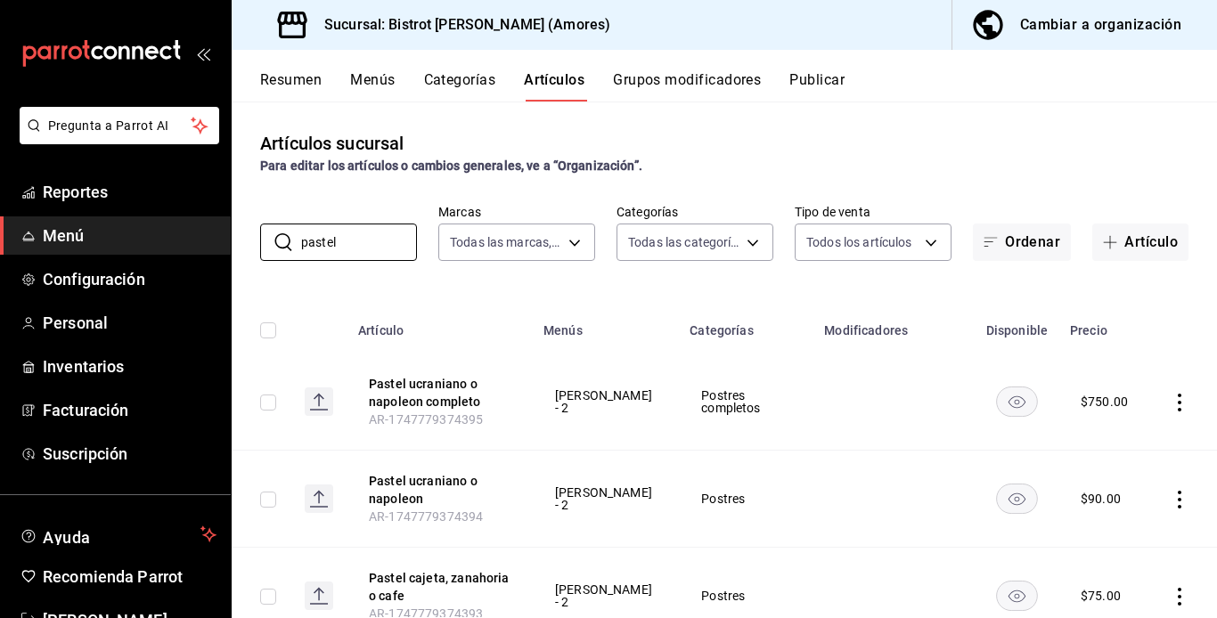
type input "pastel"
click at [920, 585] on td at bounding box center [1183, 596] width 68 height 97
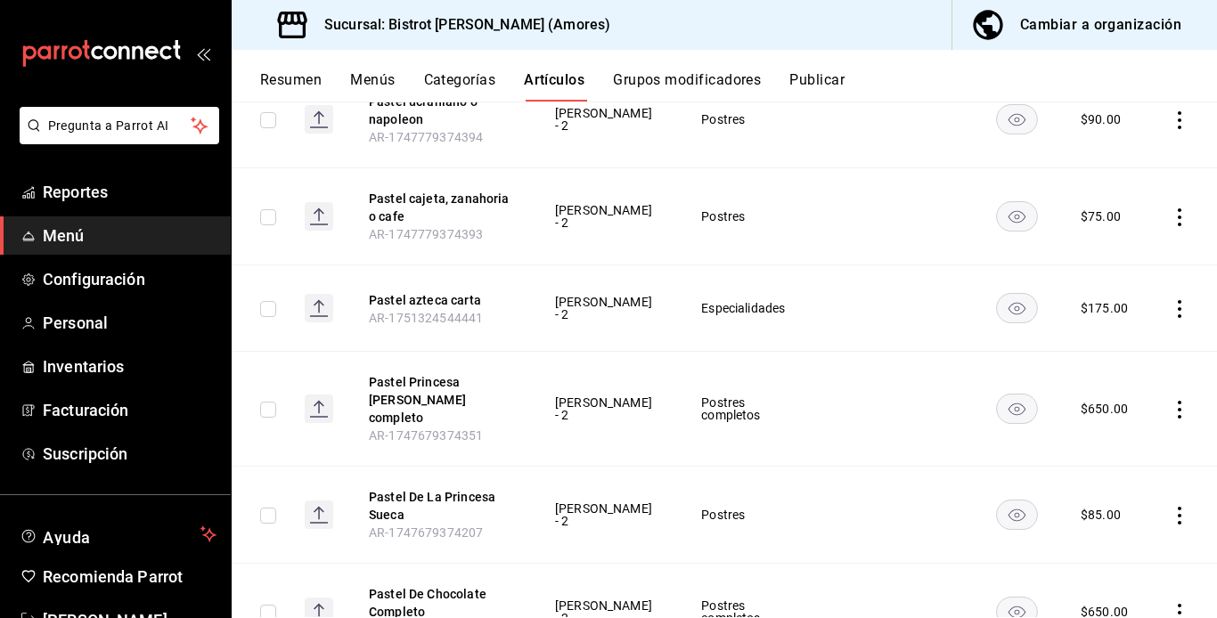
scroll to position [391, 0]
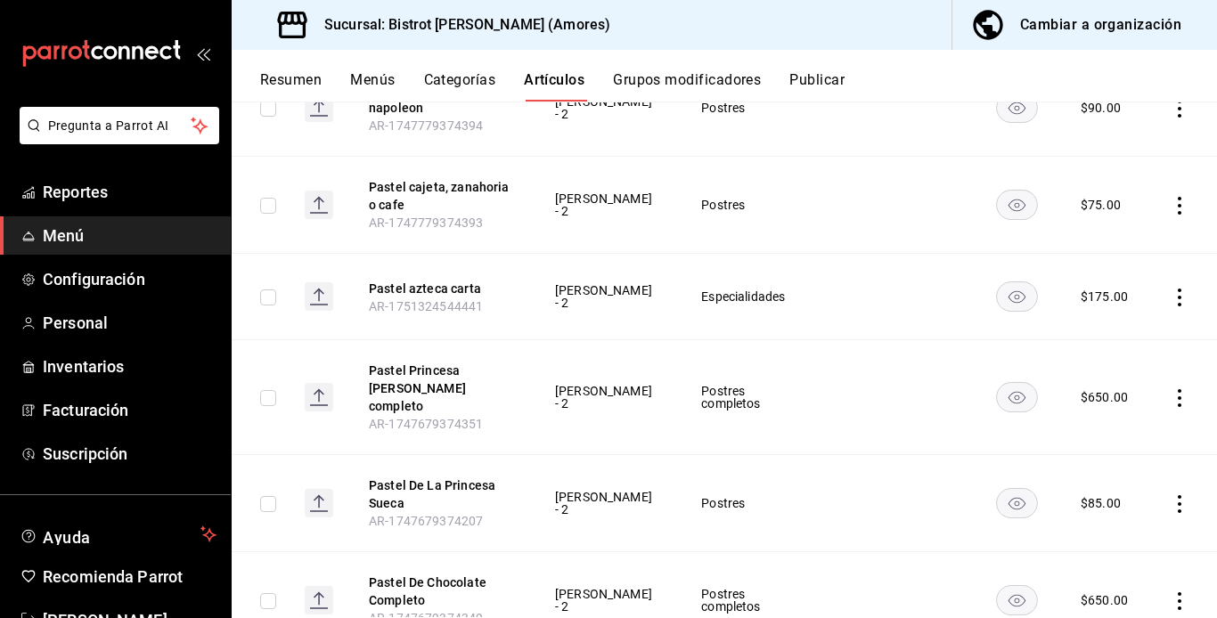
click at [920, 495] on icon "actions" at bounding box center [1180, 504] width 4 height 18
click at [920, 502] on span "Editar" at bounding box center [1113, 498] width 46 height 19
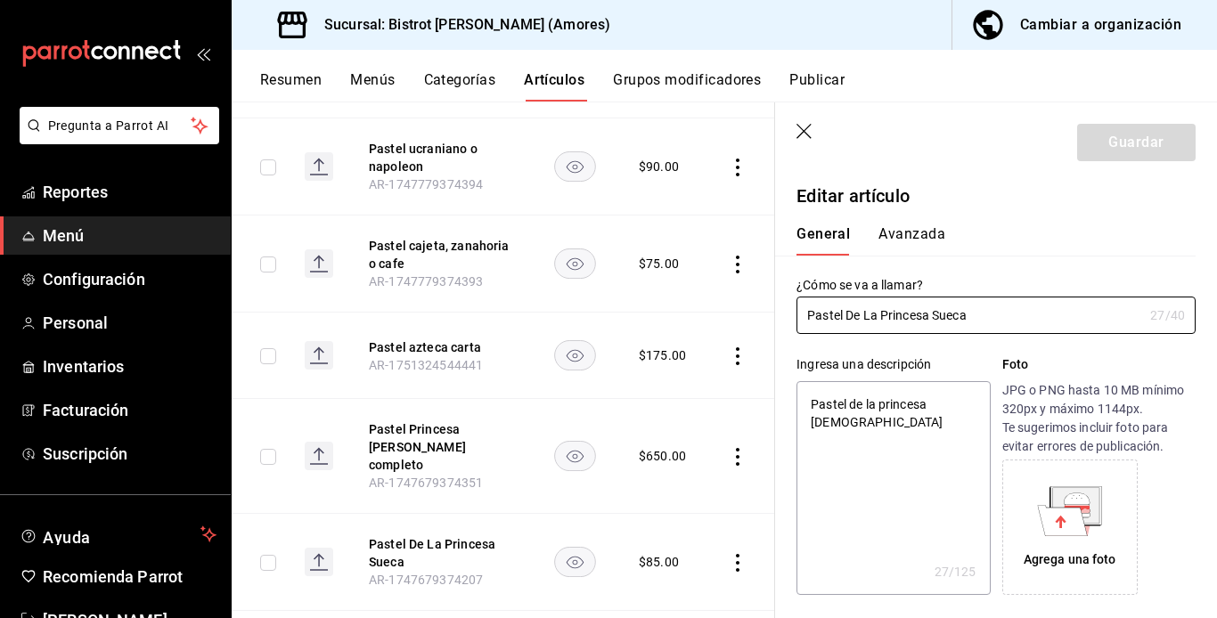
type textarea "x"
type input "$85.00"
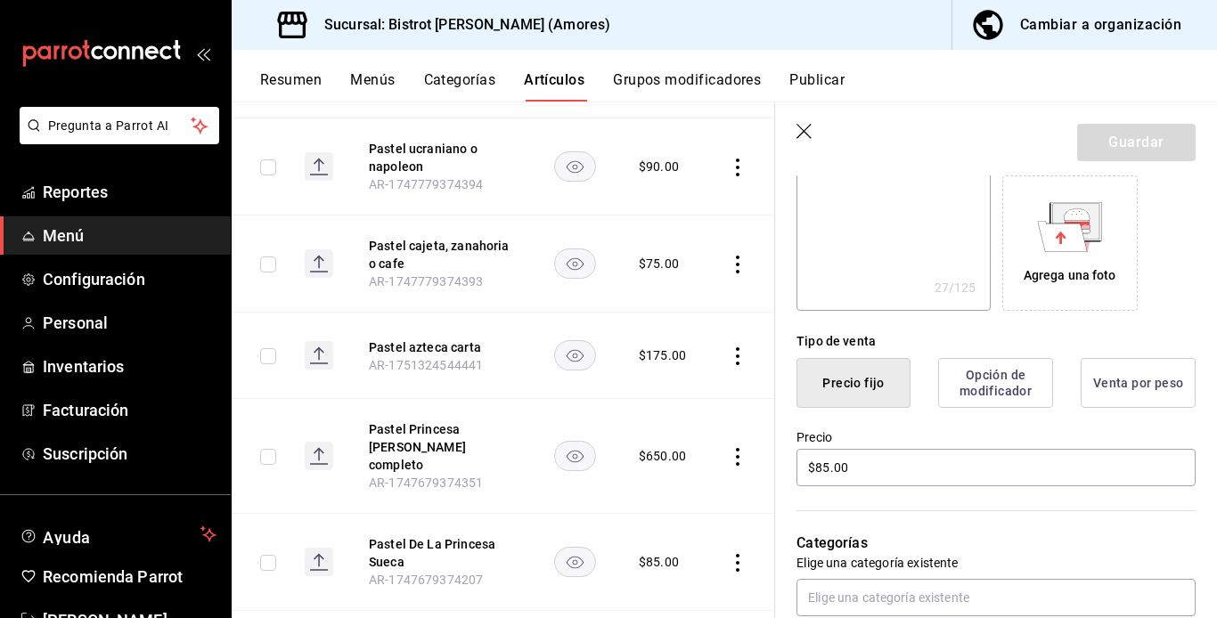
scroll to position [356, 0]
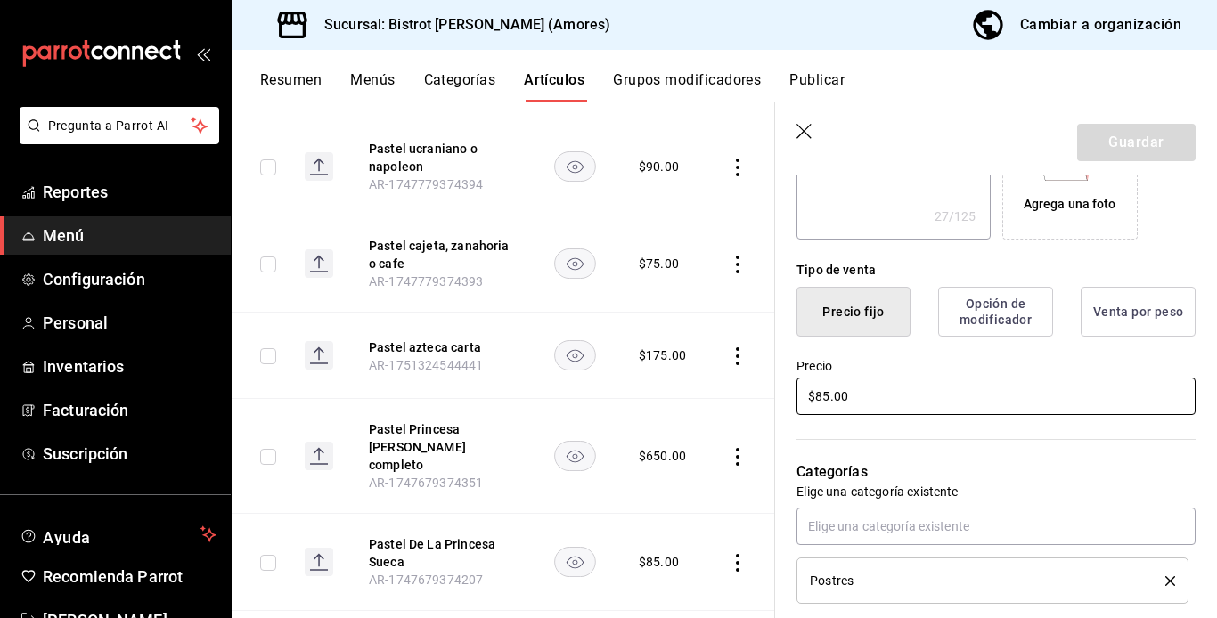
click at [822, 395] on input "$85.00" at bounding box center [996, 396] width 399 height 37
type textarea "x"
type input "$5.00"
type textarea "x"
type input "$95.00"
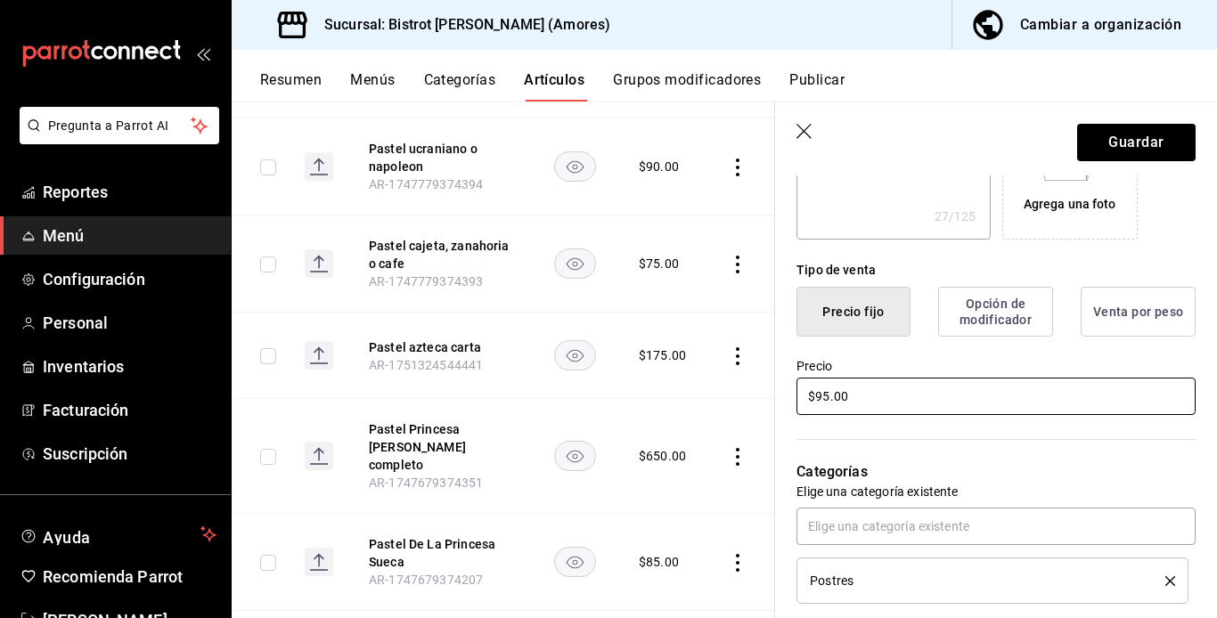
type textarea "x"
type input "$905.00"
type textarea "x"
type input "$90.00"
click at [920, 149] on button "Guardar" at bounding box center [1136, 142] width 119 height 37
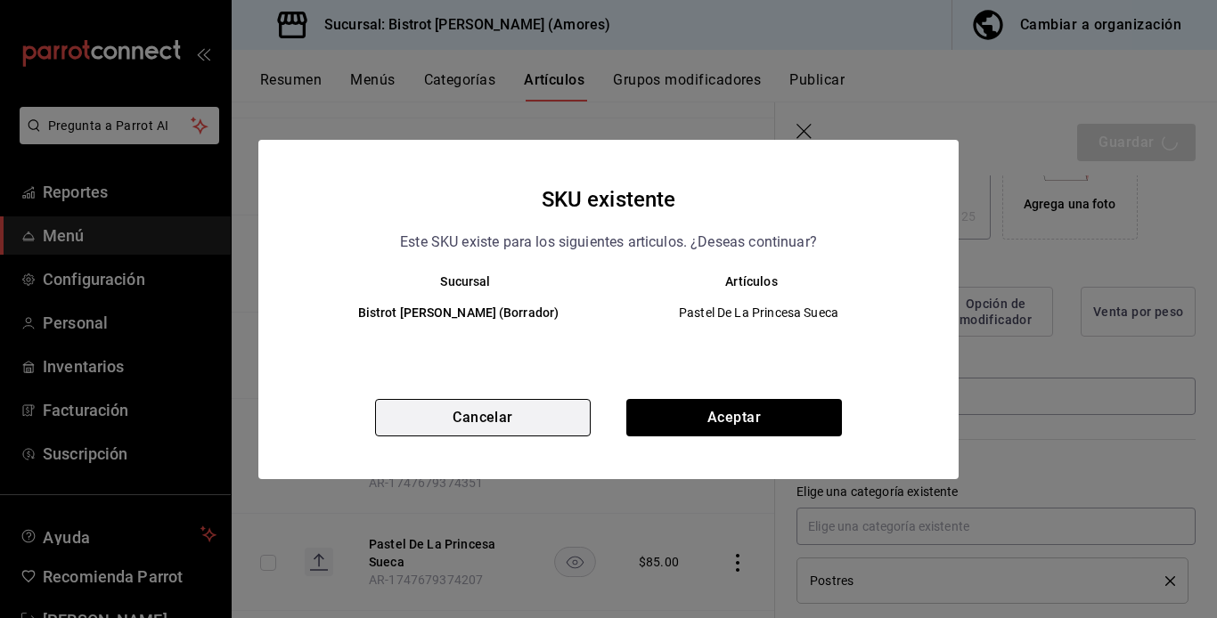
click at [519, 420] on button "Cancelar" at bounding box center [483, 417] width 216 height 37
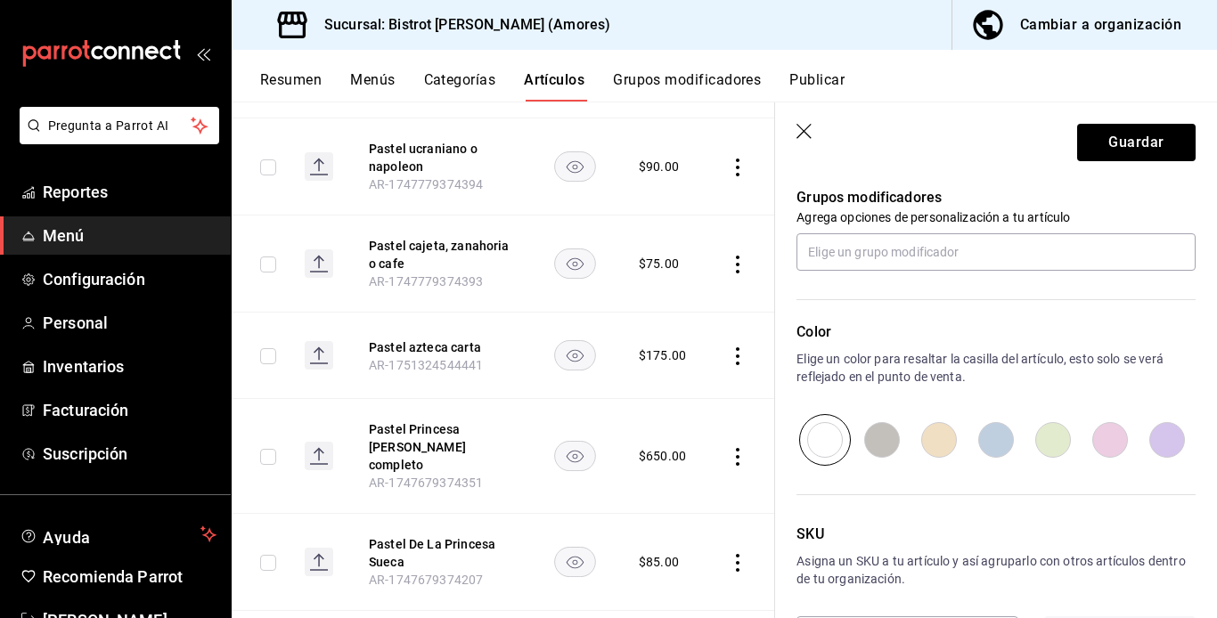
scroll to position [865, 0]
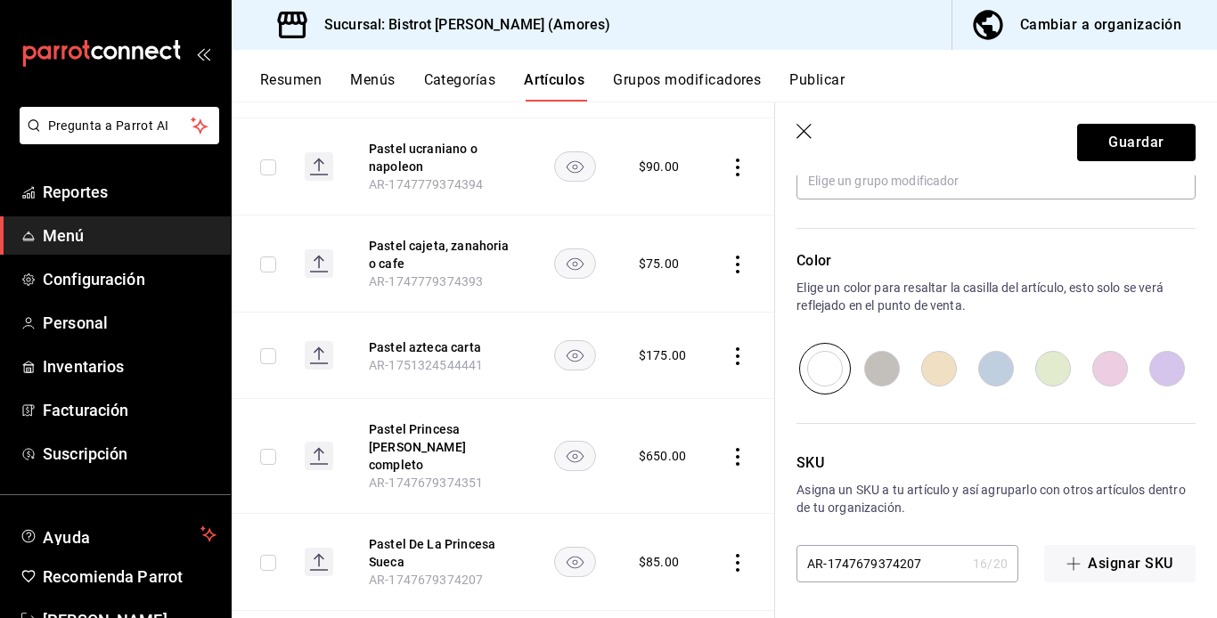
click at [890, 562] on input "AR-1747679374207" at bounding box center [881, 564] width 169 height 36
type textarea "x"
type input "AR-17476793754207"
type textarea "x"
type input "AR-1747679375207"
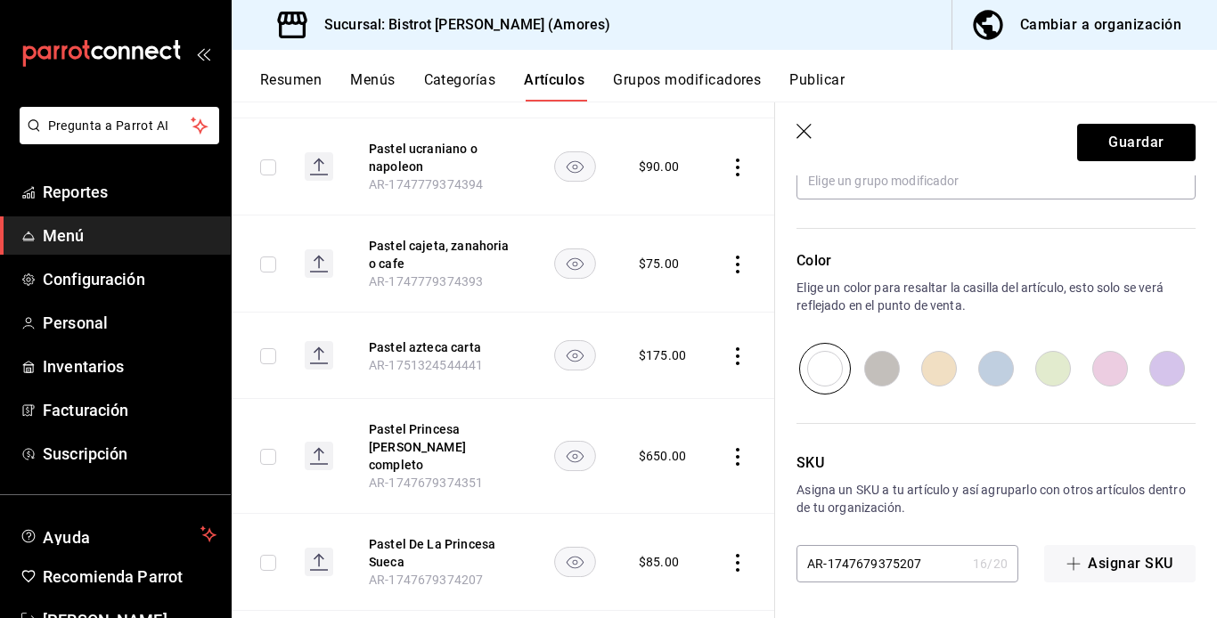
type textarea "x"
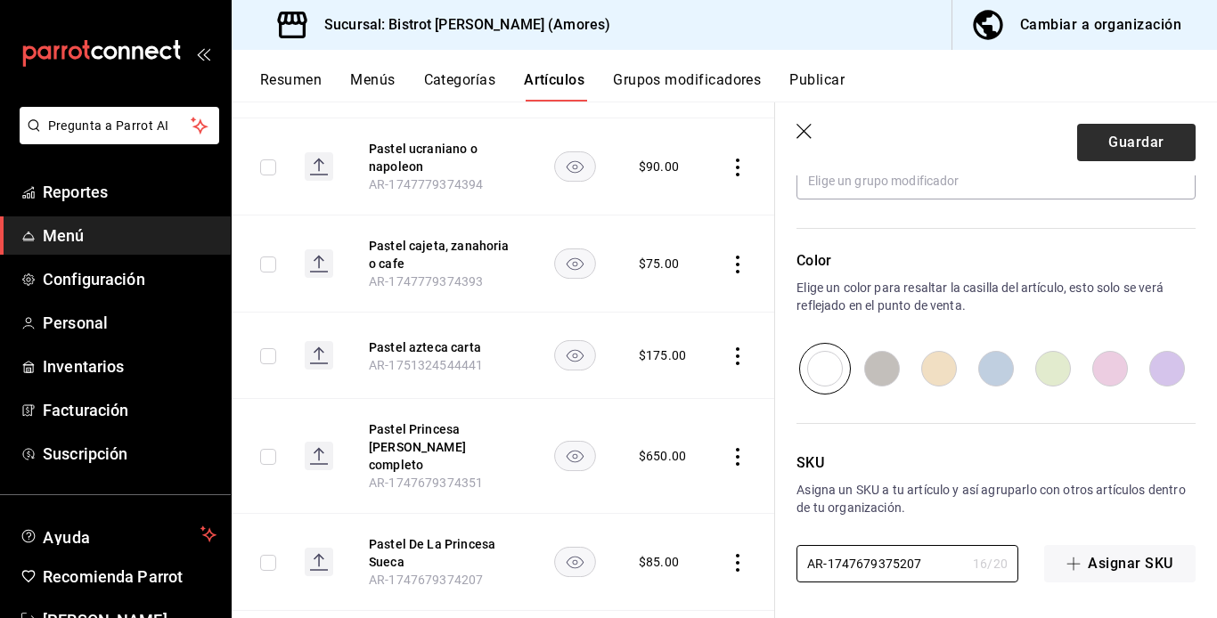
type input "AR-1747679375207"
click at [920, 136] on button "Guardar" at bounding box center [1136, 142] width 119 height 37
type textarea "x"
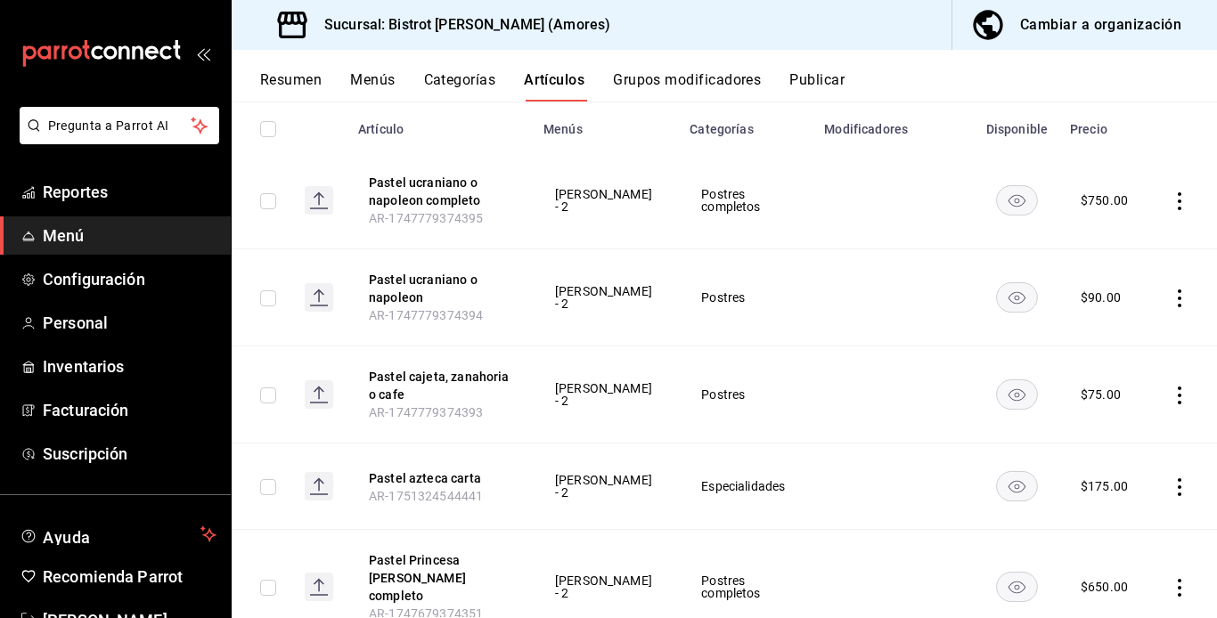
scroll to position [225, 0]
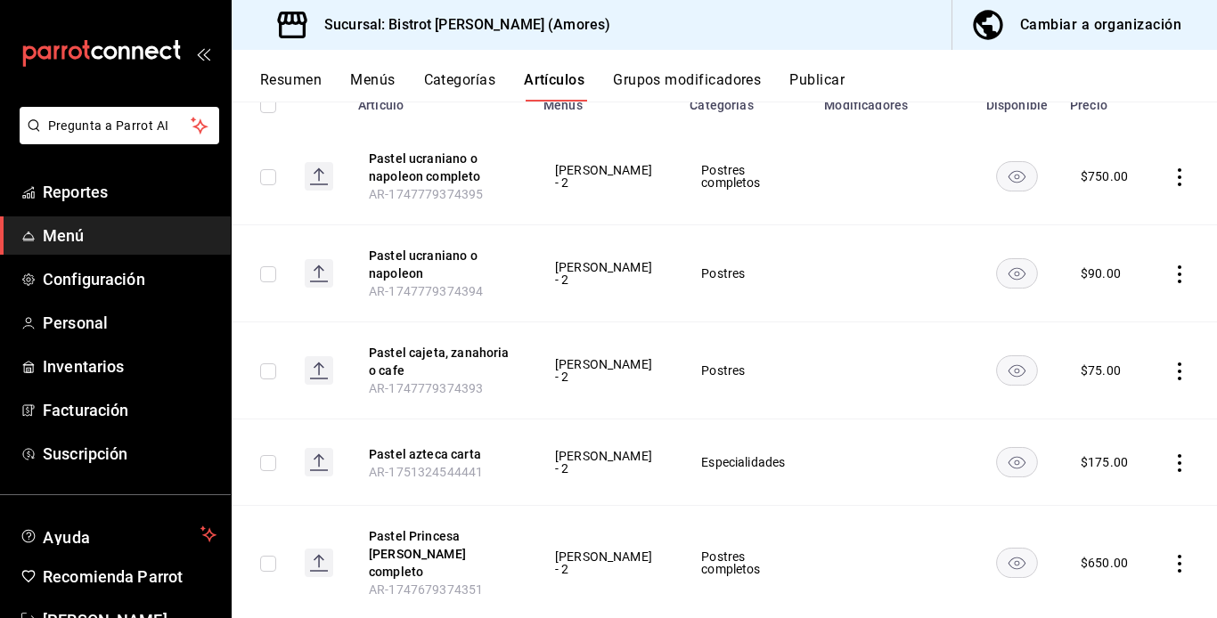
click at [920, 271] on icon "actions" at bounding box center [1180, 275] width 18 height 18
click at [920, 311] on span "Editar" at bounding box center [1113, 315] width 46 height 19
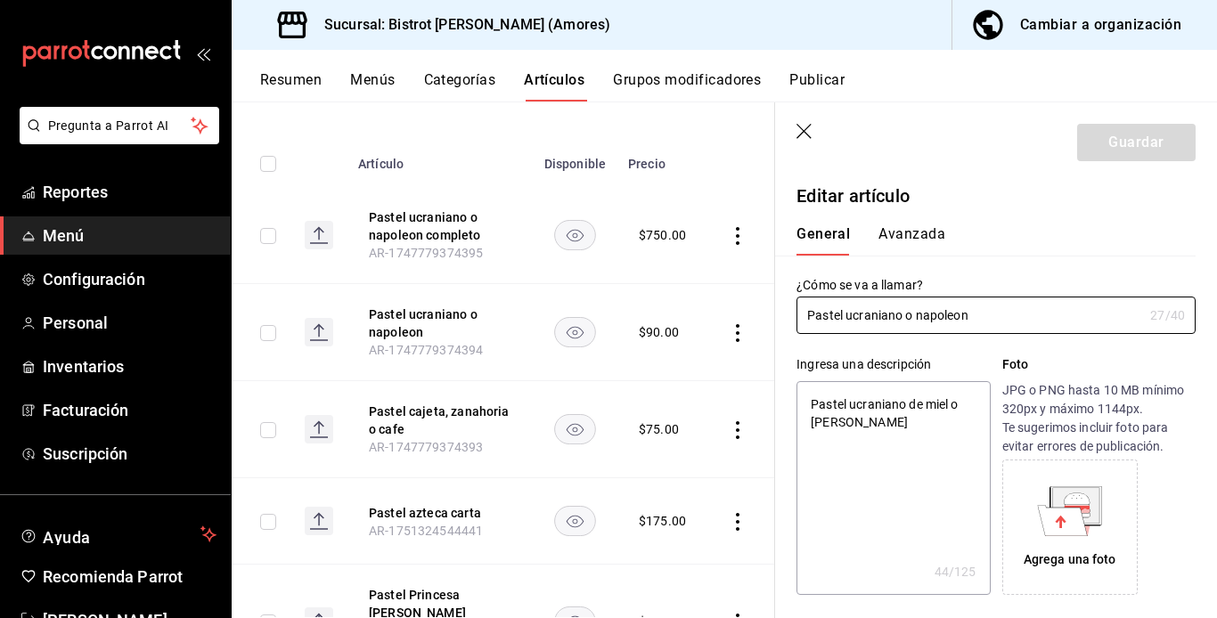
type textarea "x"
type input "$90.00"
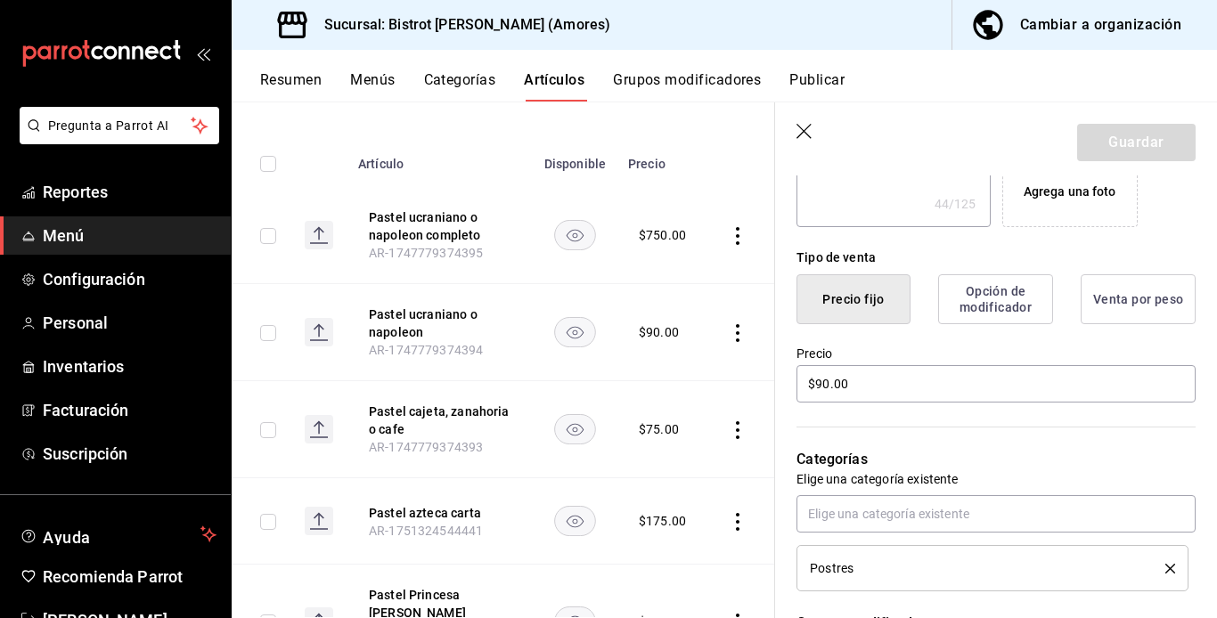
scroll to position [451, 0]
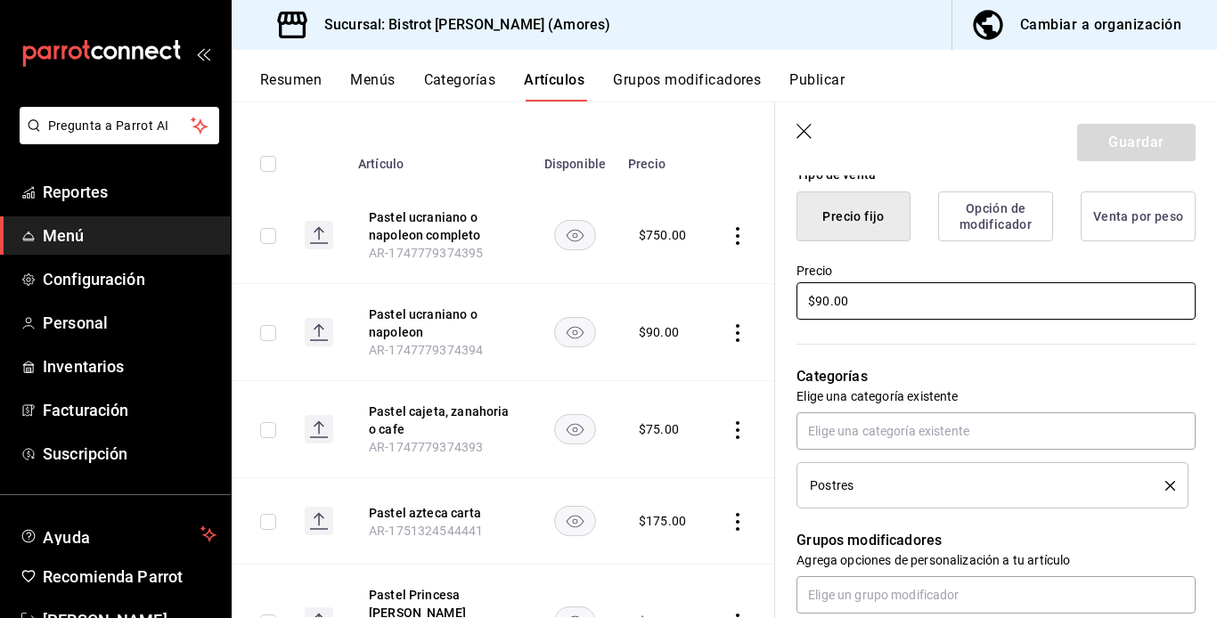
click at [821, 304] on input "$90.00" at bounding box center [996, 300] width 399 height 37
type textarea "x"
type input "$950.00"
type textarea "x"
type input "$95.00"
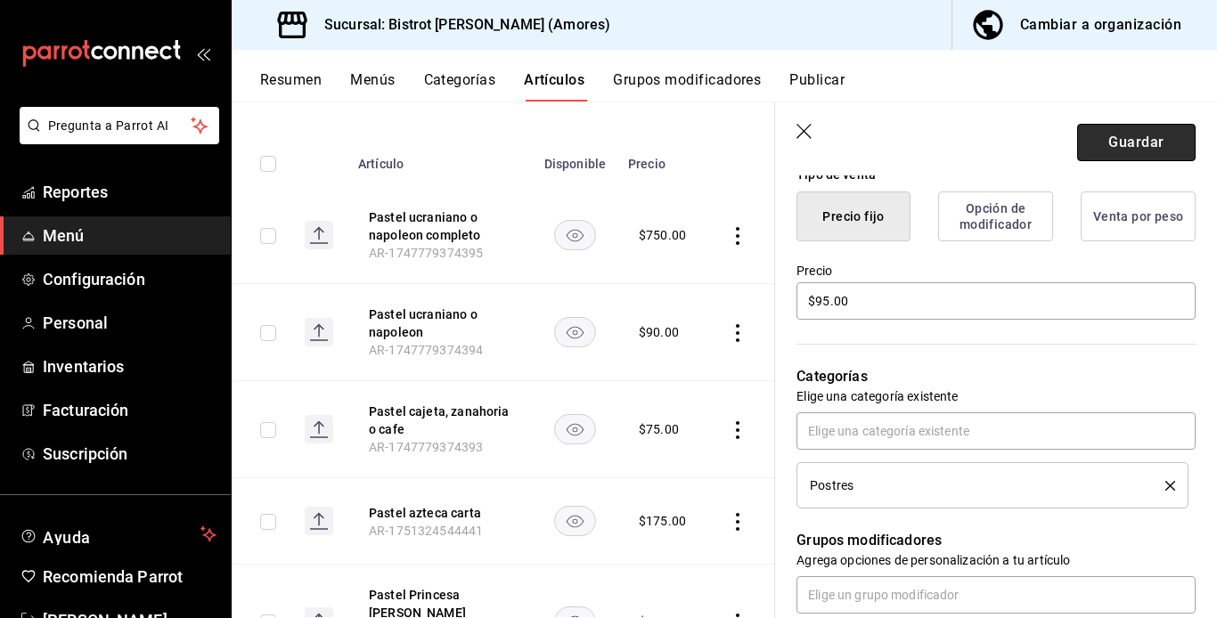
click at [920, 143] on button "Guardar" at bounding box center [1136, 142] width 119 height 37
type textarea "x"
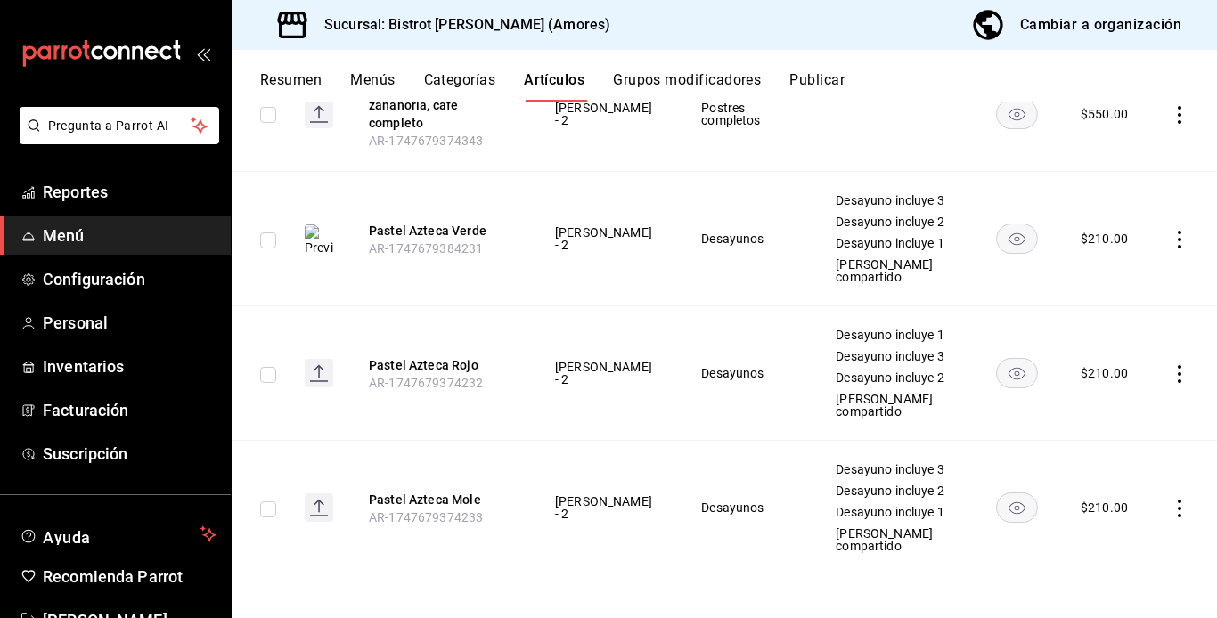
scroll to position [1076, 0]
click at [920, 576] on td at bounding box center [1183, 508] width 68 height 135
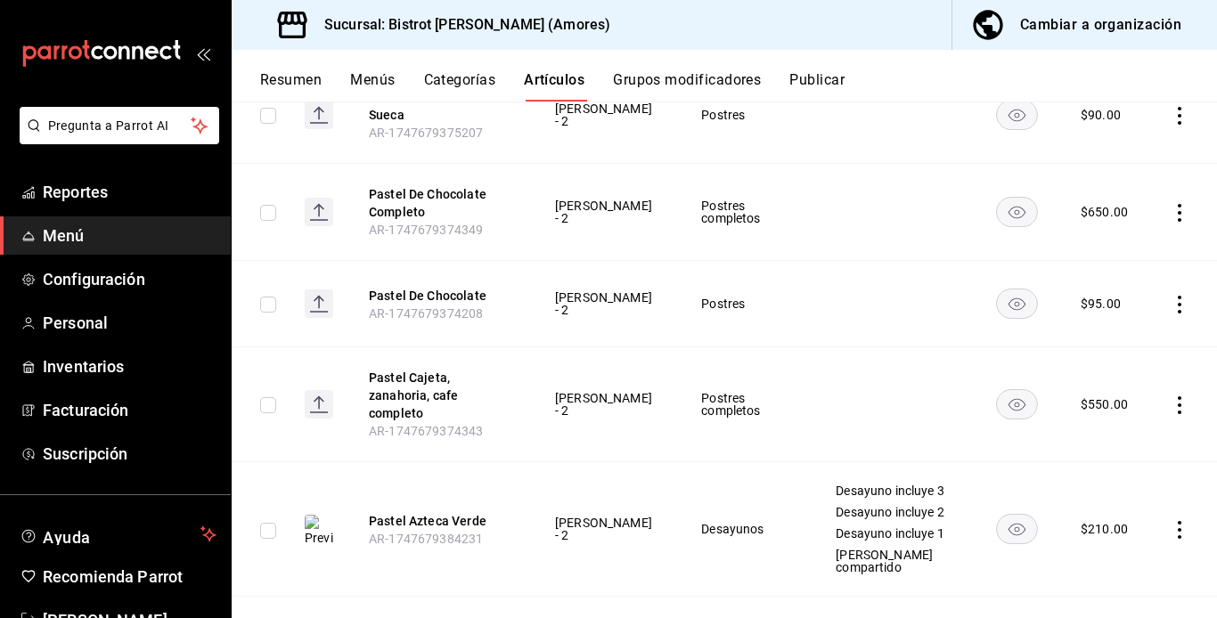
scroll to position [697, 0]
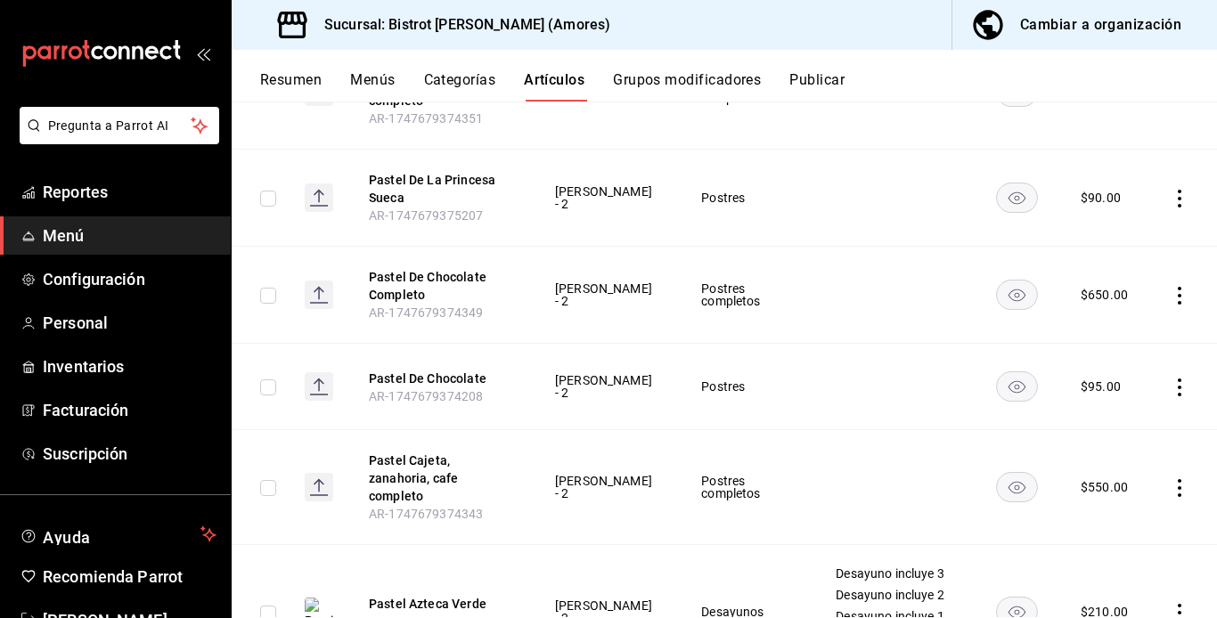
click at [920, 189] on div "$ 90.00" at bounding box center [1101, 198] width 40 height 18
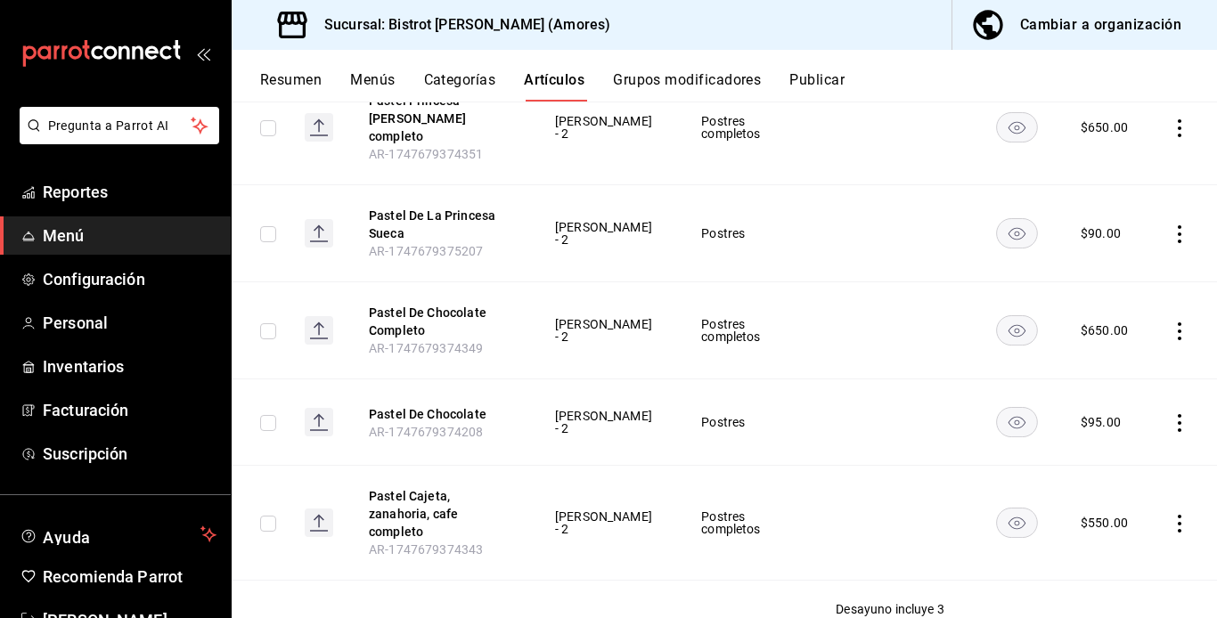
scroll to position [650, 0]
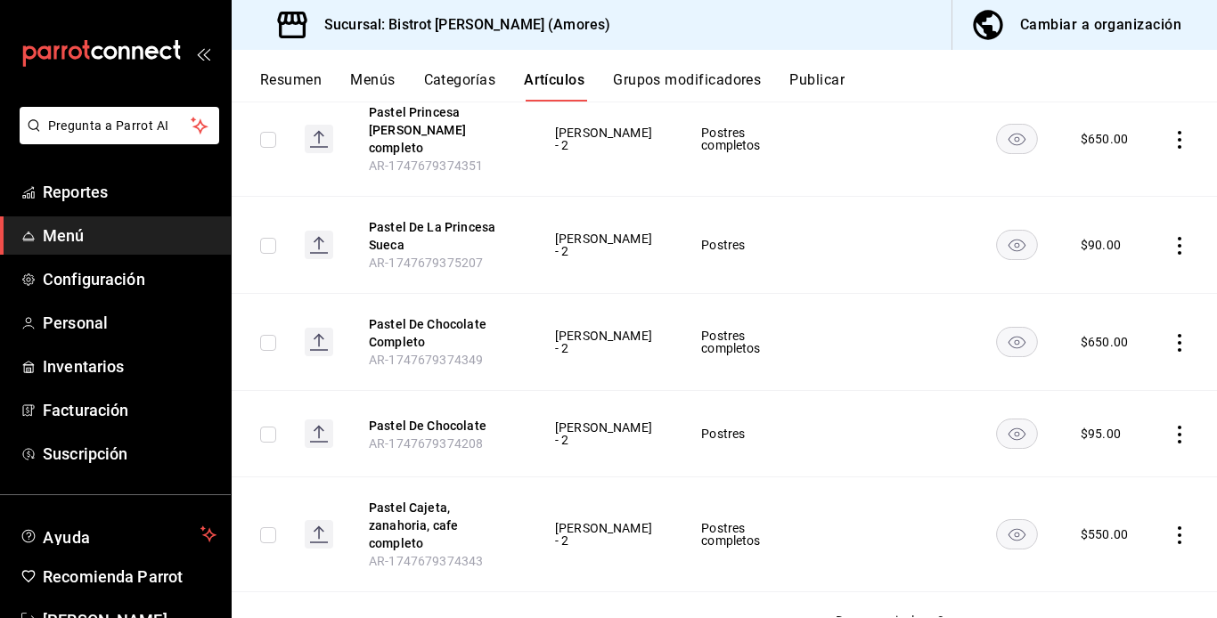
click at [920, 237] on icon "actions" at bounding box center [1180, 246] width 18 height 18
click at [920, 306] on span "Duplicar" at bounding box center [1113, 305] width 46 height 19
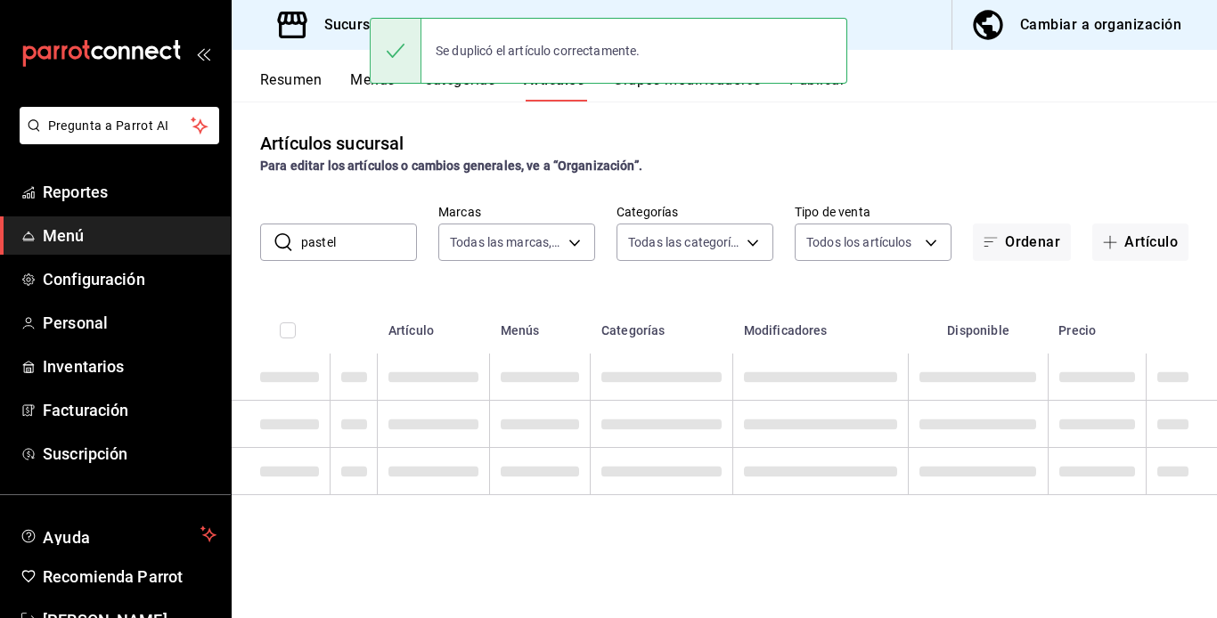
scroll to position [0, 0]
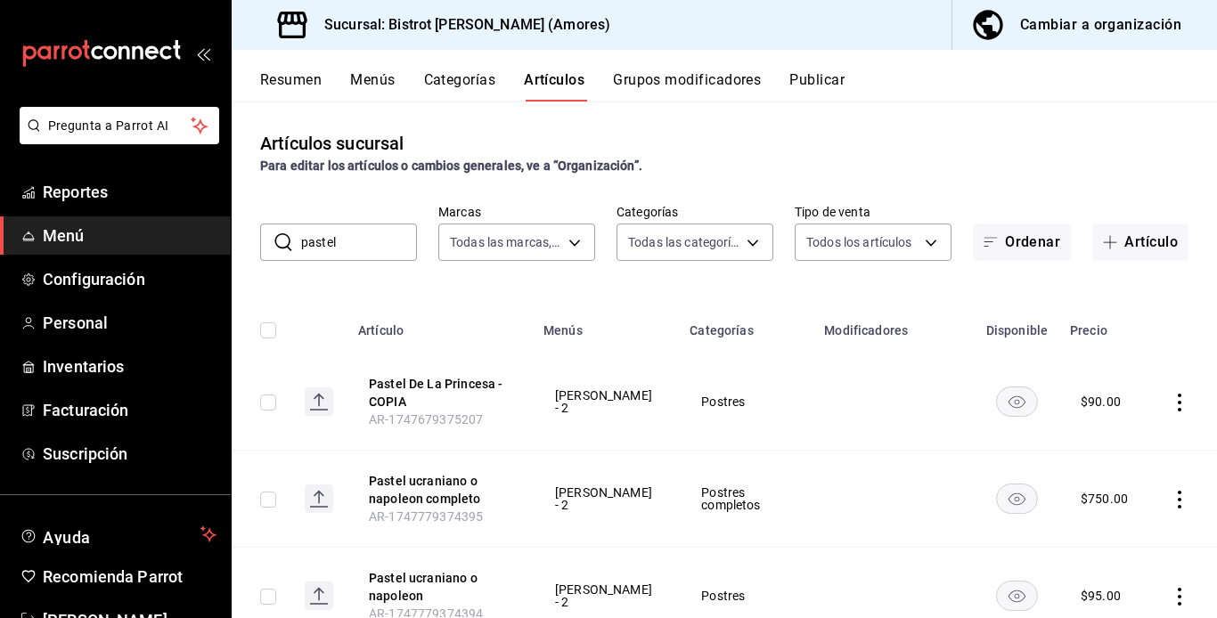
click at [920, 402] on icon "actions" at bounding box center [1180, 403] width 4 height 18
click at [920, 445] on span "Editar" at bounding box center [1113, 443] width 46 height 19
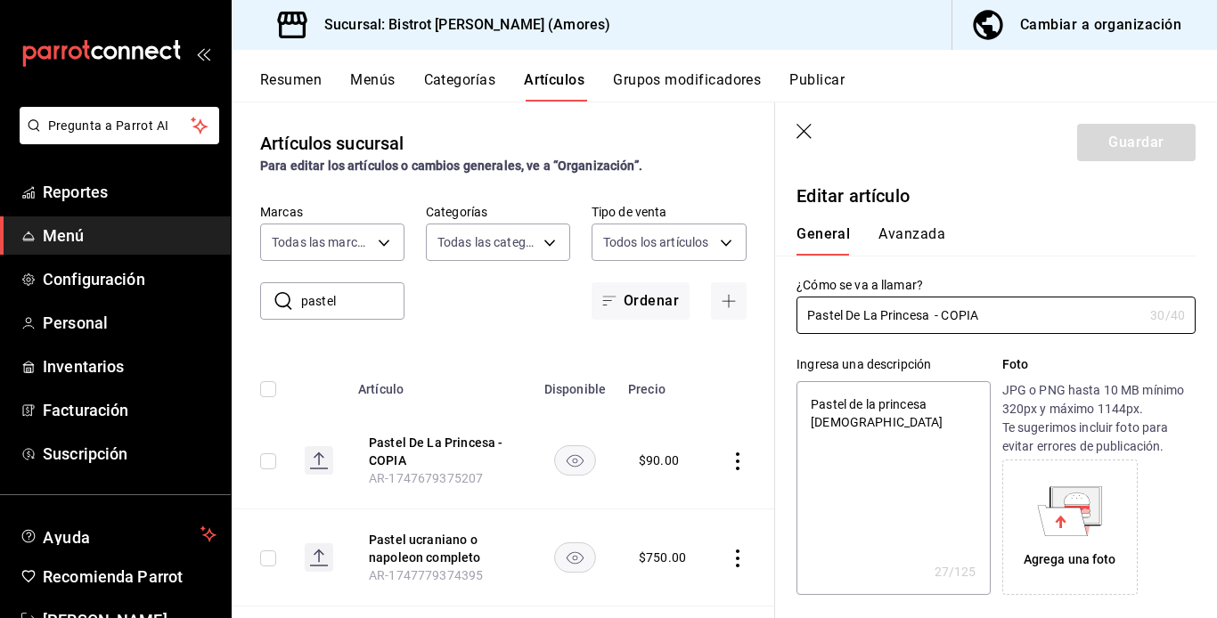
type textarea "x"
type input "$90.00"
click at [844, 313] on input "Pastel De La Princesa - COPIA" at bounding box center [970, 316] width 347 height 36
type input "Paste De La Princesa - COPIA"
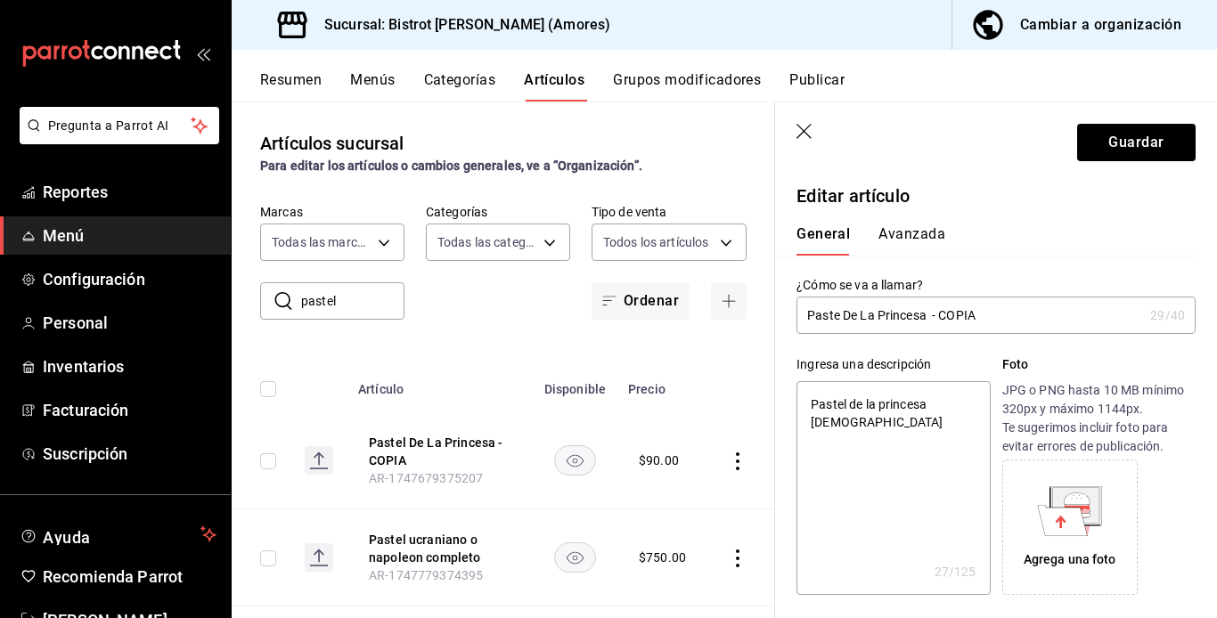
type textarea "x"
type input "Past De La Princesa - COPIA"
type textarea "x"
type input "Pas De La Princesa - COPIA"
type textarea "x"
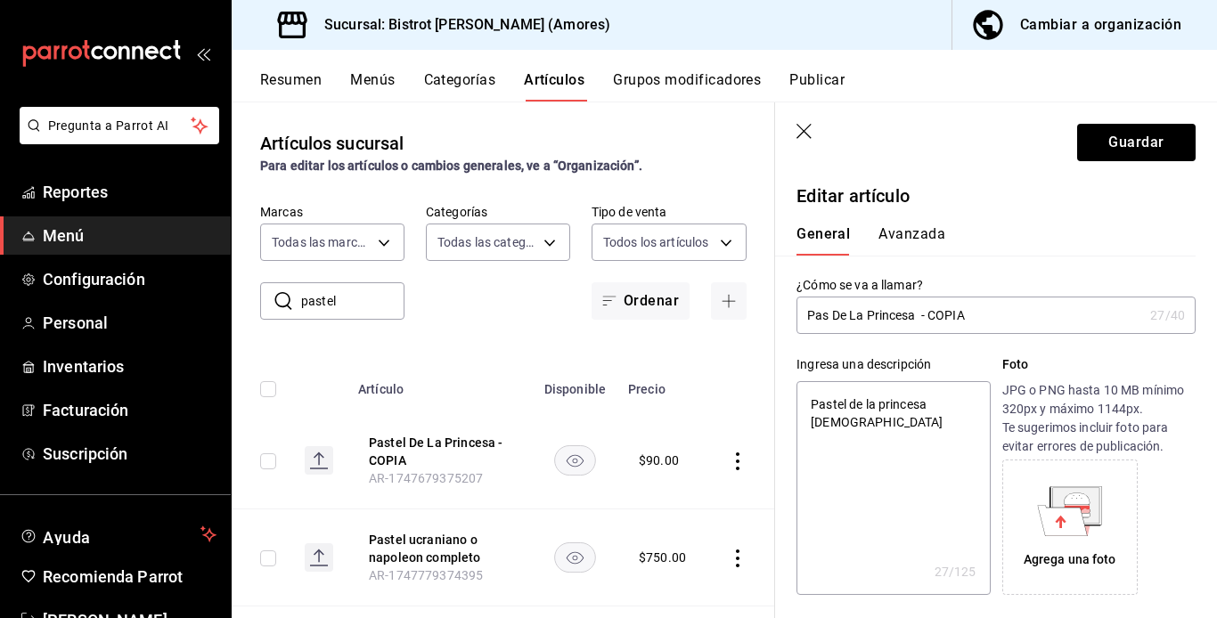
type input "Pa De La Princesa - COPIA"
type textarea "x"
type input "Pav De La Princesa - COPIA"
type textarea "x"
type input "Pavl De La Princesa - COPIA"
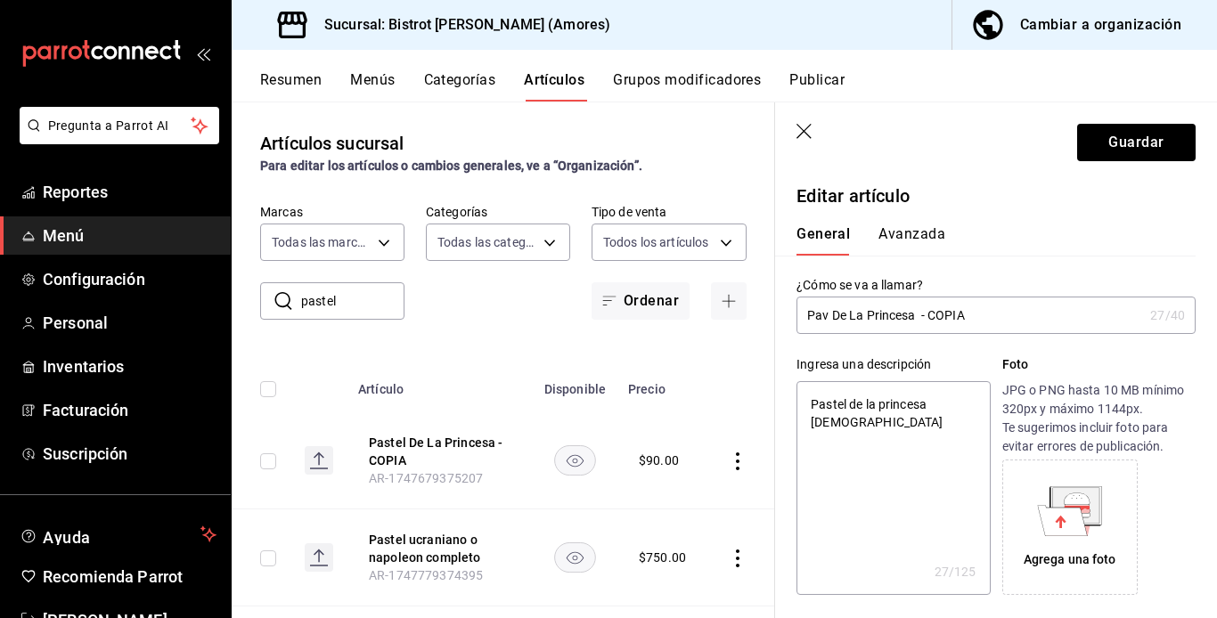
type textarea "x"
type input "[PERSON_NAME] Princesa - COPIA"
type textarea "x"
type input "[PERSON_NAME] De La Princesa - COPIA"
type textarea "x"
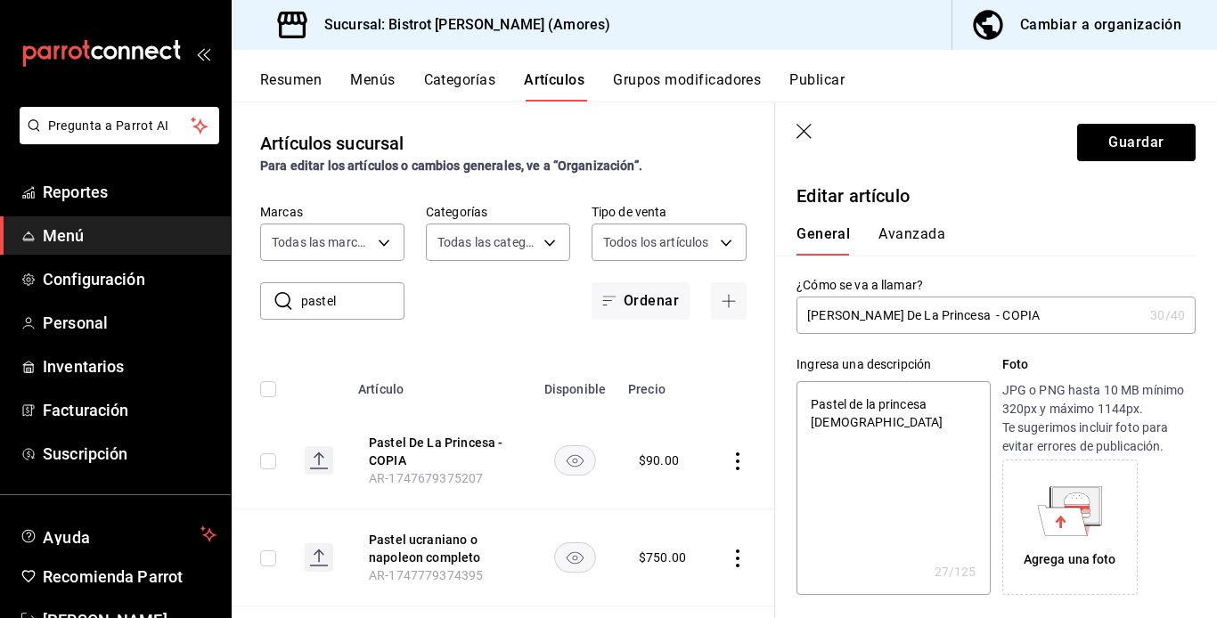
type input "[PERSON_NAME] De La Princesa - COPIA"
type textarea "x"
type input "PavlovaDe La Princesa - COPIA"
type textarea "x"
type input "Pavlovae La Princesa - COPIA"
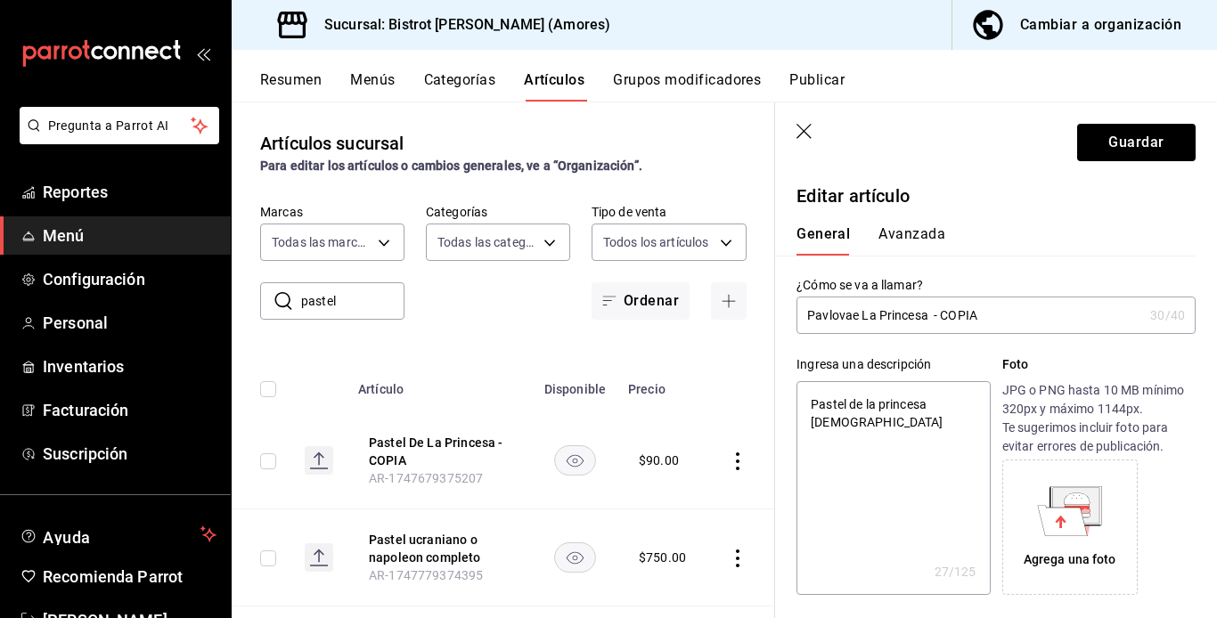
type textarea "x"
type input "[PERSON_NAME] La Princesa - COPIA"
type textarea "x"
type input "PavlovaLa Princesa - COPIA"
type textarea "x"
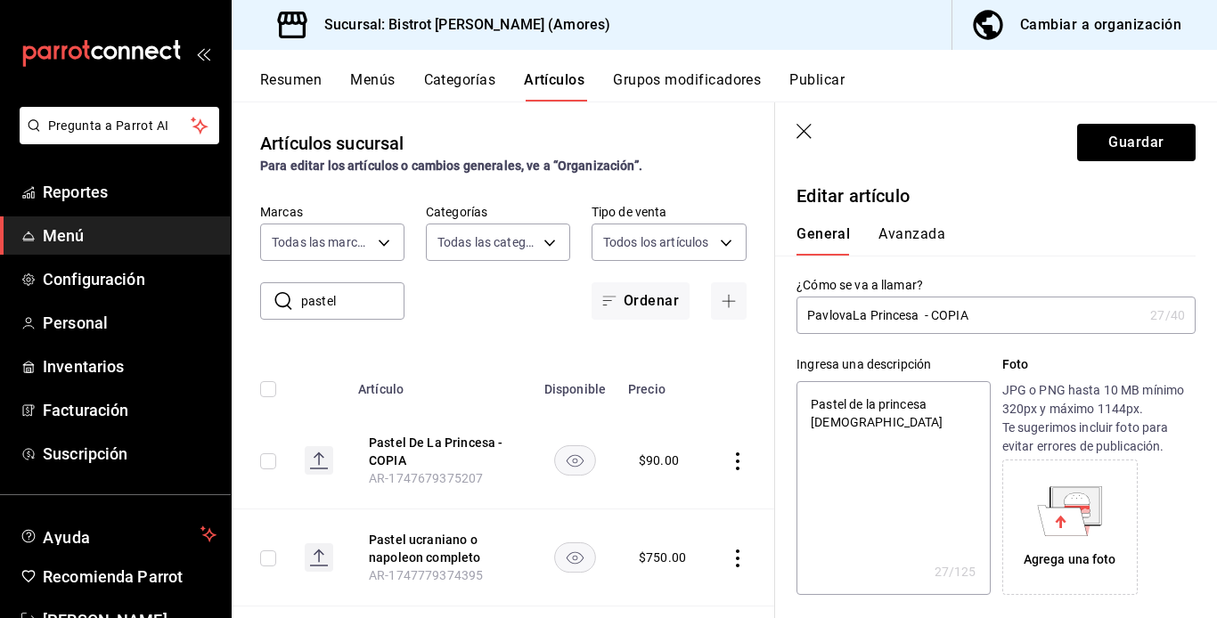
type input "Pavlovaa Princesa - COPIA"
type textarea "x"
type input "[PERSON_NAME] Princesa - COPIA"
type textarea "x"
type input "[PERSON_NAME]"
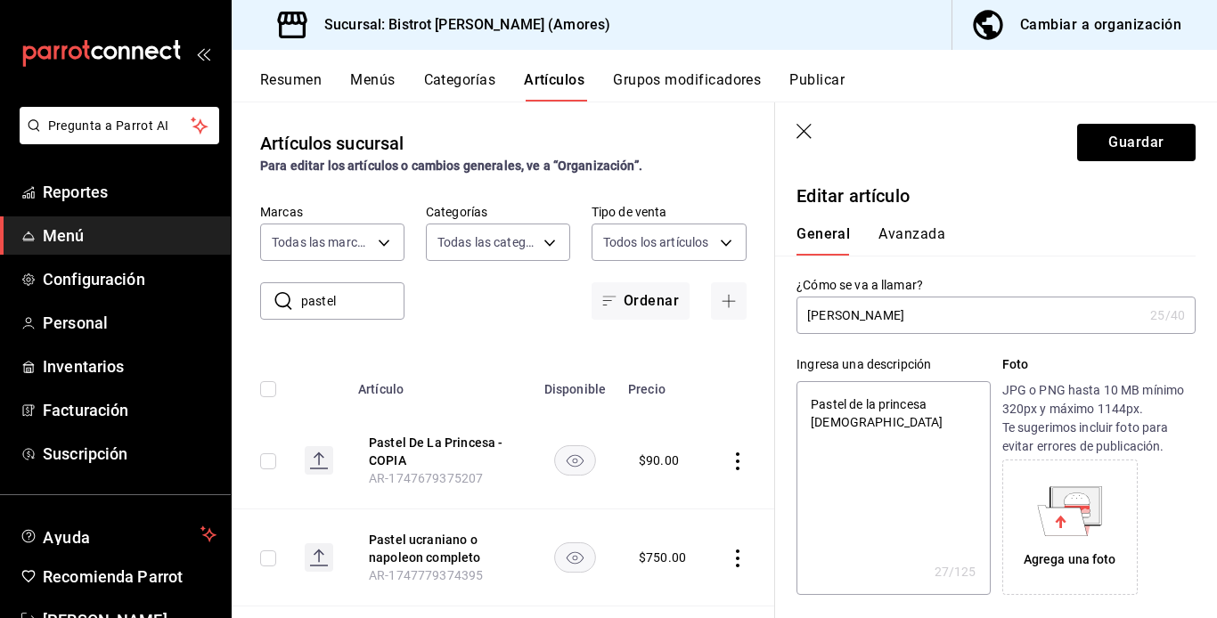
type textarea "x"
type input "[PERSON_NAME]"
type textarea "x"
click at [810, 404] on textarea "Pastel de la princesa [DEMOGRAPHIC_DATA]" at bounding box center [893, 488] width 193 height 214
type textarea "MPastel de la princesa [DEMOGRAPHIC_DATA]"
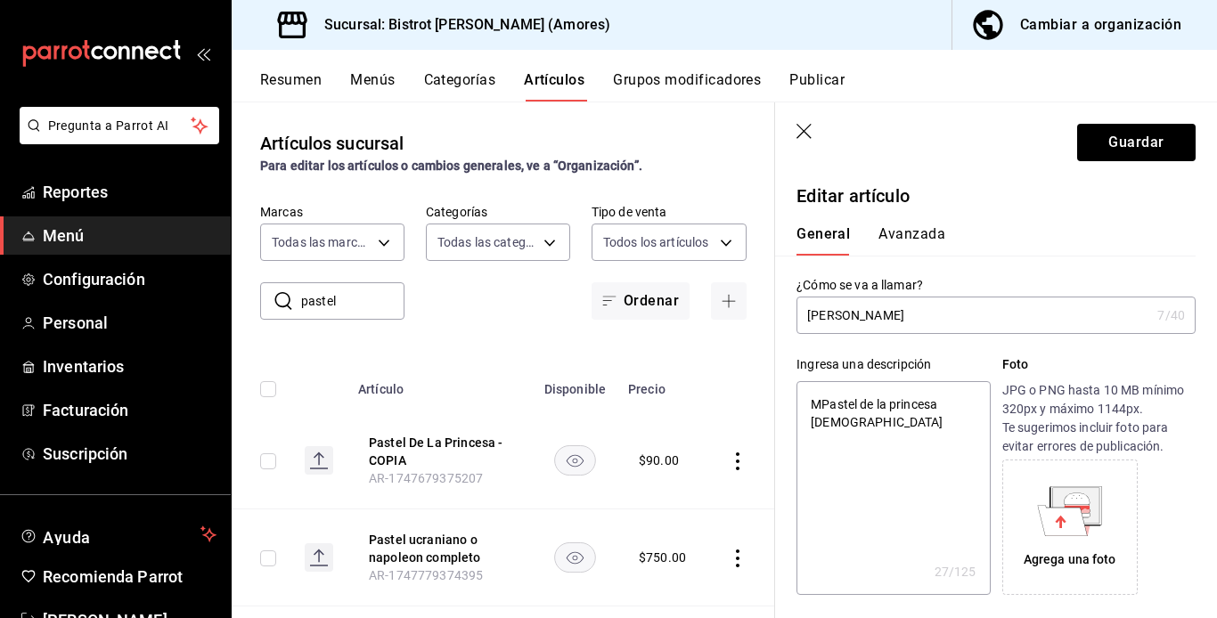
type textarea "x"
type textarea "MePastel de la princesa sueca"
type textarea "x"
type textarea "MerPastel de la princesa sueca"
type textarea "x"
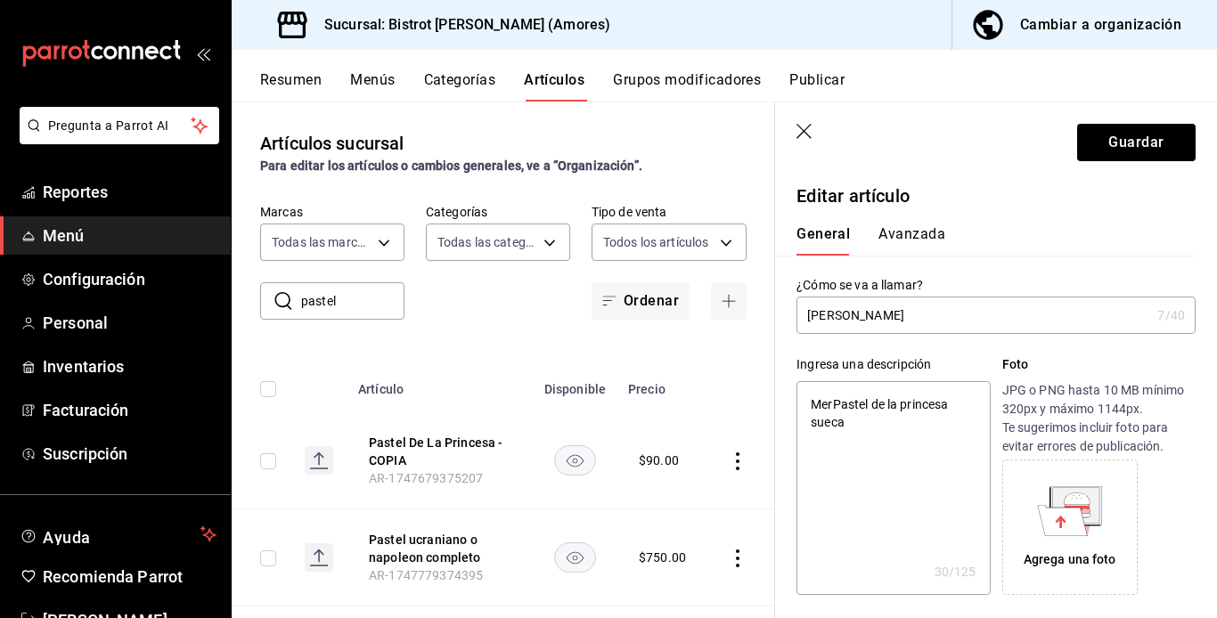
type textarea "MerePastel de la princesa [DEMOGRAPHIC_DATA]"
type textarea "x"
type textarea "MerenPastel de la princesa [DEMOGRAPHIC_DATA]"
type textarea "x"
type textarea "MerengPastel de la princesa [DEMOGRAPHIC_DATA]"
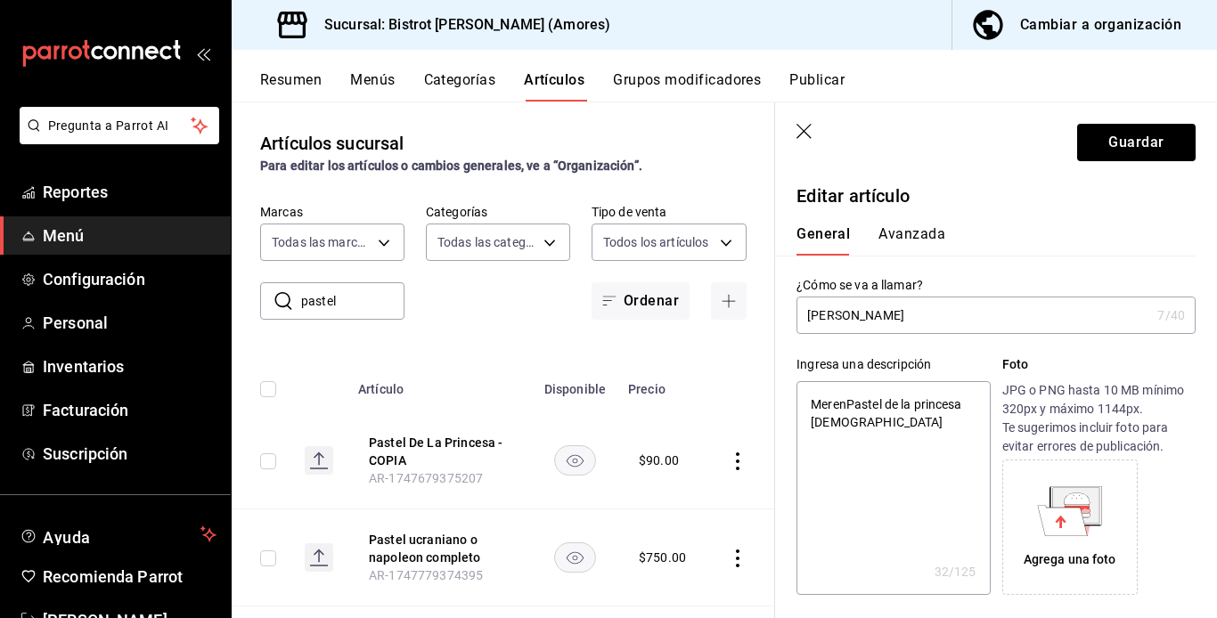
type textarea "x"
type textarea "MerenguPastel de la princesa [DEMOGRAPHIC_DATA]"
type textarea "x"
type textarea "MerenguePastel de la princesa [DEMOGRAPHIC_DATA]"
type textarea "x"
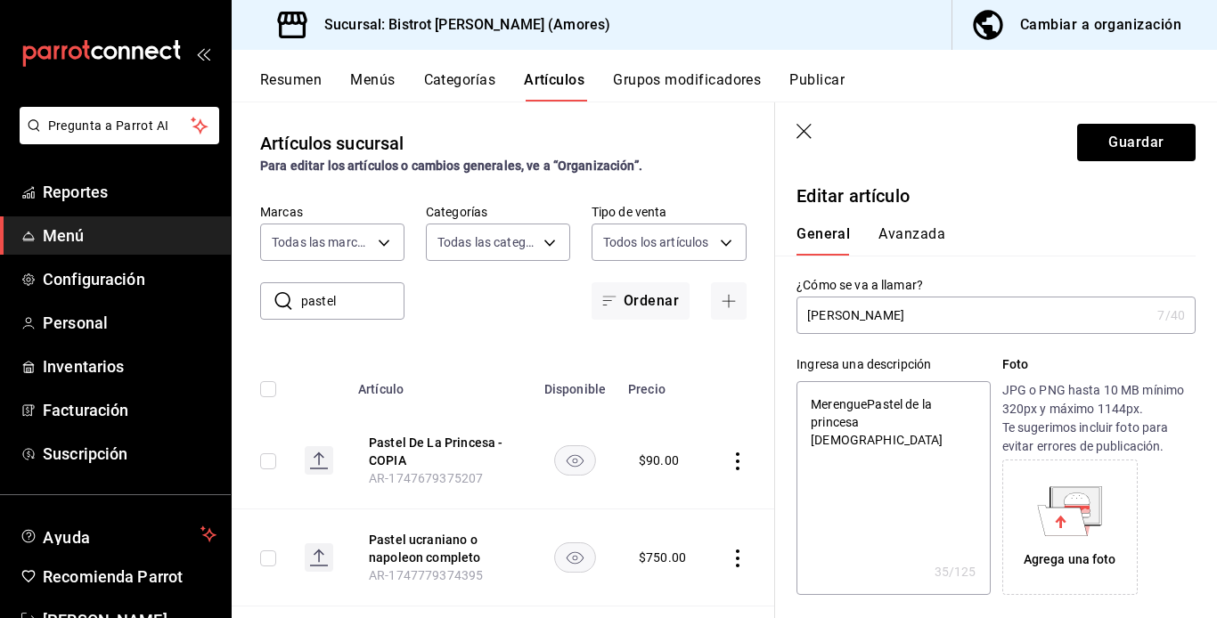
type textarea "Merengue Pastel de la princesa [DEMOGRAPHIC_DATA]"
type textarea "x"
type textarea "Merengue cPastel de la princesa [DEMOGRAPHIC_DATA]"
type textarea "x"
type textarea "Merengue coPastel de la princesa [DEMOGRAPHIC_DATA]"
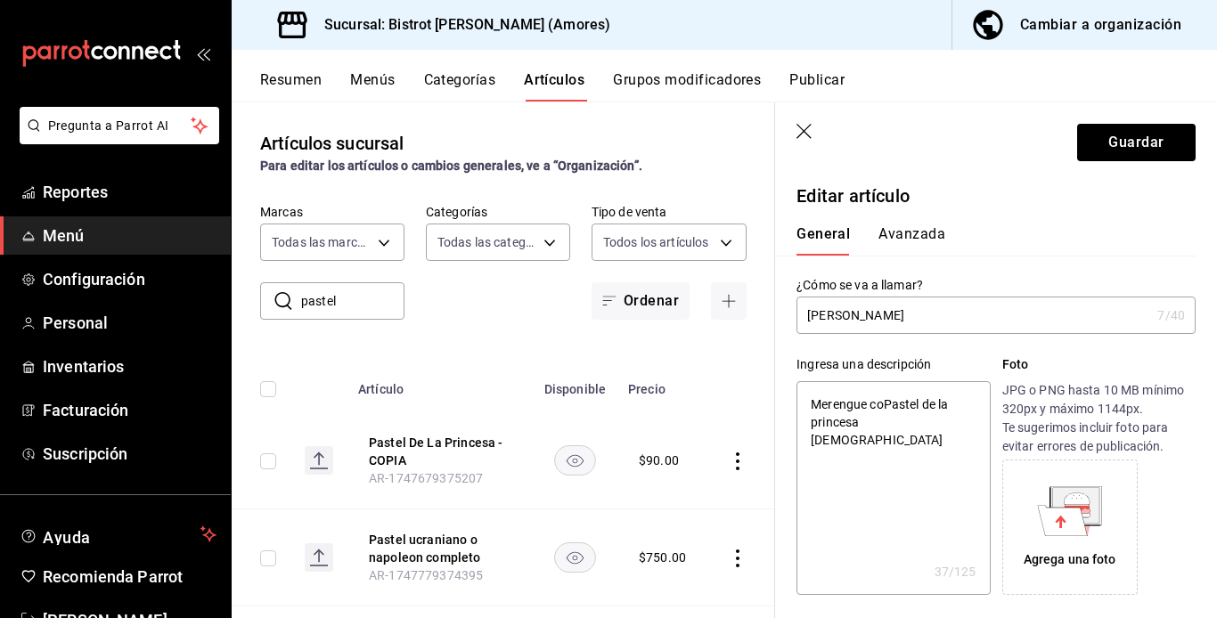
type textarea "x"
type textarea "Merengue conPastel de la princesa [DEMOGRAPHIC_DATA]"
type textarea "x"
type textarea "Merengue con Pastel de la princesa [DEMOGRAPHIC_DATA]"
type textarea "x"
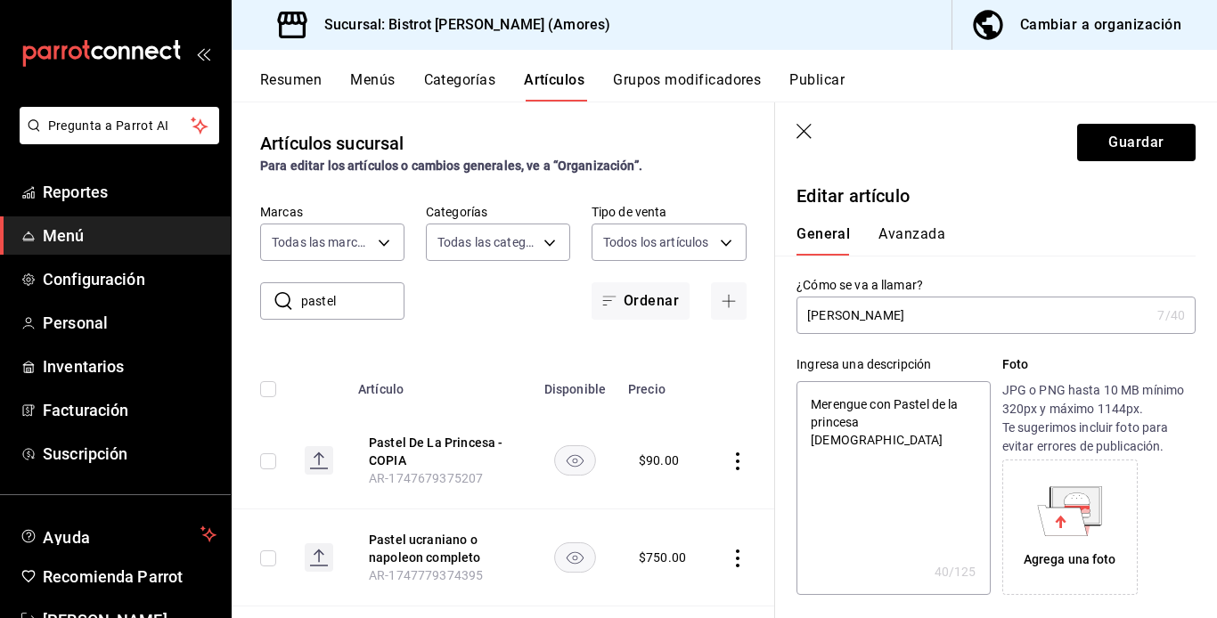
type textarea "Merengue con sPastel de la princesa [DEMOGRAPHIC_DATA]"
type textarea "x"
type textarea "Merengue con saPastel de la princesa [DEMOGRAPHIC_DATA]"
type textarea "x"
type textarea "Merengue con salPastel de la princesa [DEMOGRAPHIC_DATA]"
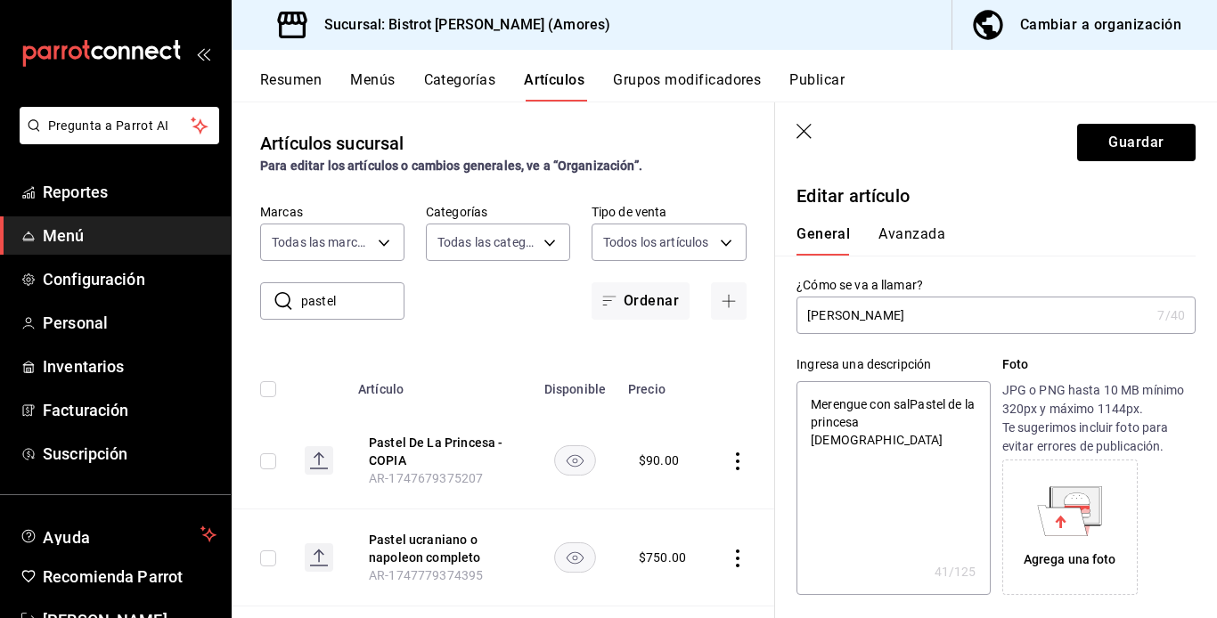
type textarea "x"
type textarea "Merengue con salaPastel de la princesa [DEMOGRAPHIC_DATA]"
type textarea "x"
type textarea "Merengue con salPastel de la princesa [DEMOGRAPHIC_DATA]"
type textarea "x"
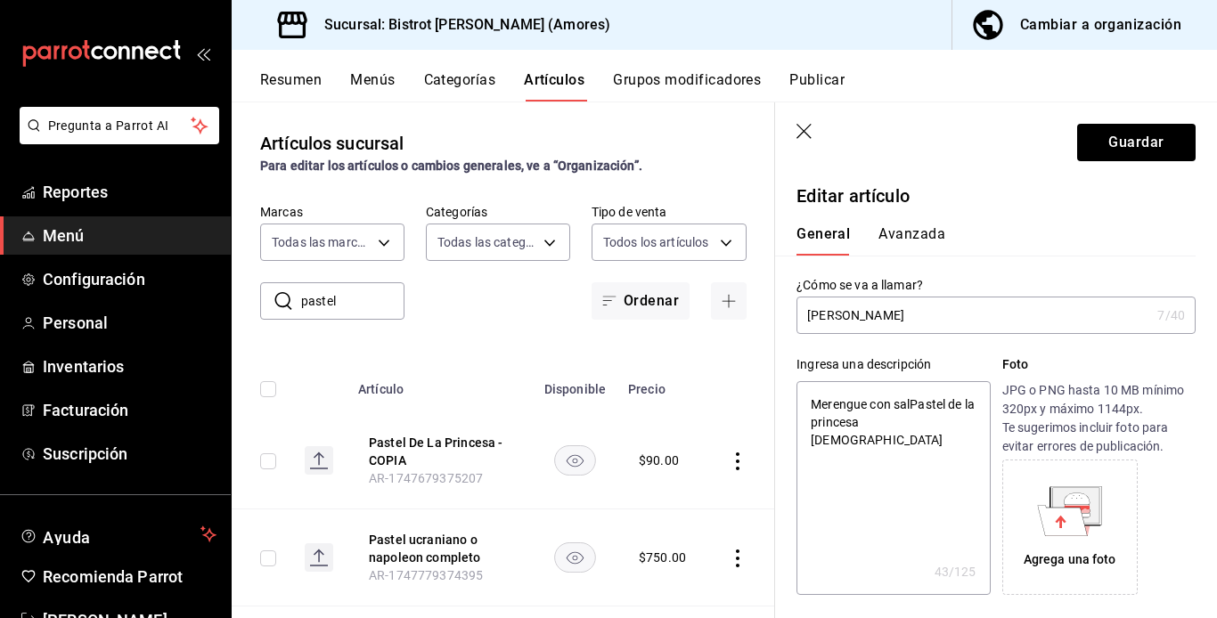
type textarea "Merengue con salsPastel de la princesa [DEMOGRAPHIC_DATA]"
type textarea "x"
type textarea "Merengue con salsaPastel de la princesa [DEMOGRAPHIC_DATA]"
type textarea "x"
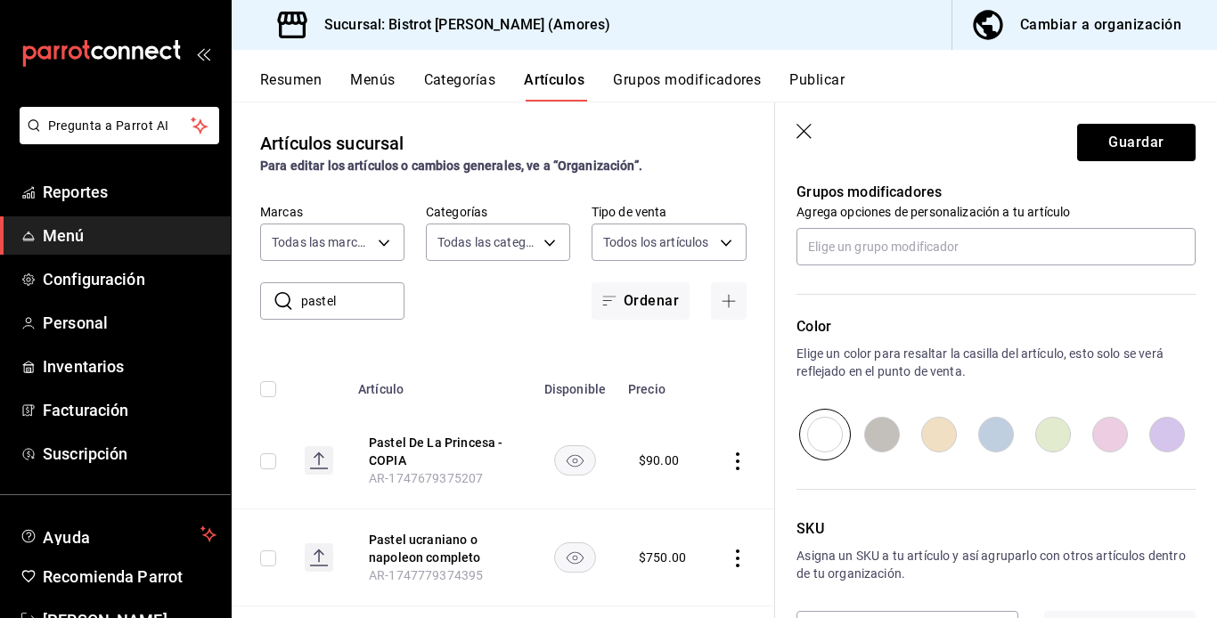
scroll to position [865, 0]
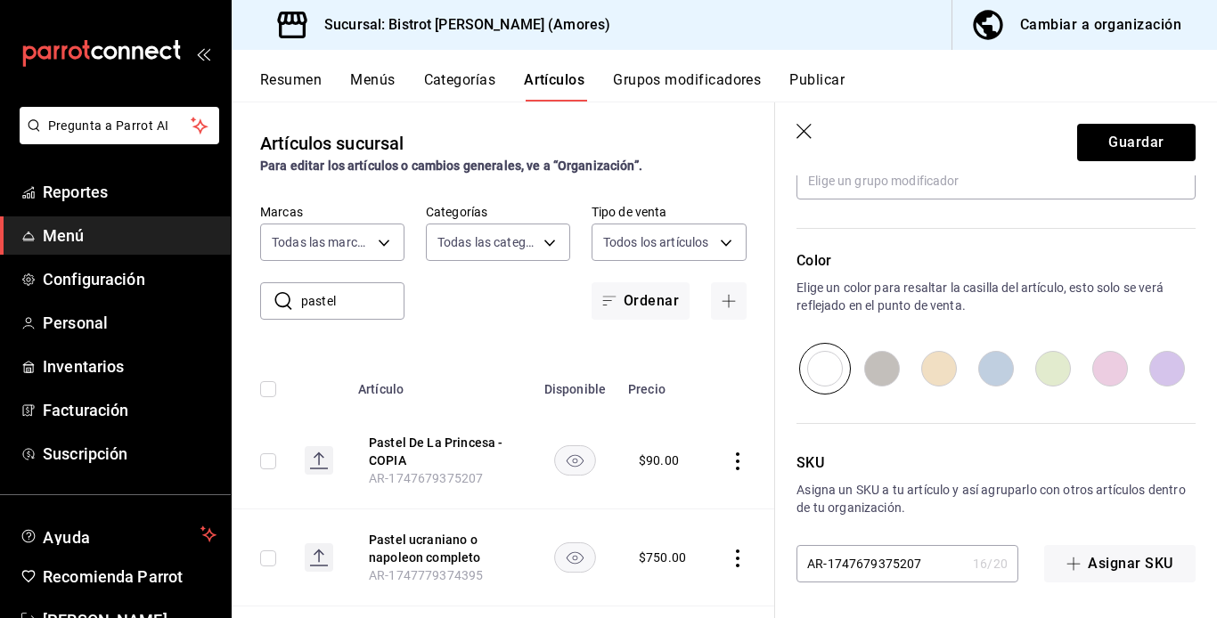
click at [904, 566] on input "AR-1747679375207" at bounding box center [881, 564] width 169 height 36
click at [920, 132] on button "Guardar" at bounding box center [1136, 142] width 119 height 37
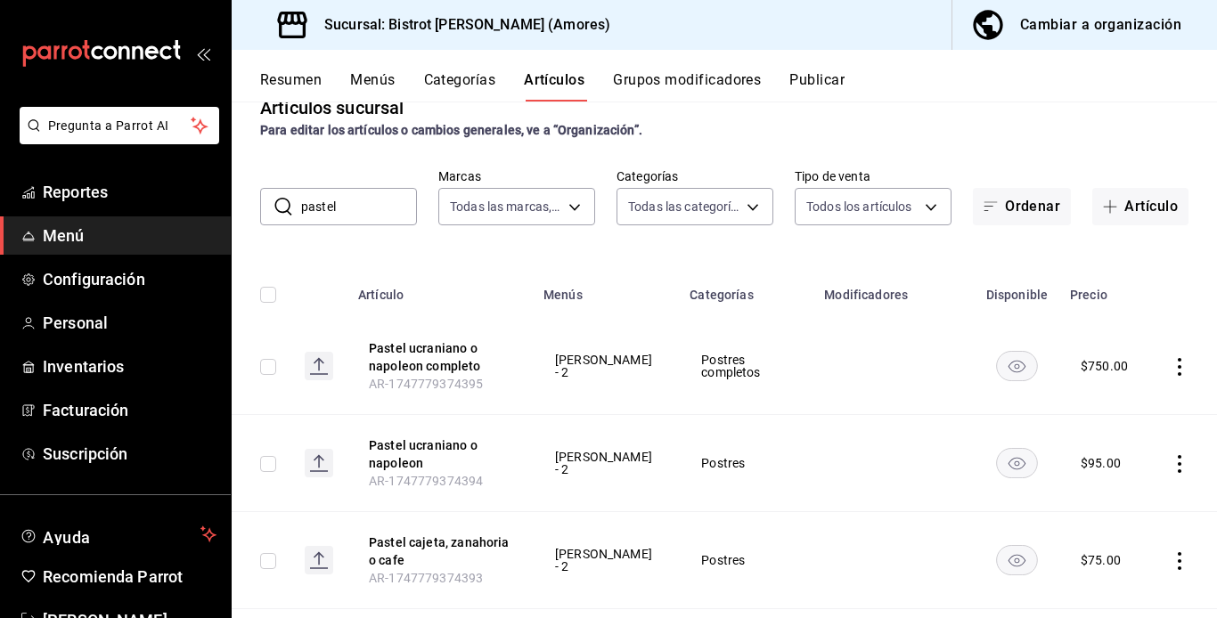
scroll to position [47, 0]
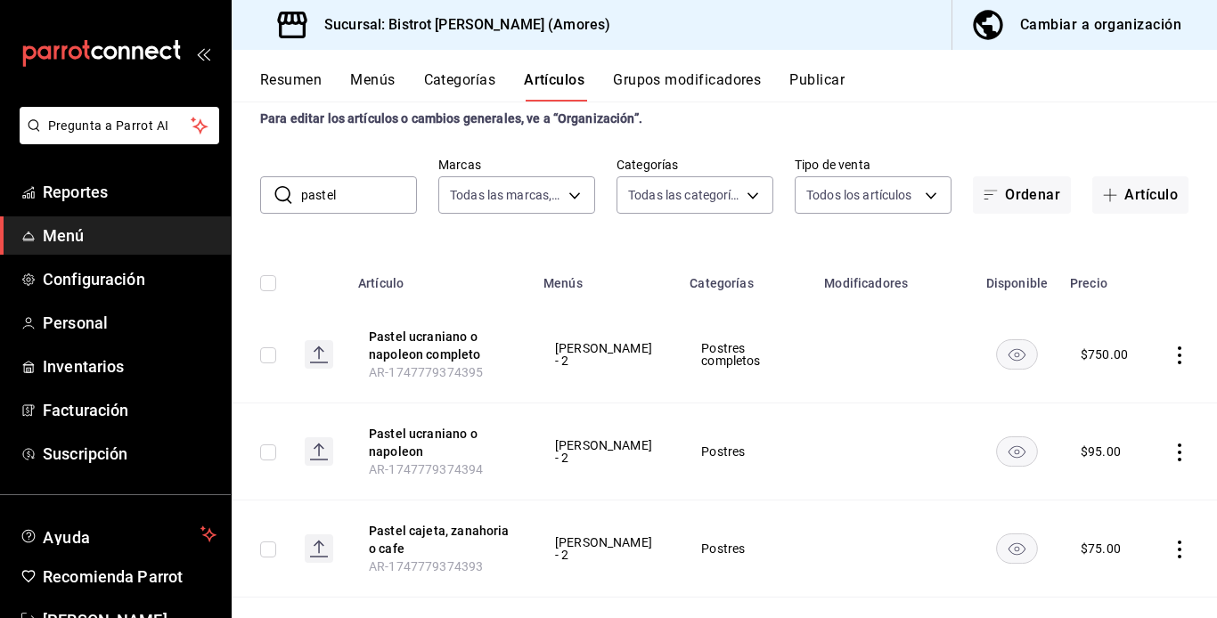
drag, startPoint x: 1164, startPoint y: 547, endPoint x: 743, endPoint y: 486, distance: 425.0
click at [743, 486] on td "Postres" at bounding box center [746, 452] width 135 height 97
click at [920, 546] on icon "actions" at bounding box center [1180, 550] width 18 height 18
click at [920, 529] on span "Duplicar" at bounding box center [1113, 535] width 46 height 19
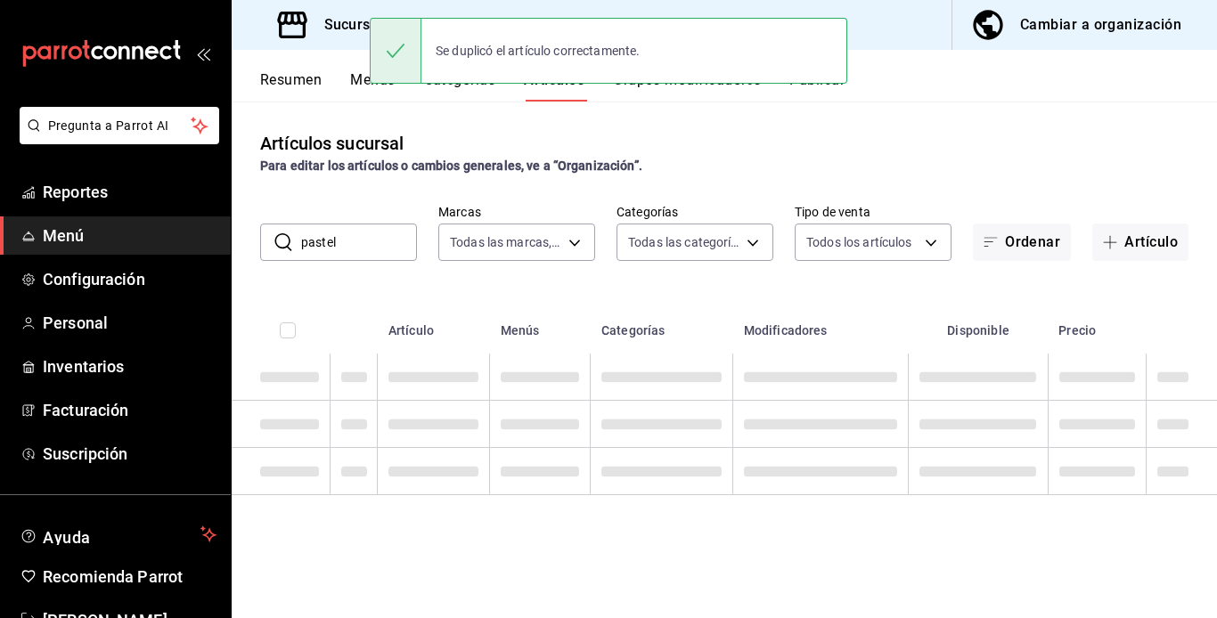
scroll to position [0, 0]
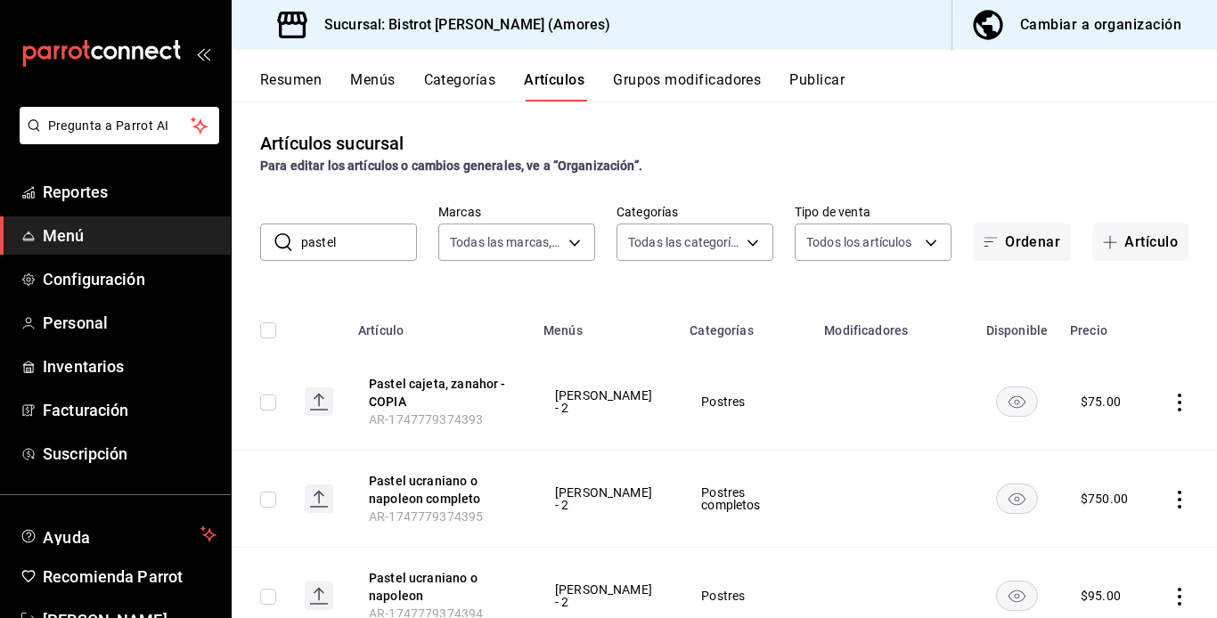
click at [920, 398] on icon "actions" at bounding box center [1180, 403] width 18 height 18
click at [920, 437] on span "Editar" at bounding box center [1113, 443] width 46 height 19
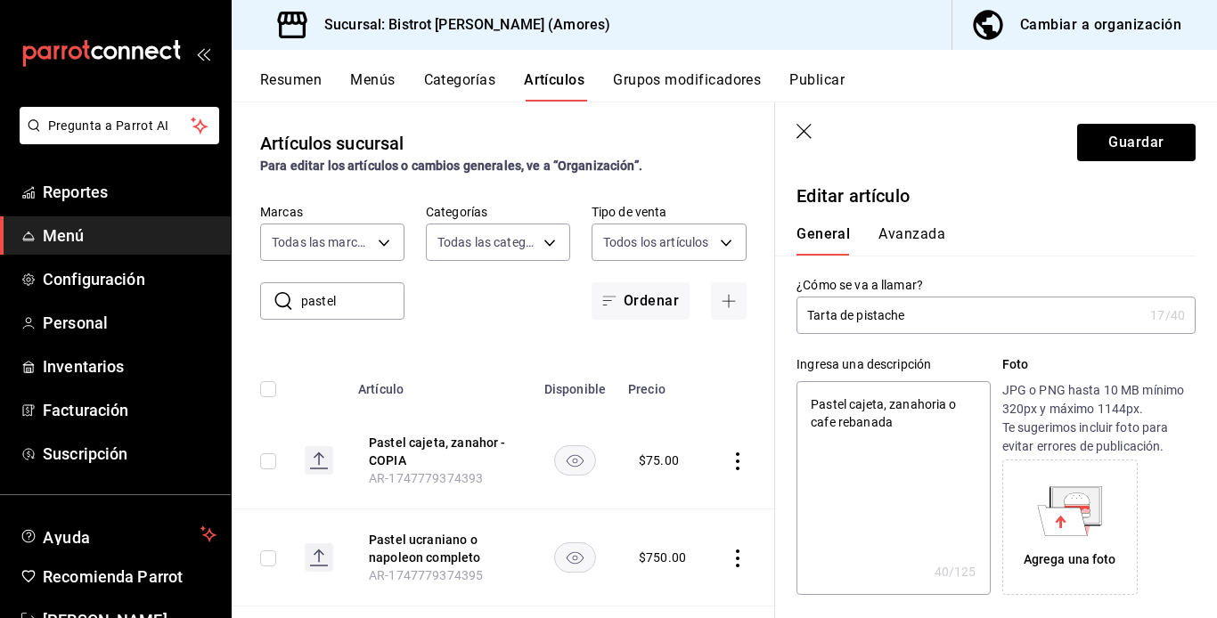
click at [810, 408] on textarea "Pastel cajeta, zanahoria o cafe rebanada" at bounding box center [893, 488] width 193 height 214
click at [810, 408] on textarea "Tarta de pistache" at bounding box center [893, 488] width 193 height 214
click at [920, 409] on textarea "Tarta de pistache" at bounding box center [893, 488] width 193 height 214
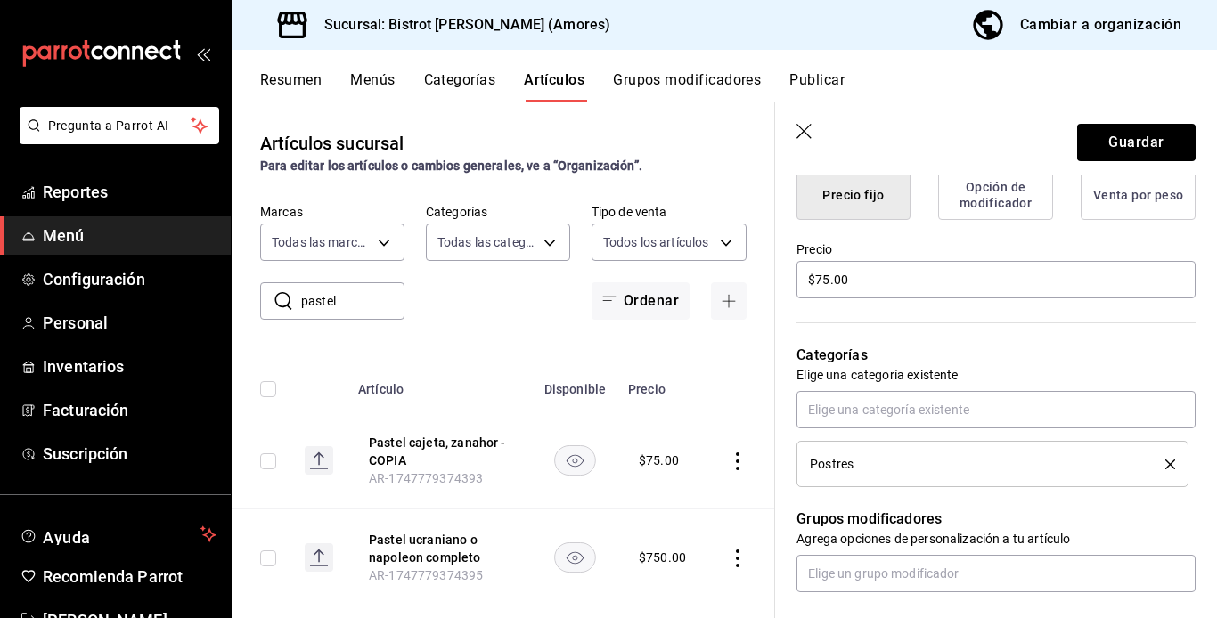
scroll to position [484, 0]
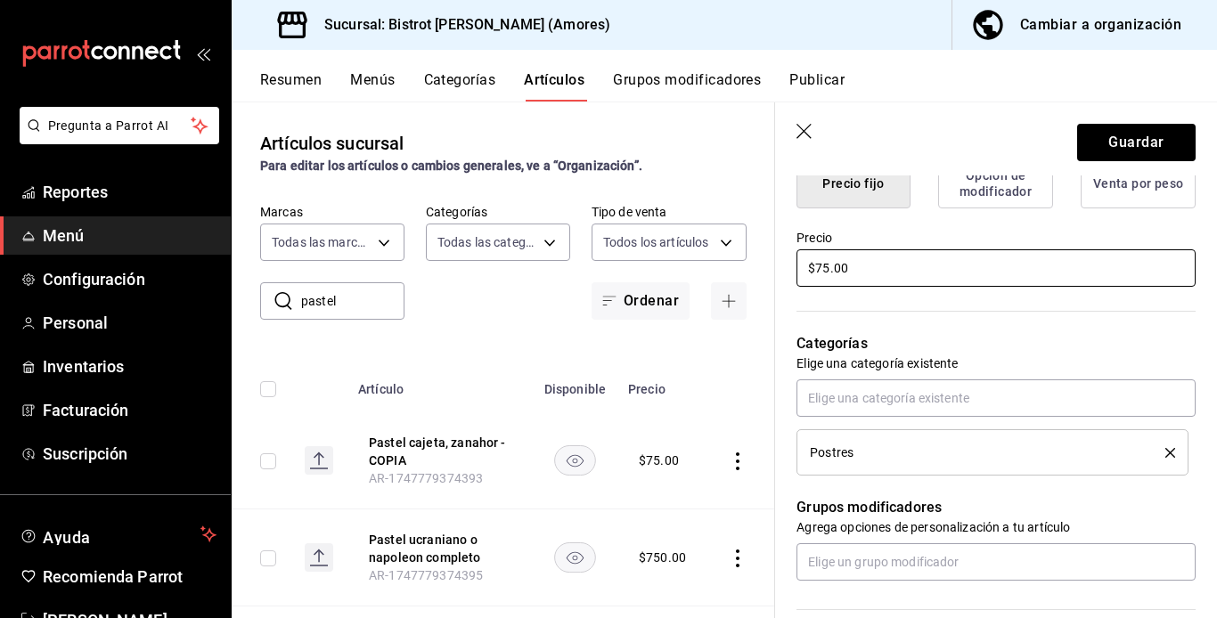
click at [817, 271] on input "$75.00" at bounding box center [996, 267] width 399 height 37
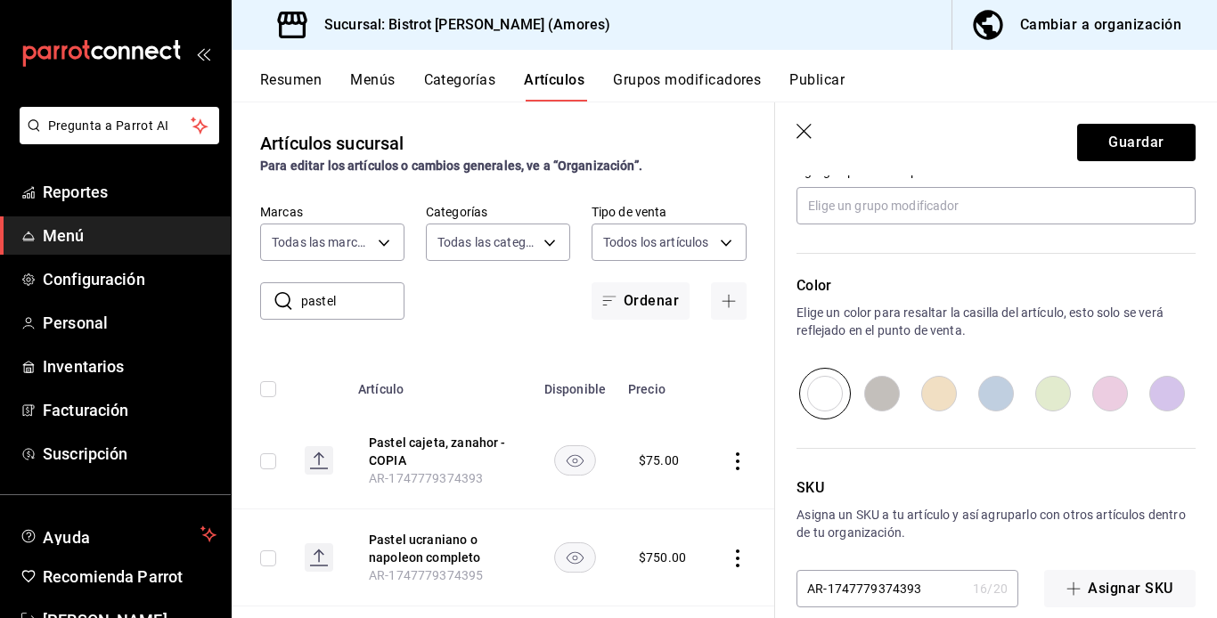
scroll to position [865, 0]
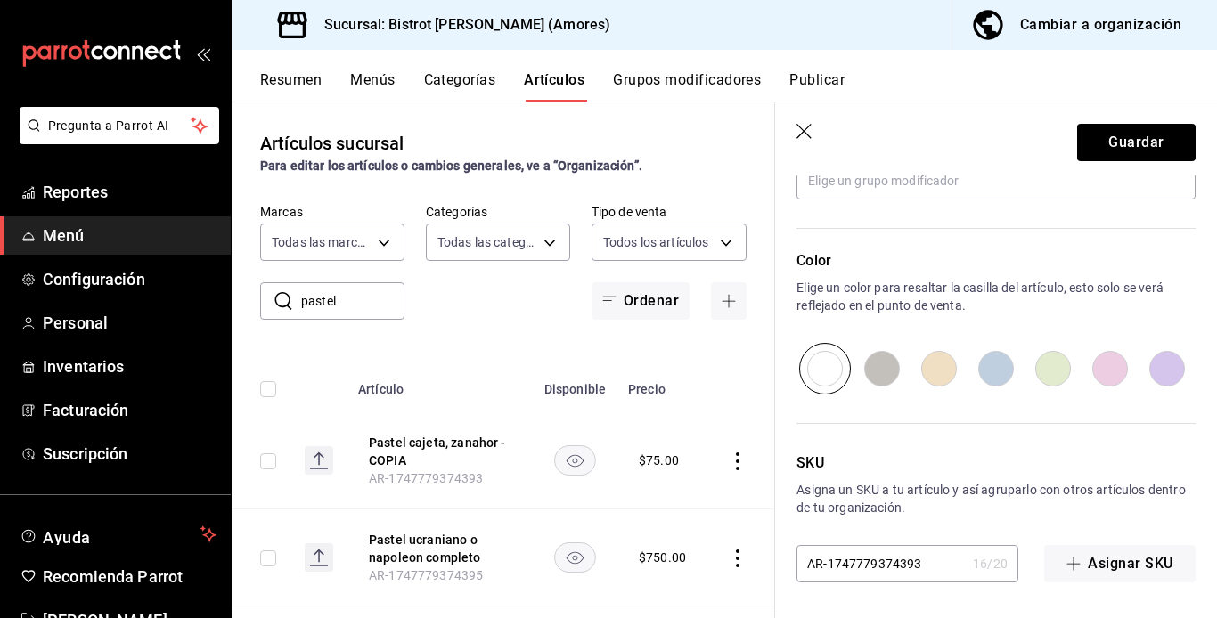
click at [889, 565] on input "AR-1747779374393" at bounding box center [881, 564] width 169 height 36
click at [920, 135] on button "Guardar" at bounding box center [1136, 142] width 119 height 37
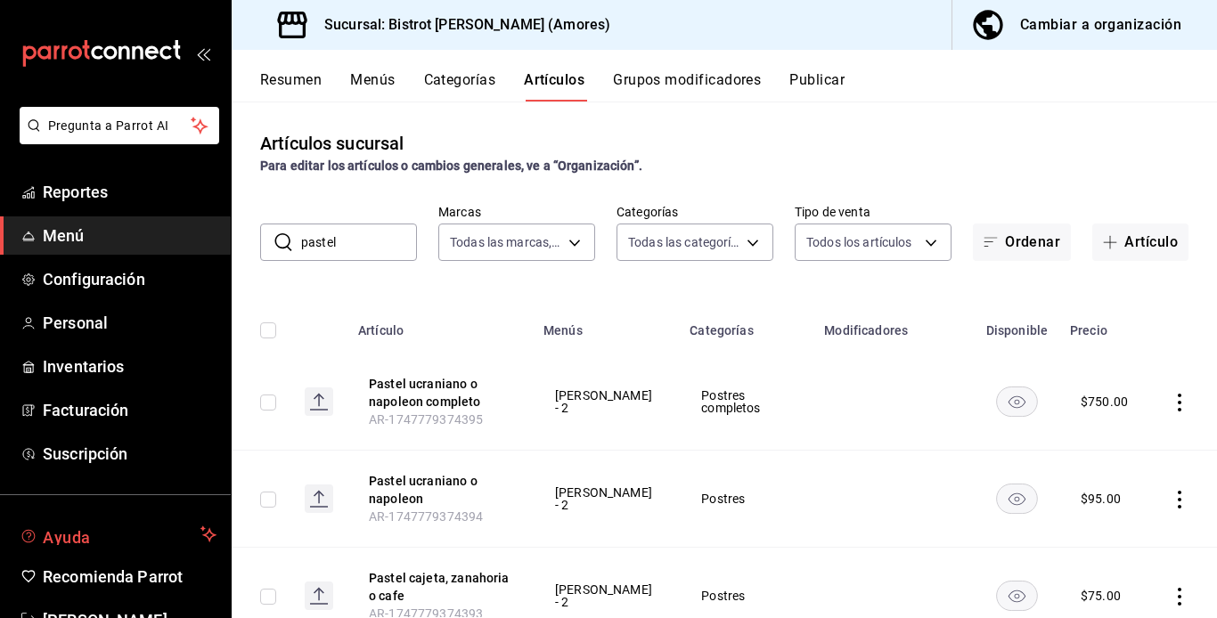
click at [147, 519] on button "Ayuda" at bounding box center [115, 535] width 231 height 36
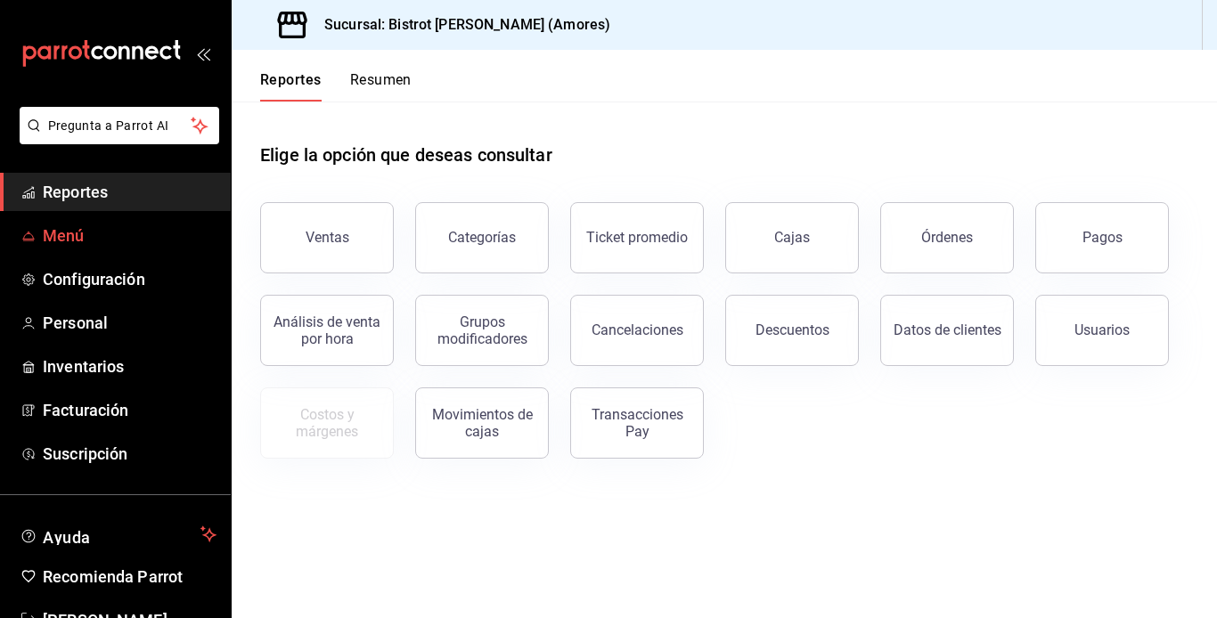
click at [66, 240] on span "Menú" at bounding box center [130, 236] width 174 height 24
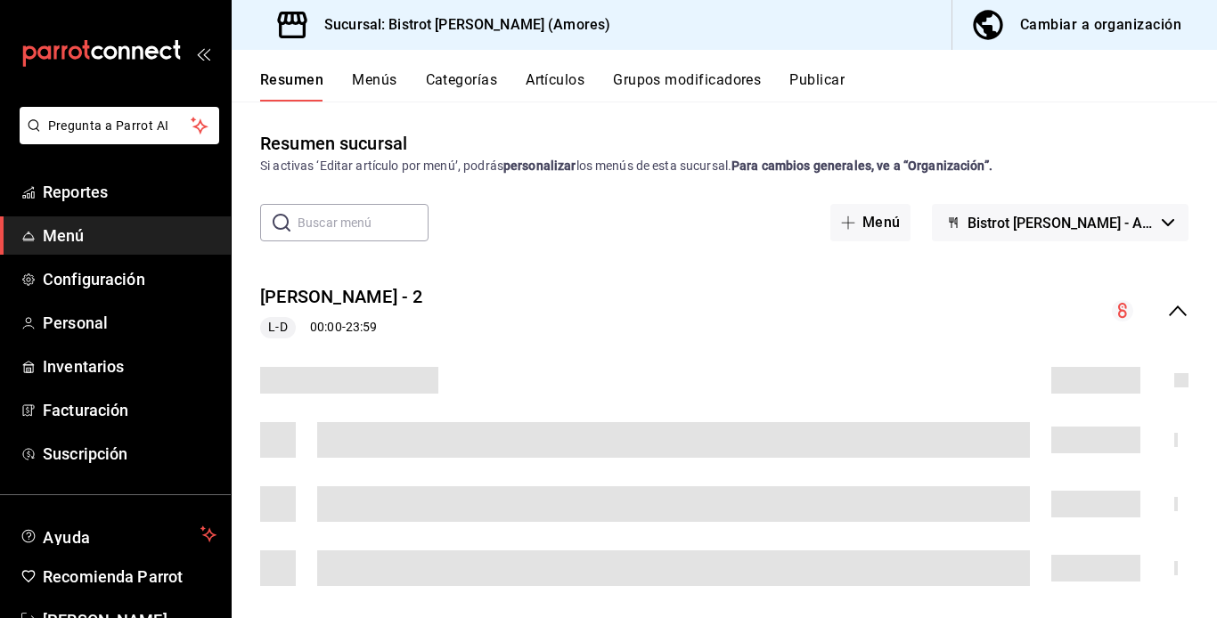
click at [296, 224] on div "​ ​" at bounding box center [344, 222] width 168 height 37
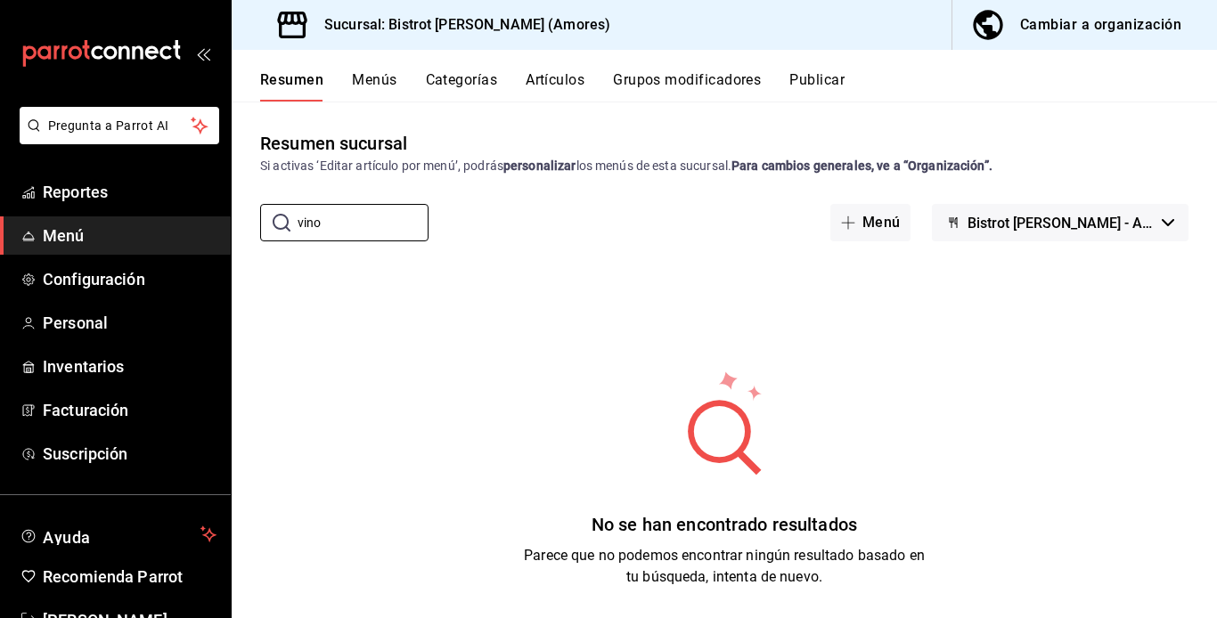
type input "vino"
click at [90, 228] on span "Menú" at bounding box center [130, 236] width 174 height 24
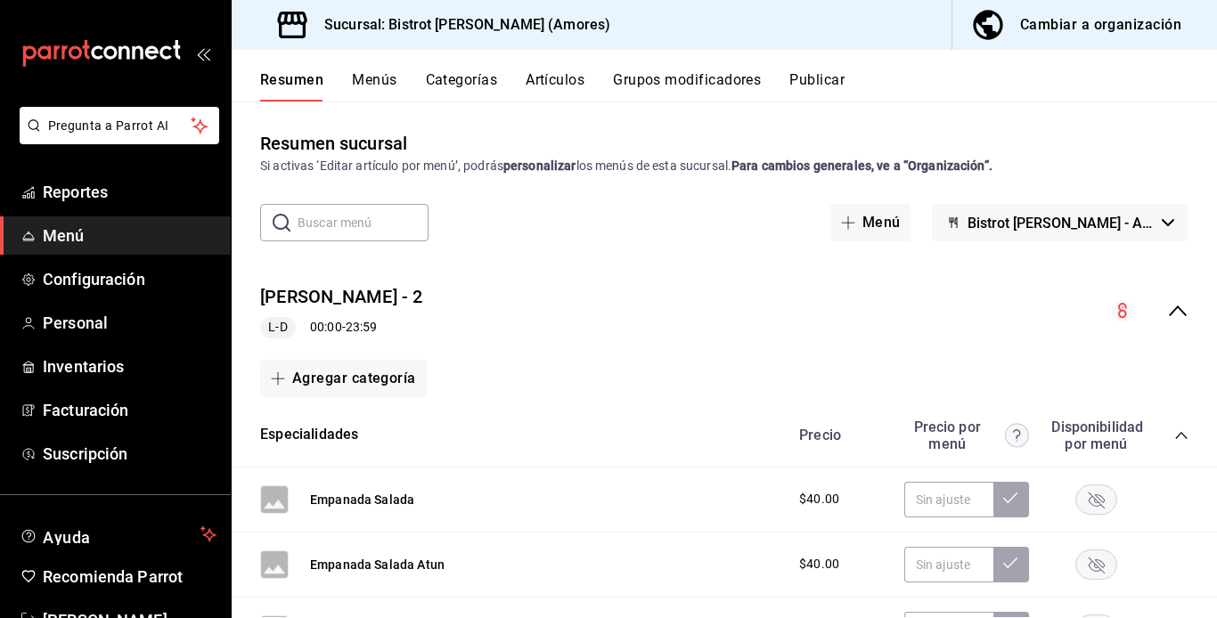
click at [552, 81] on button "Artículos" at bounding box center [555, 86] width 59 height 30
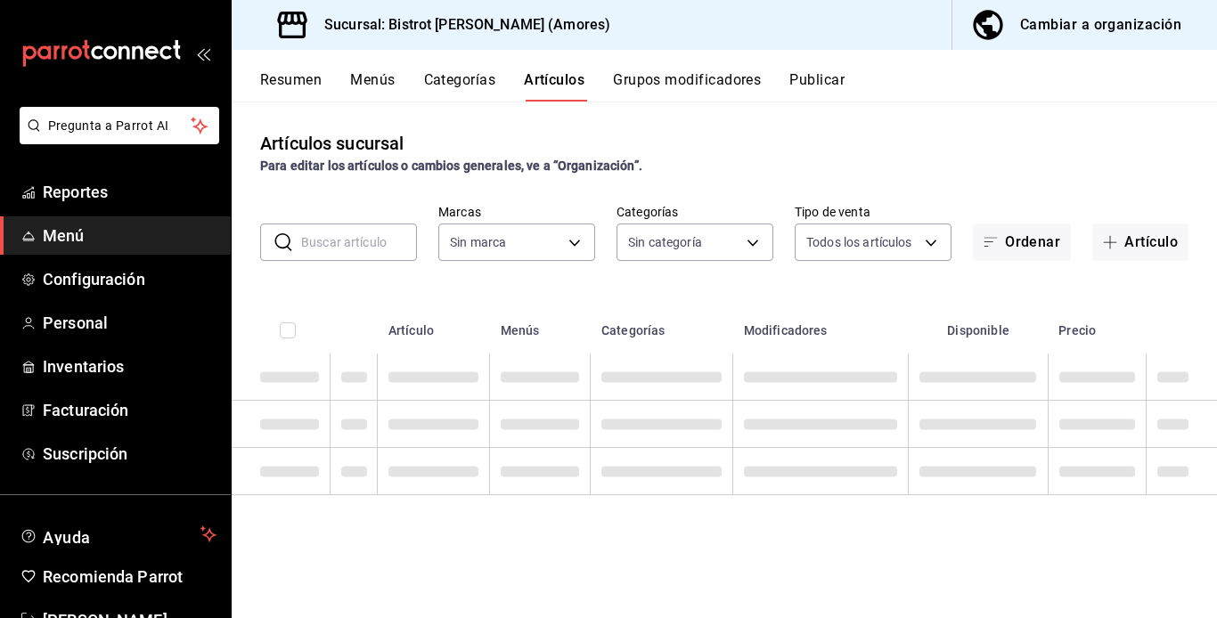
type input "07588f07-d4a3-4ac3-9511-9981df68542f"
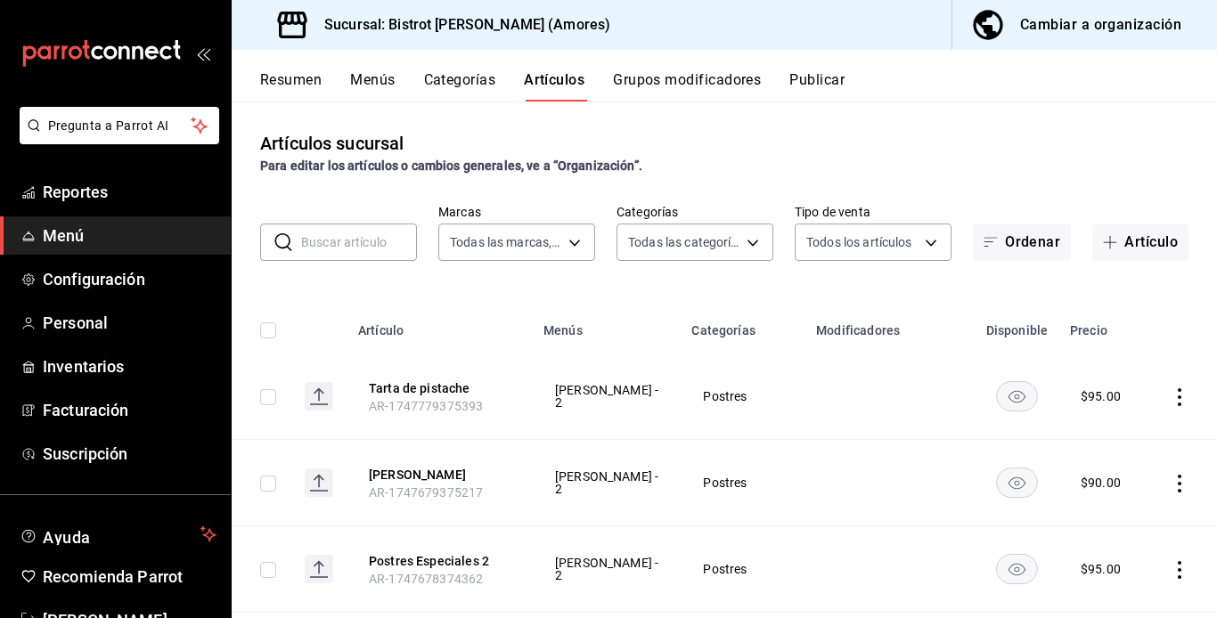
type input "f24d9993-7666-4e17-92ea-f7be5d9f1ad2,9e251015-9d0f-4053-b189-7087cfaea708,c3d12…"
click at [307, 240] on input "text" at bounding box center [359, 243] width 116 height 36
type input "vino"
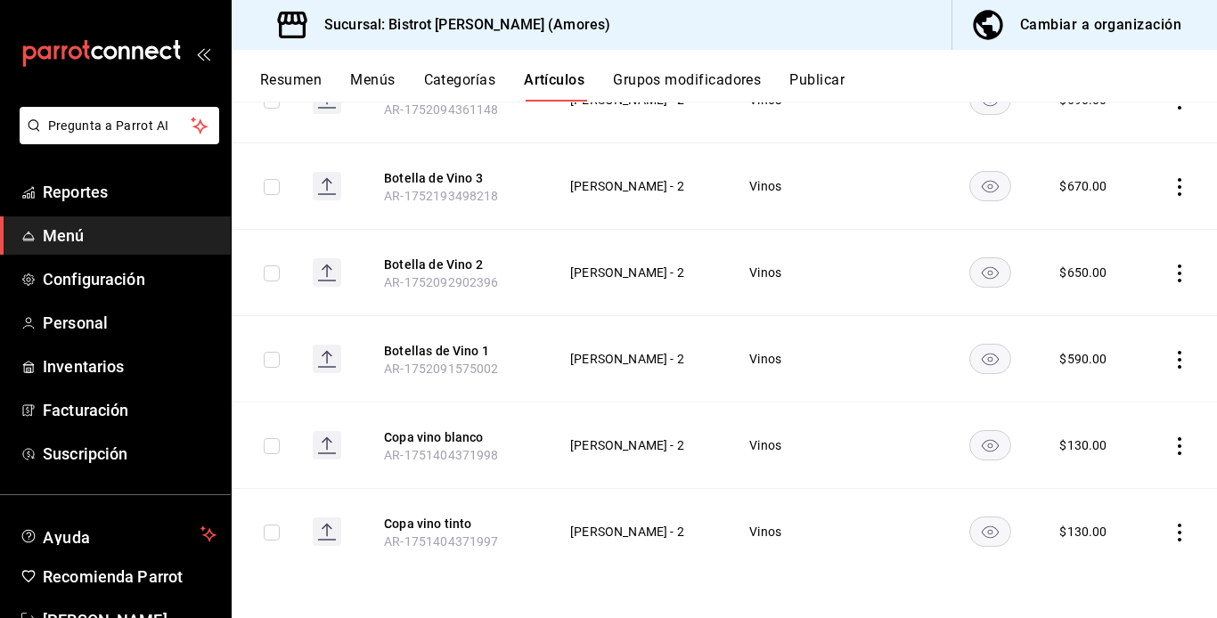
scroll to position [134, 0]
